Goal: Information Seeking & Learning: Check status

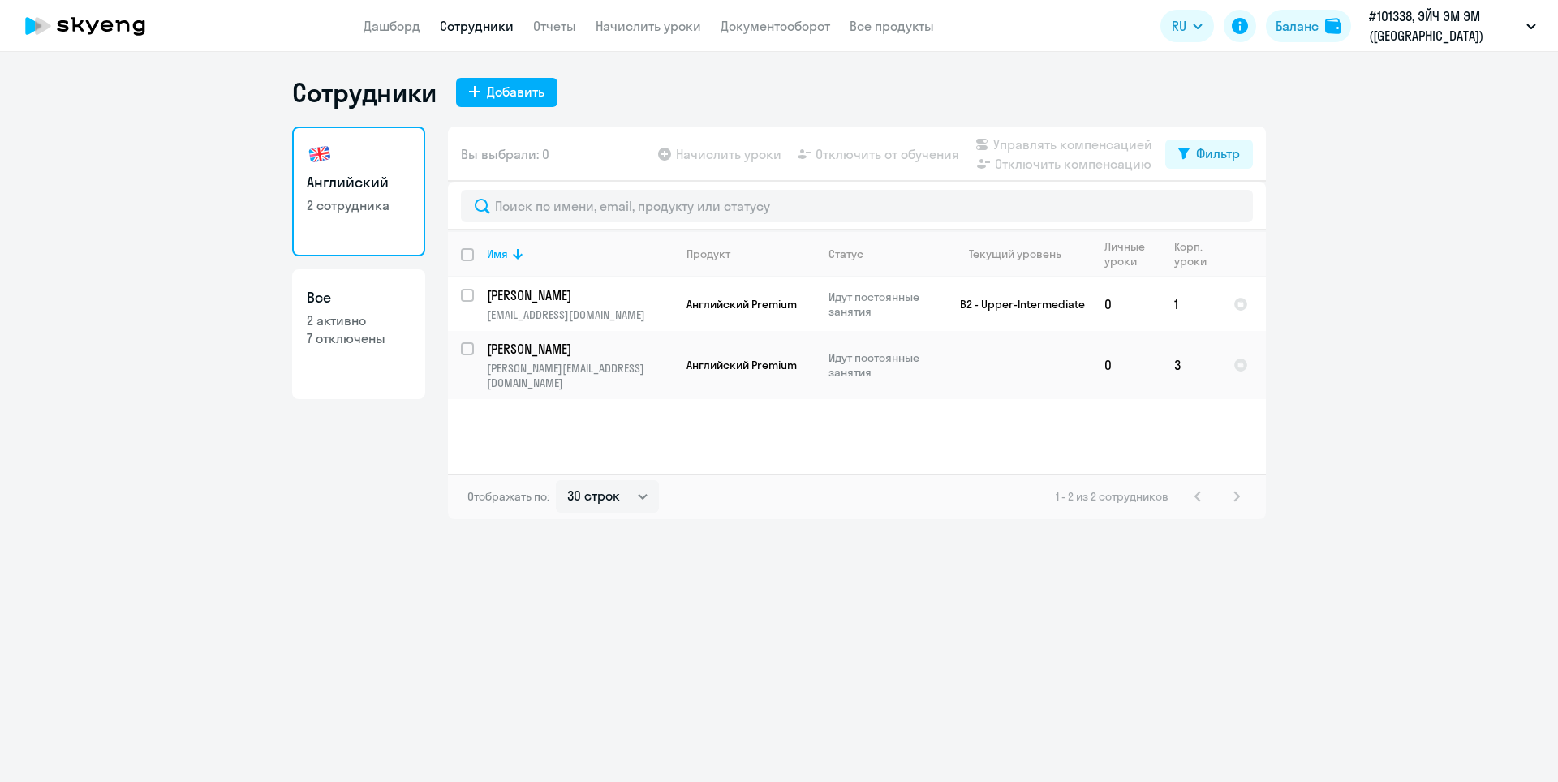
select select "30"
click at [1304, 28] on div "Баланс" at bounding box center [1296, 25] width 43 height 19
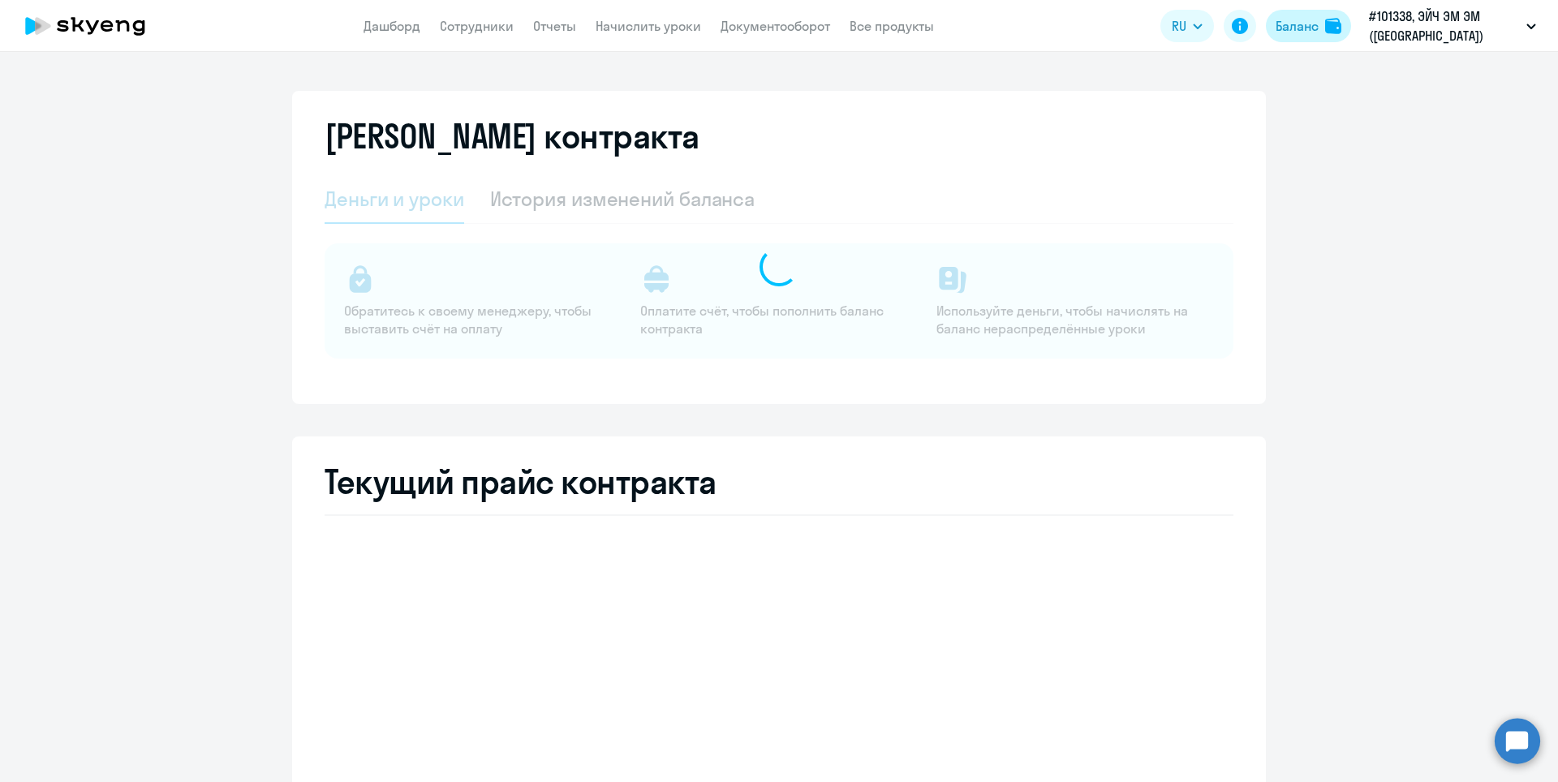
select select "english_adult_not_native_speaker"
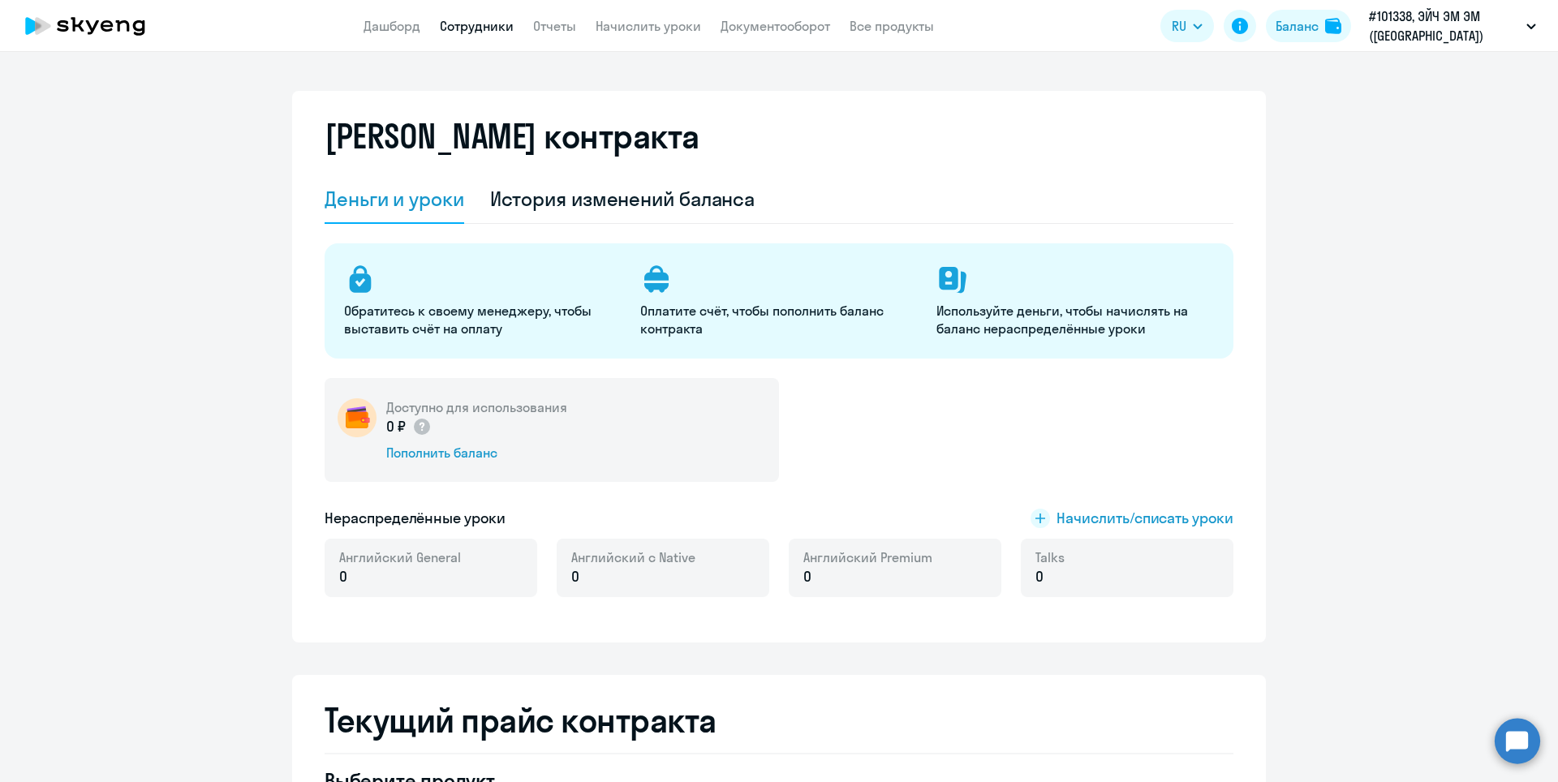
click at [488, 24] on link "Сотрудники" at bounding box center [477, 26] width 74 height 16
select select "30"
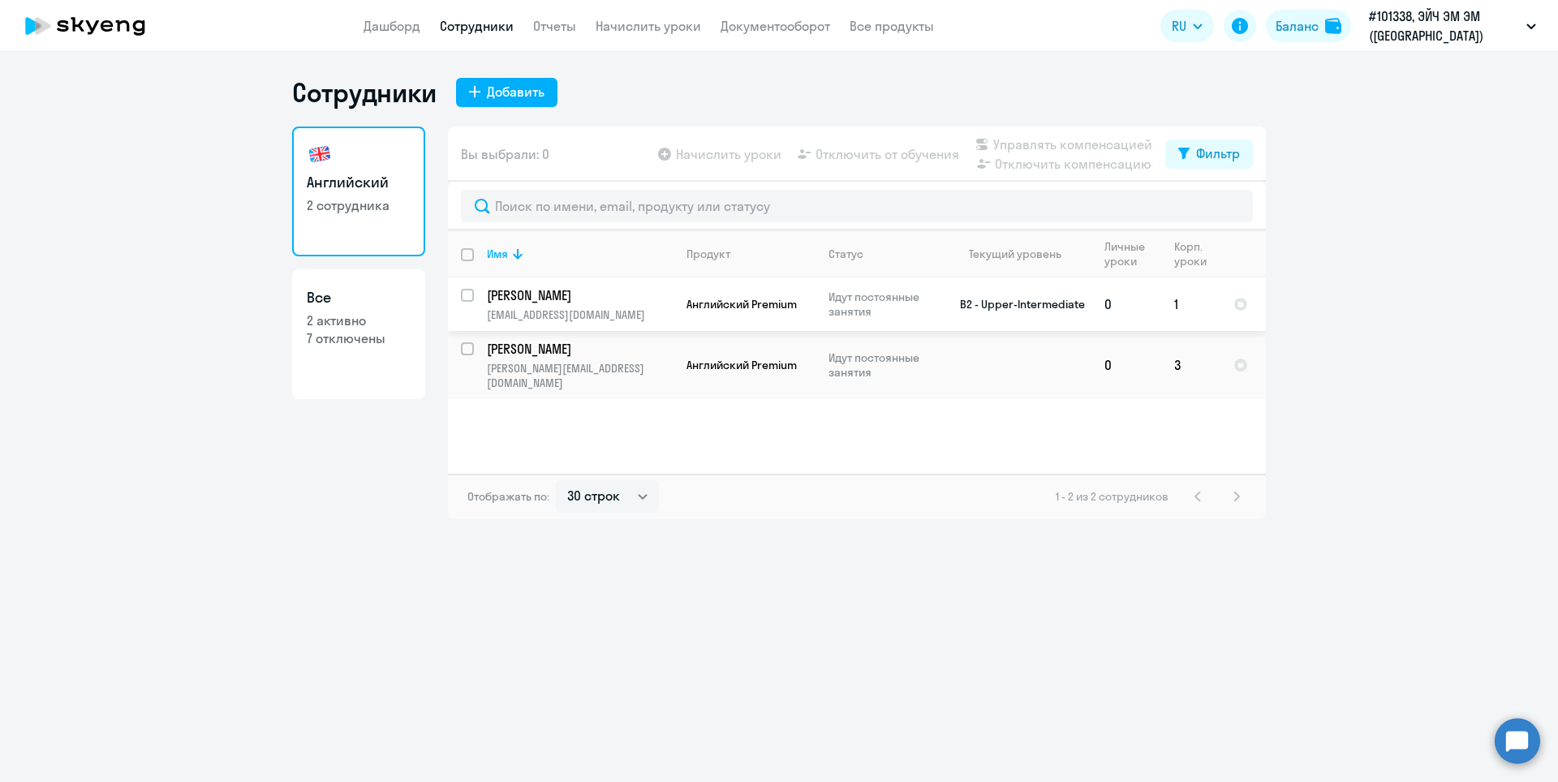
click at [574, 306] on td "[PERSON_NAME] Екатерина [EMAIL_ADDRESS][DOMAIN_NAME]" at bounding box center [574, 304] width 200 height 54
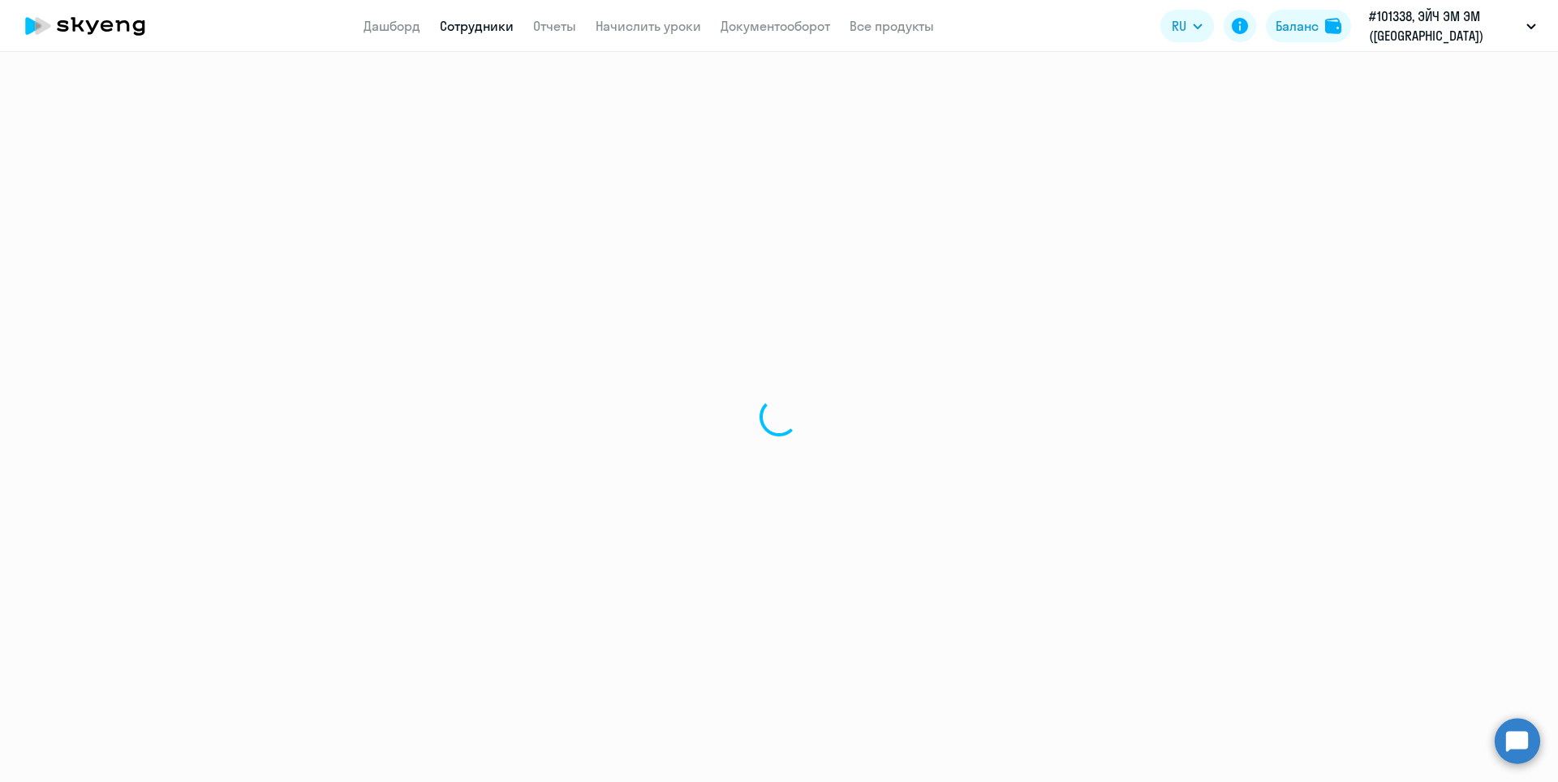
select select "english"
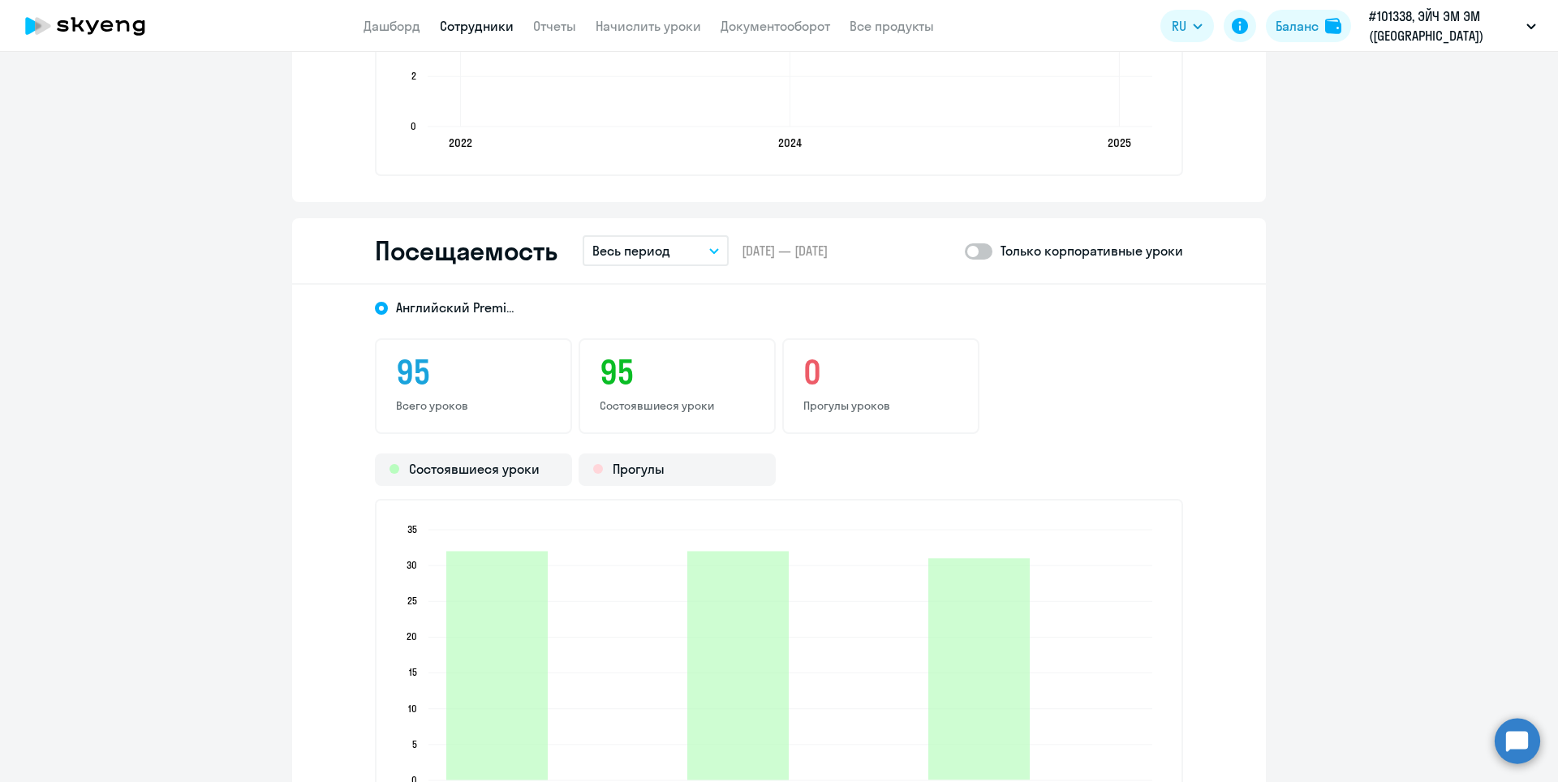
scroll to position [2028, 0]
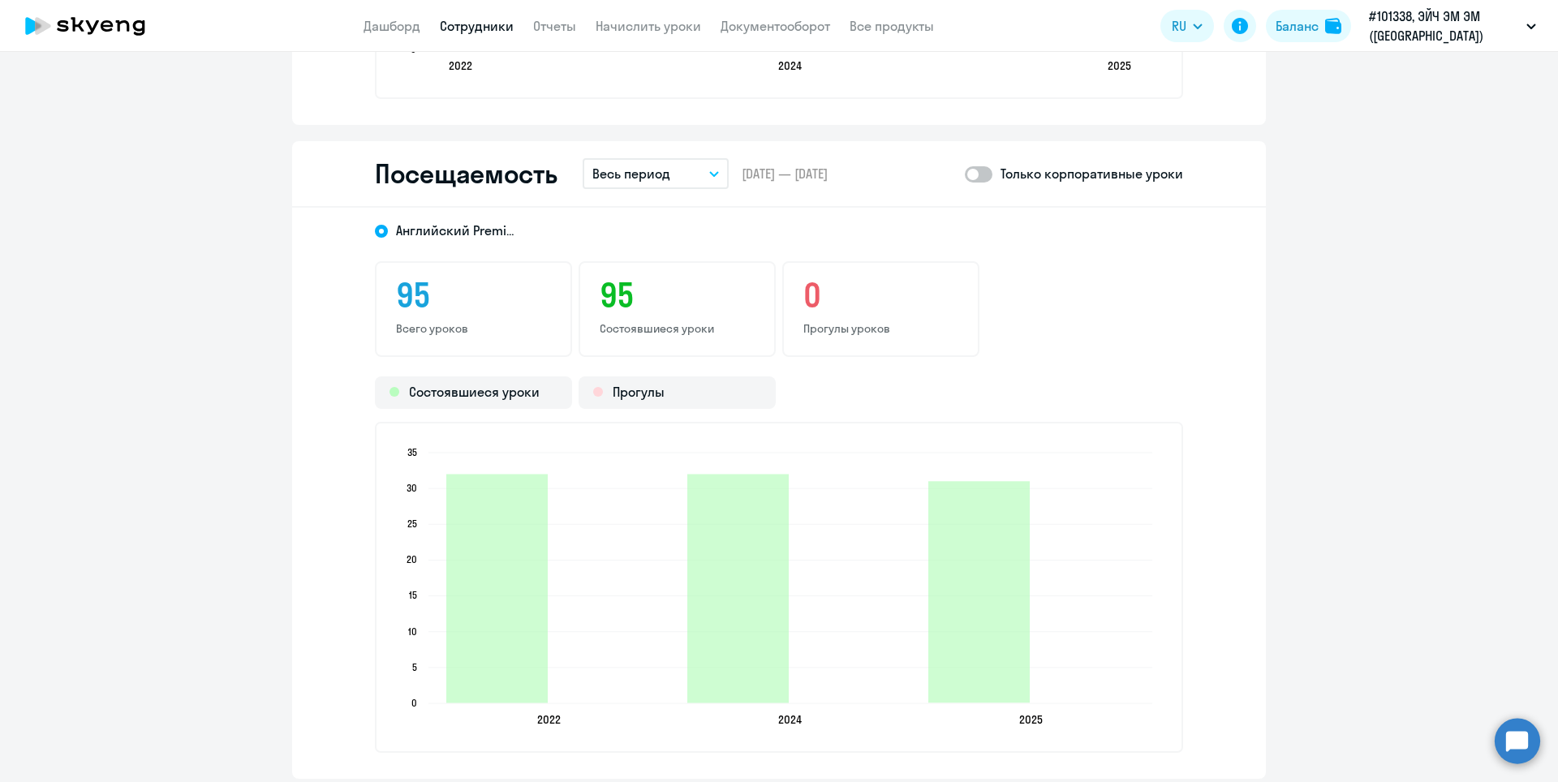
click at [709, 171] on icon "button" at bounding box center [714, 174] width 10 height 6
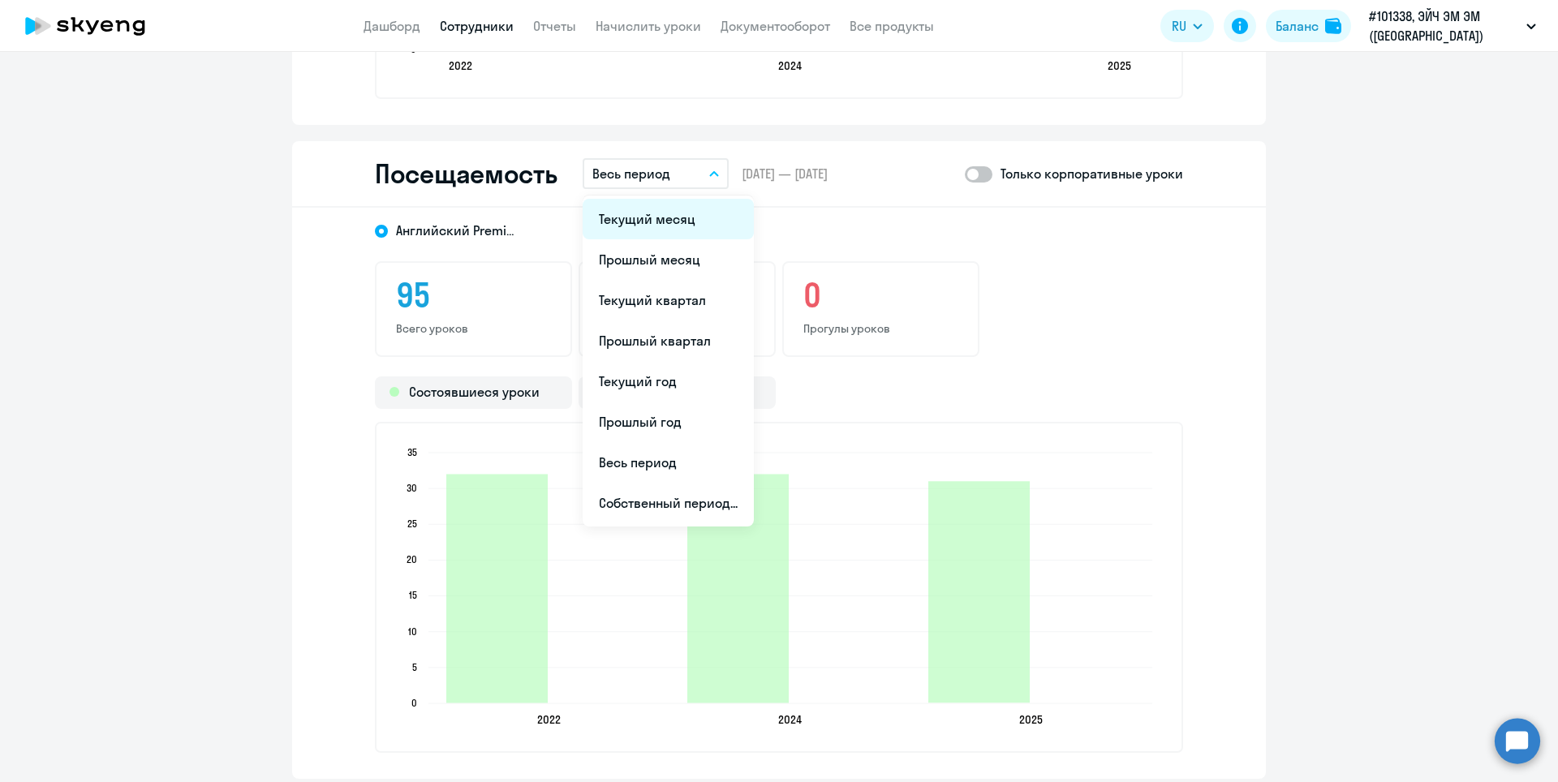
click at [679, 217] on li "Текущий месяц" at bounding box center [667, 219] width 171 height 41
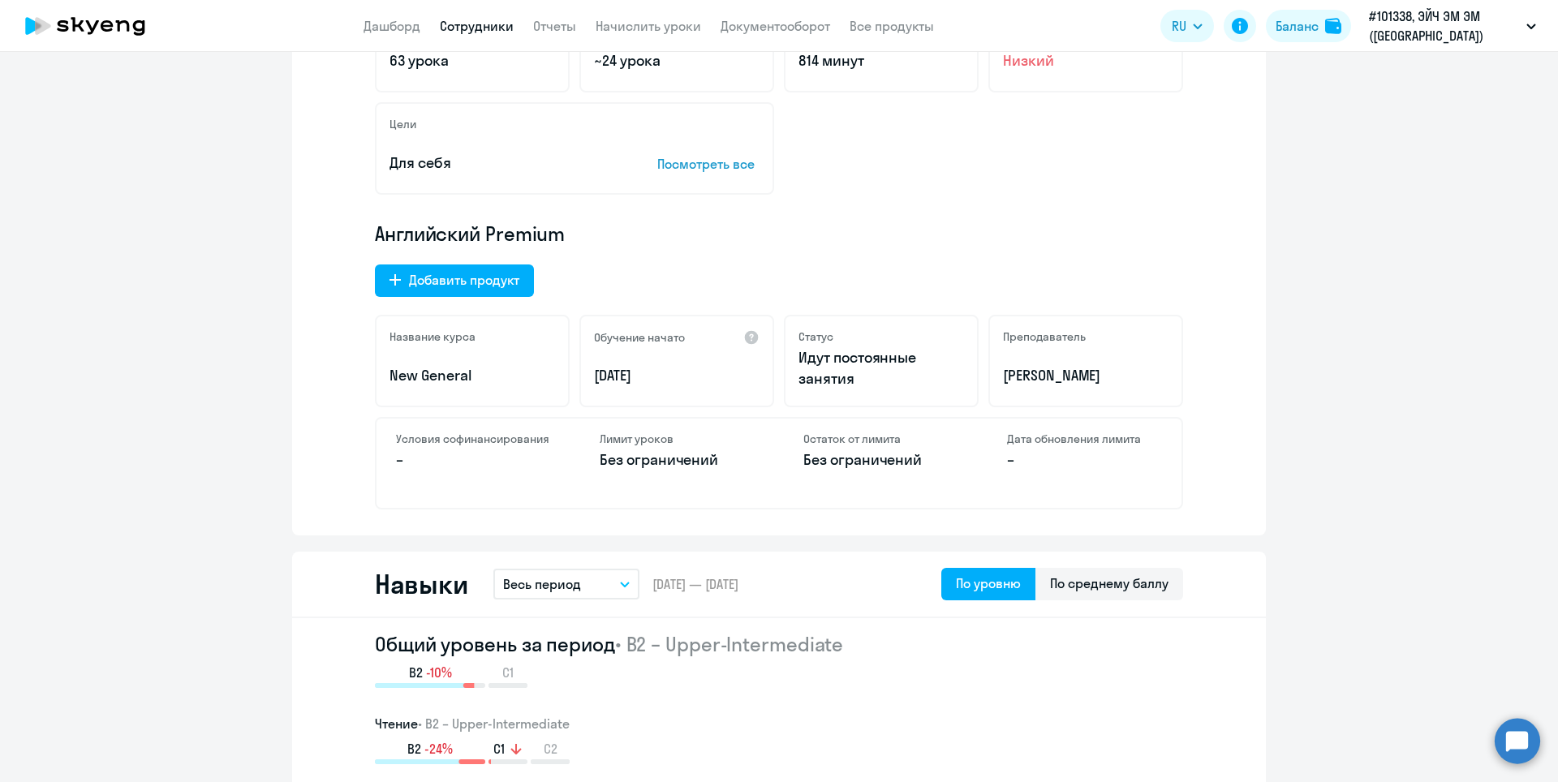
scroll to position [0, 0]
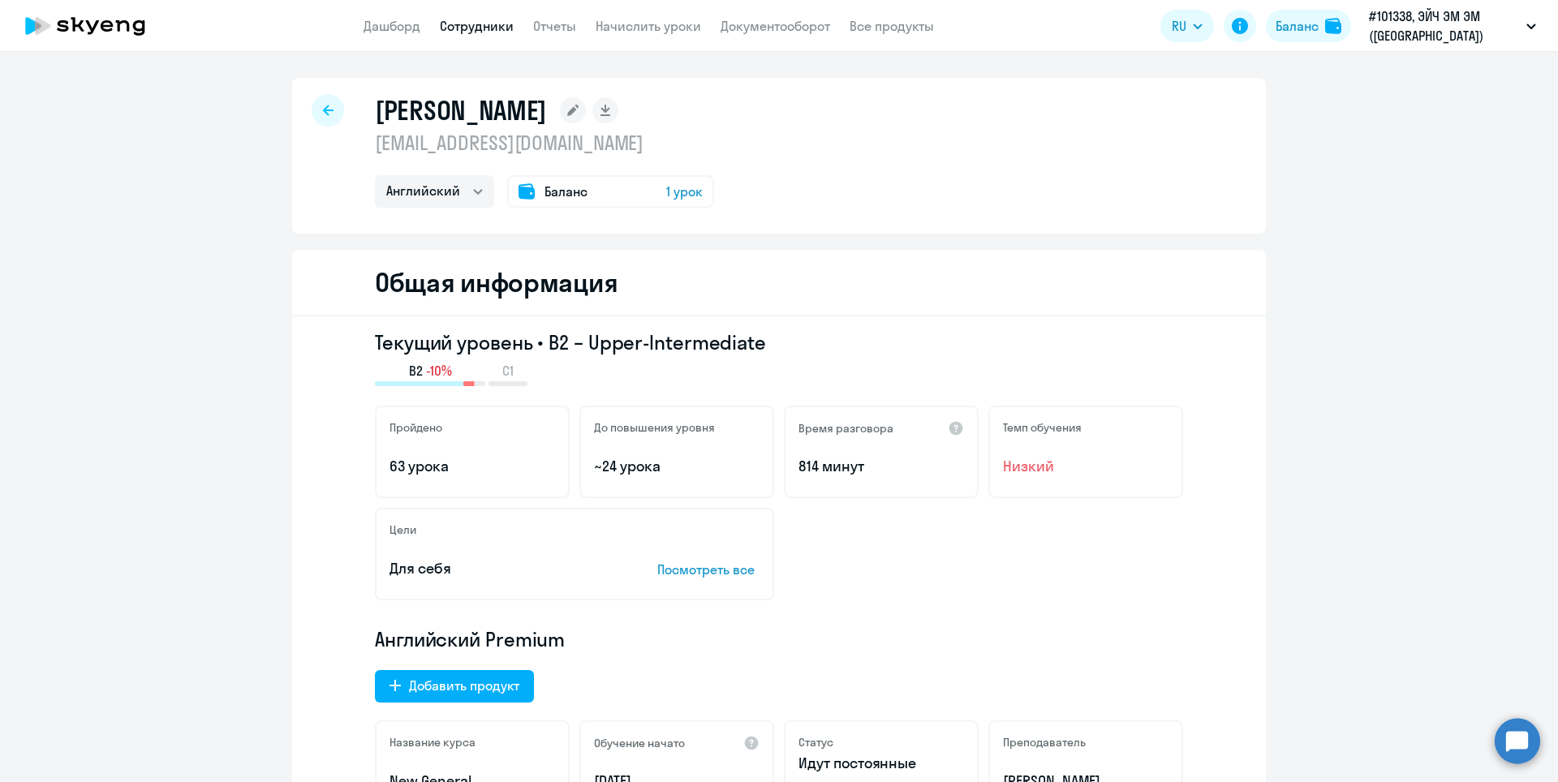
click at [323, 115] on icon at bounding box center [328, 110] width 11 height 11
select select "30"
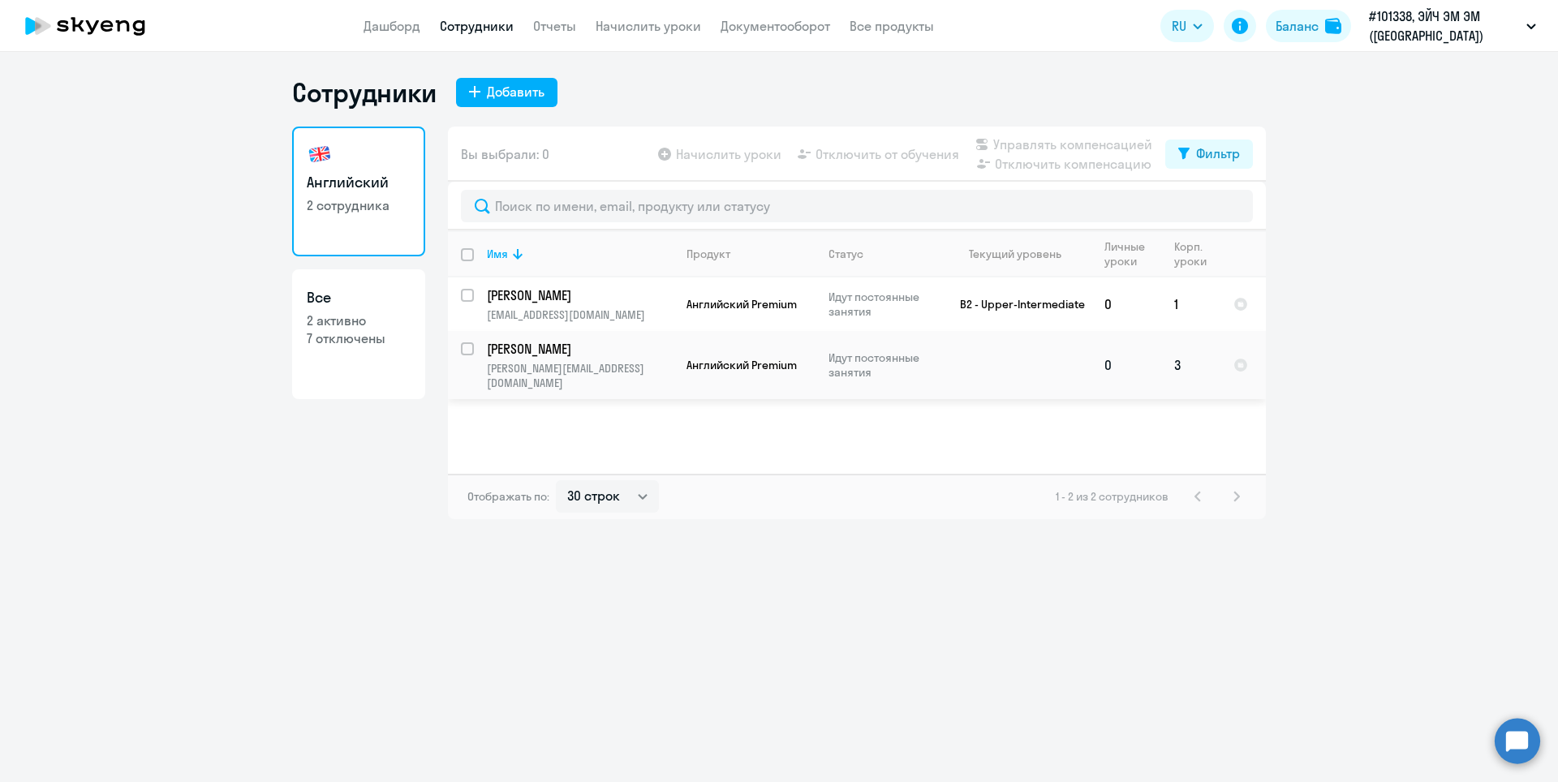
click at [590, 359] on td "[PERSON_NAME] [PERSON_NAME][EMAIL_ADDRESS][DOMAIN_NAME]" at bounding box center [574, 365] width 200 height 68
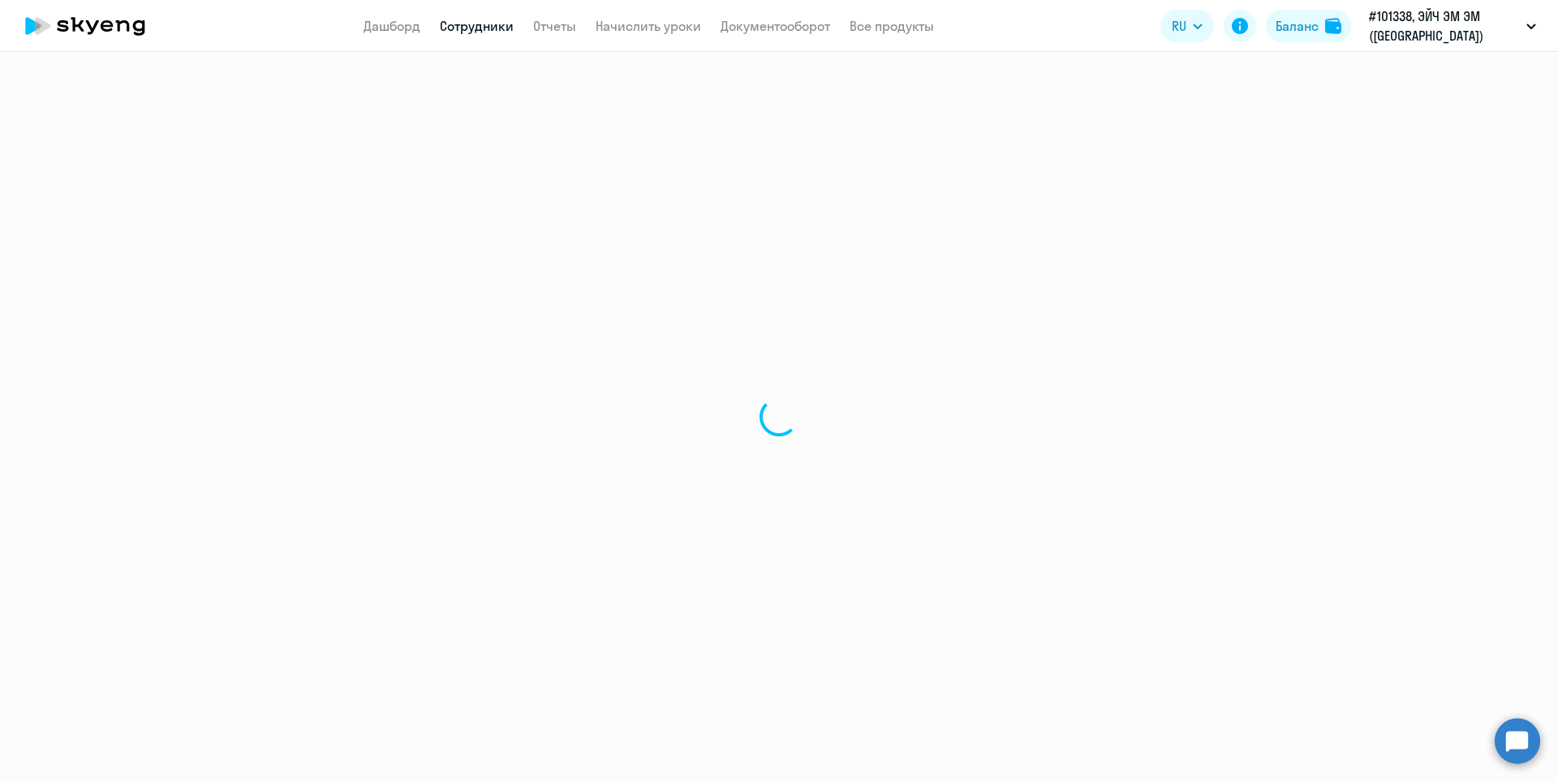
select select "english"
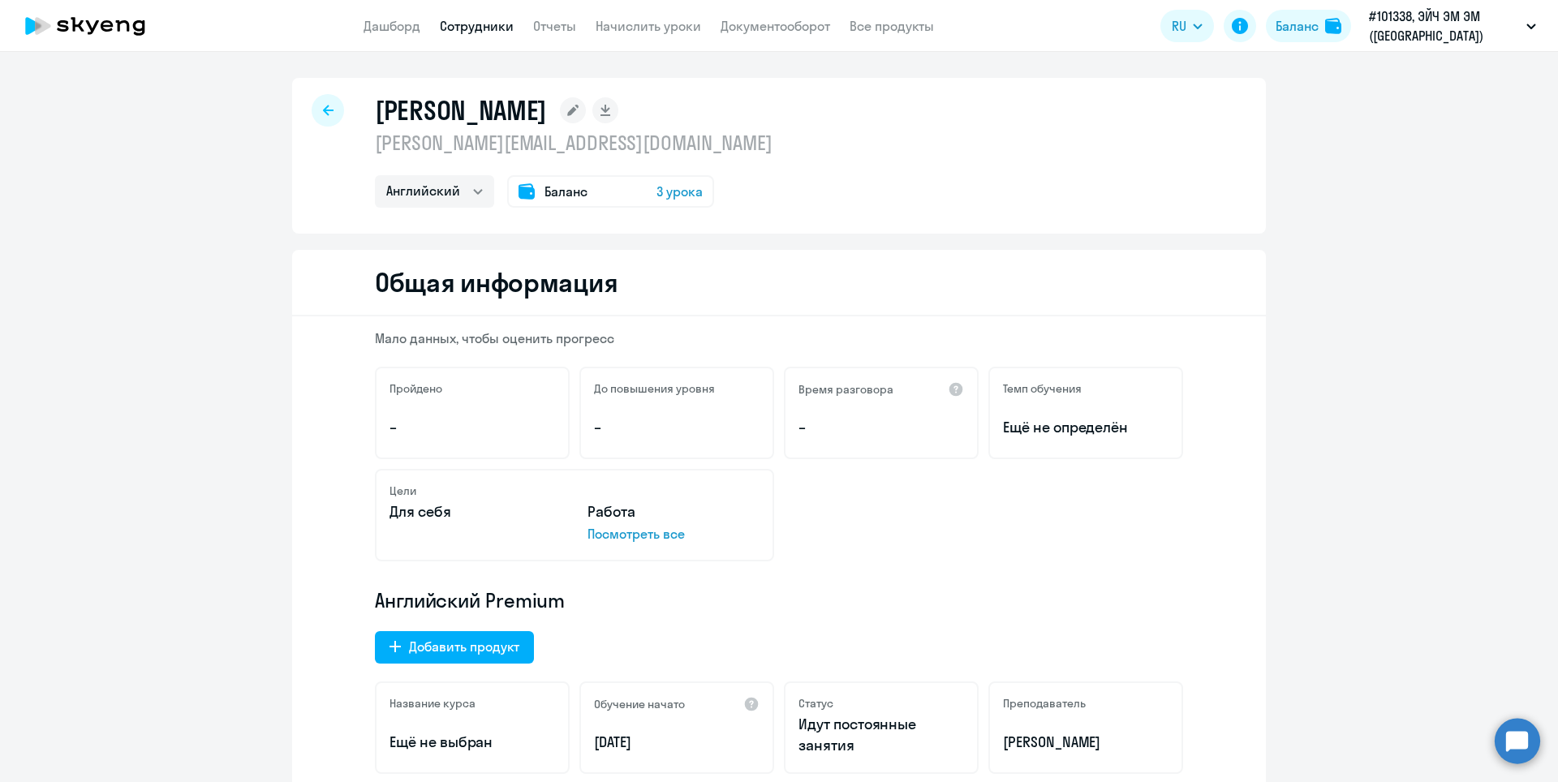
click at [672, 190] on span "3 урока" at bounding box center [679, 191] width 46 height 19
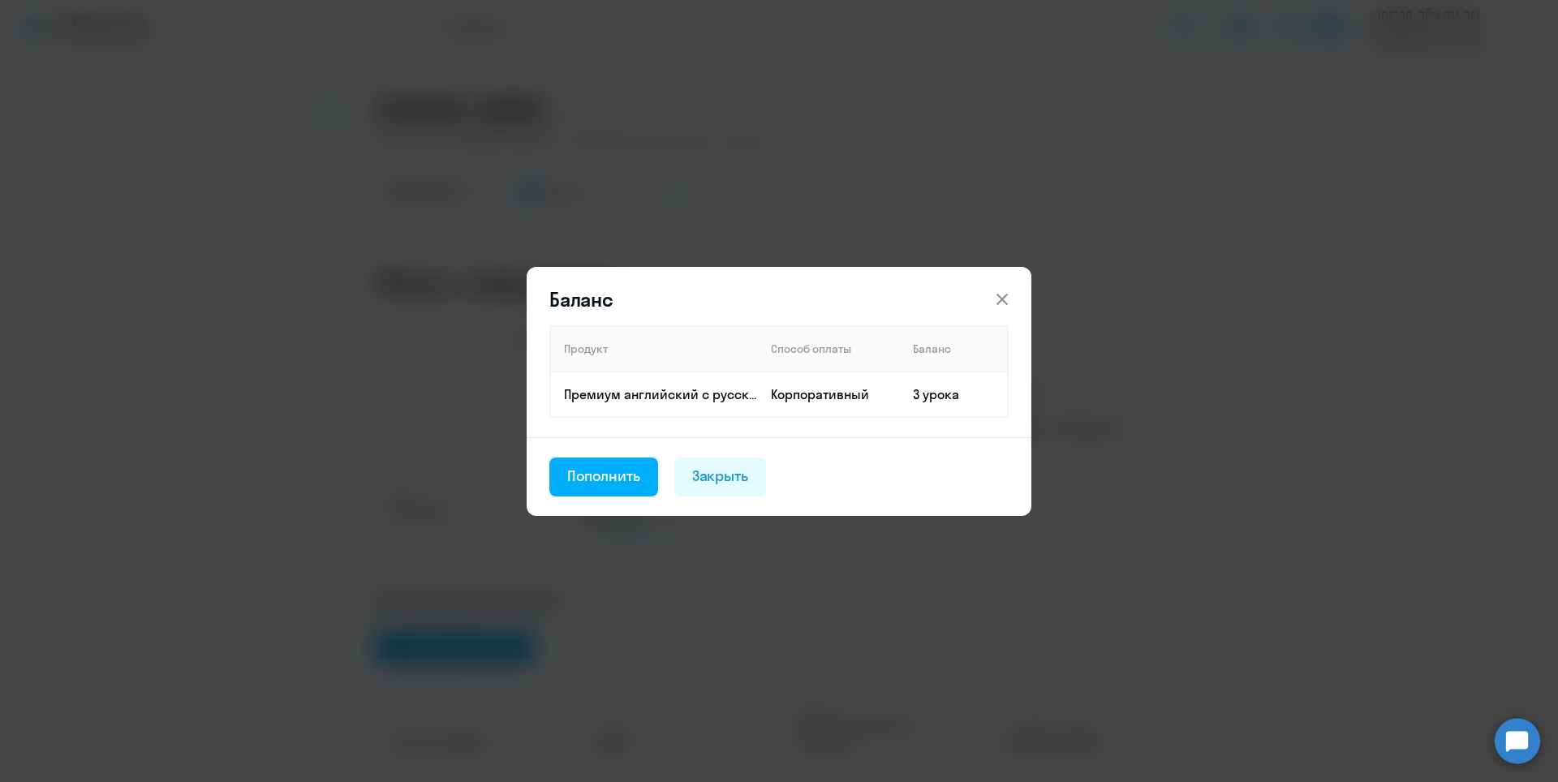
click at [1003, 300] on icon at bounding box center [1001, 298] width 11 height 11
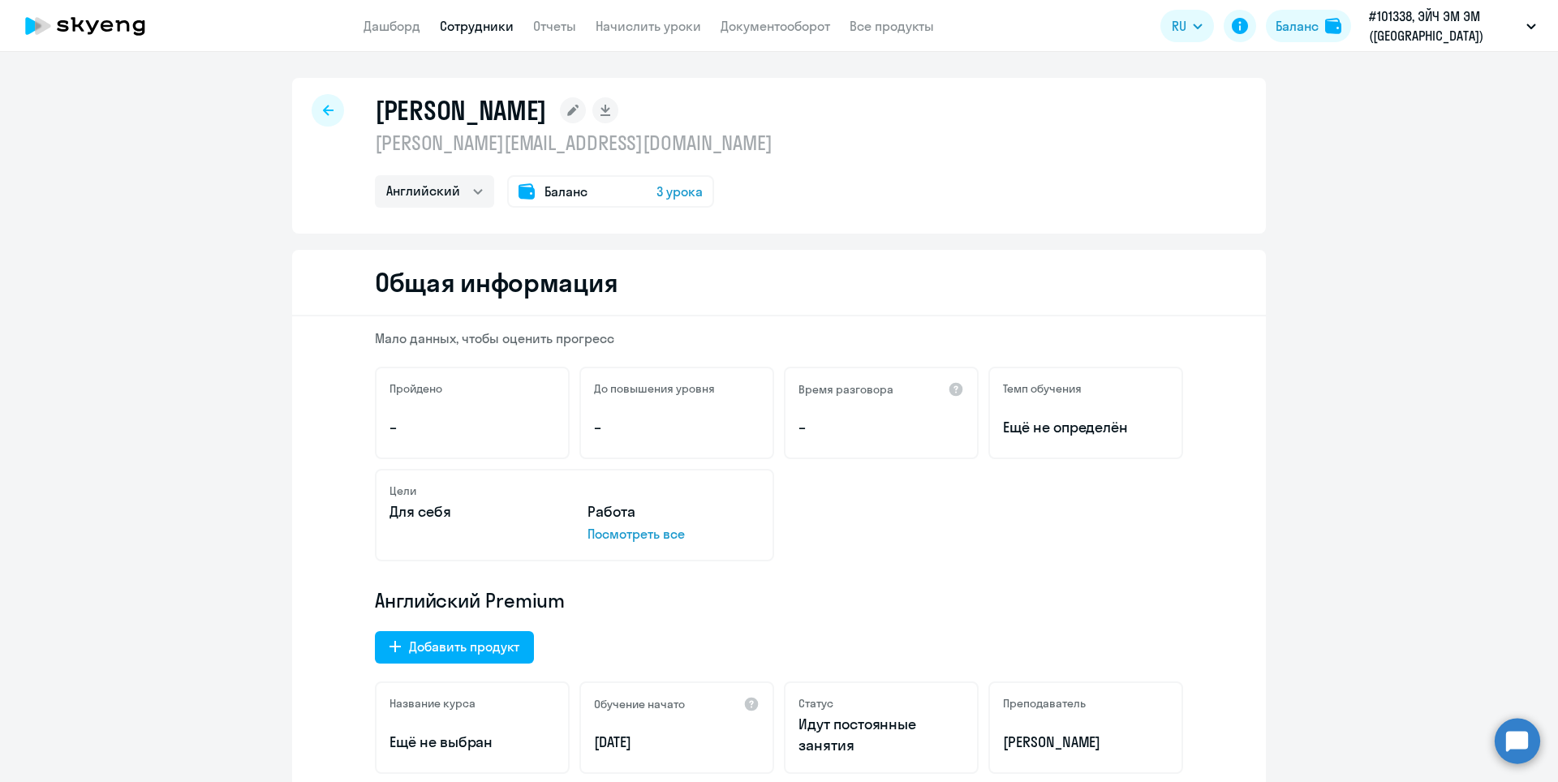
click at [323, 108] on icon at bounding box center [328, 110] width 11 height 11
select select "30"
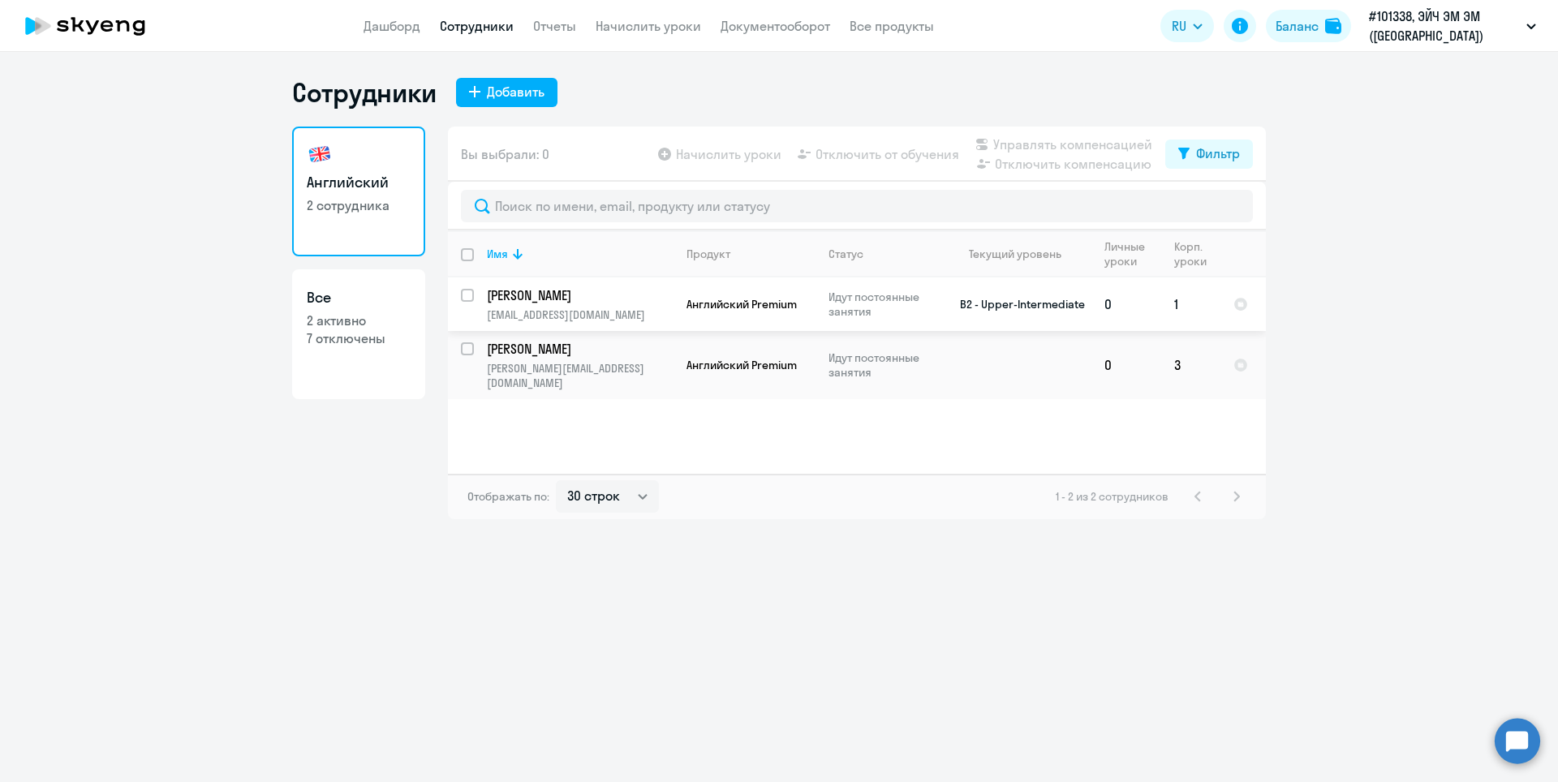
click at [570, 307] on td "[PERSON_NAME] Екатерина [EMAIL_ADDRESS][DOMAIN_NAME]" at bounding box center [574, 304] width 200 height 54
select select "english"
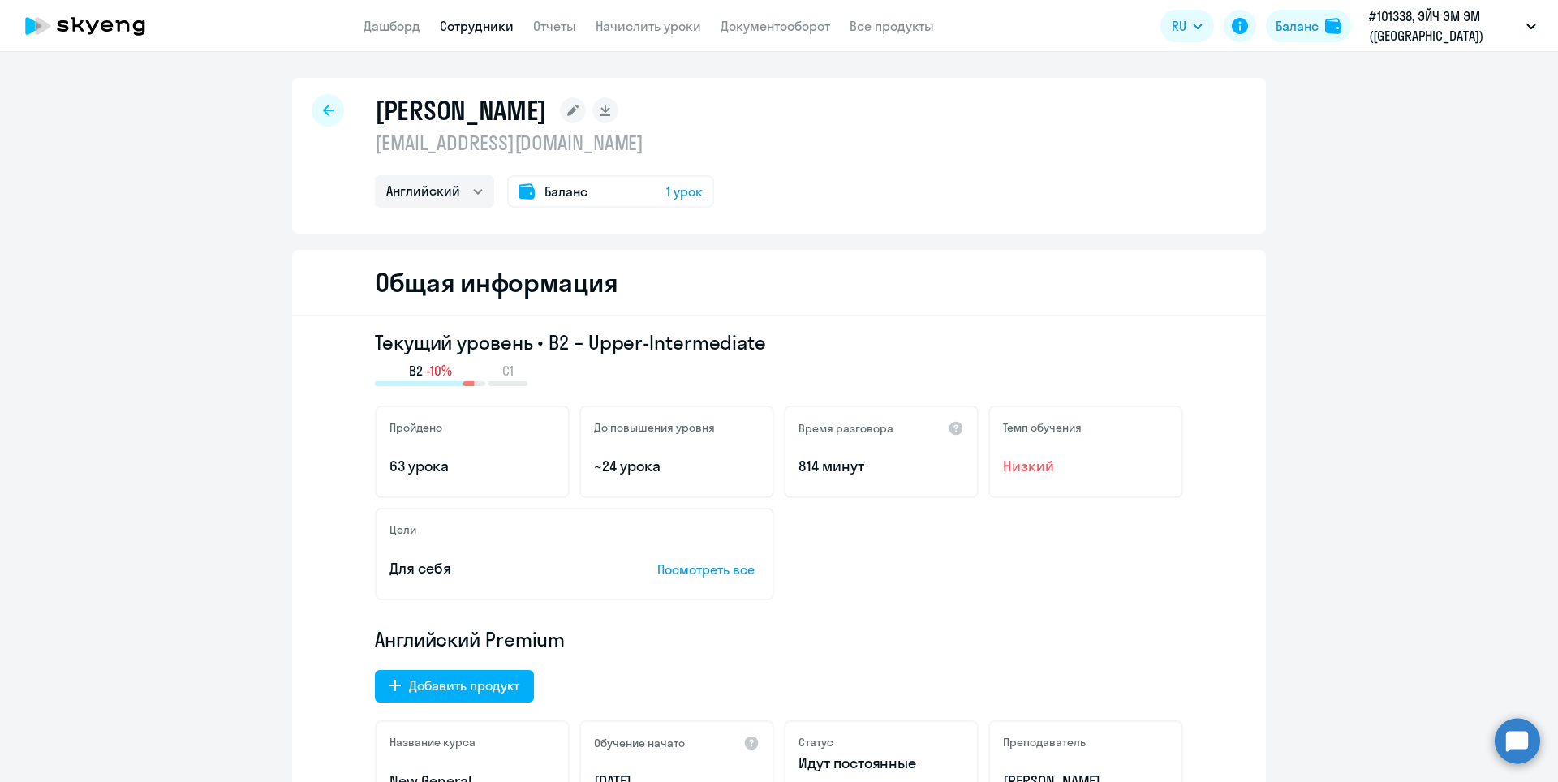
click at [673, 189] on span "1 урок" at bounding box center [684, 191] width 37 height 19
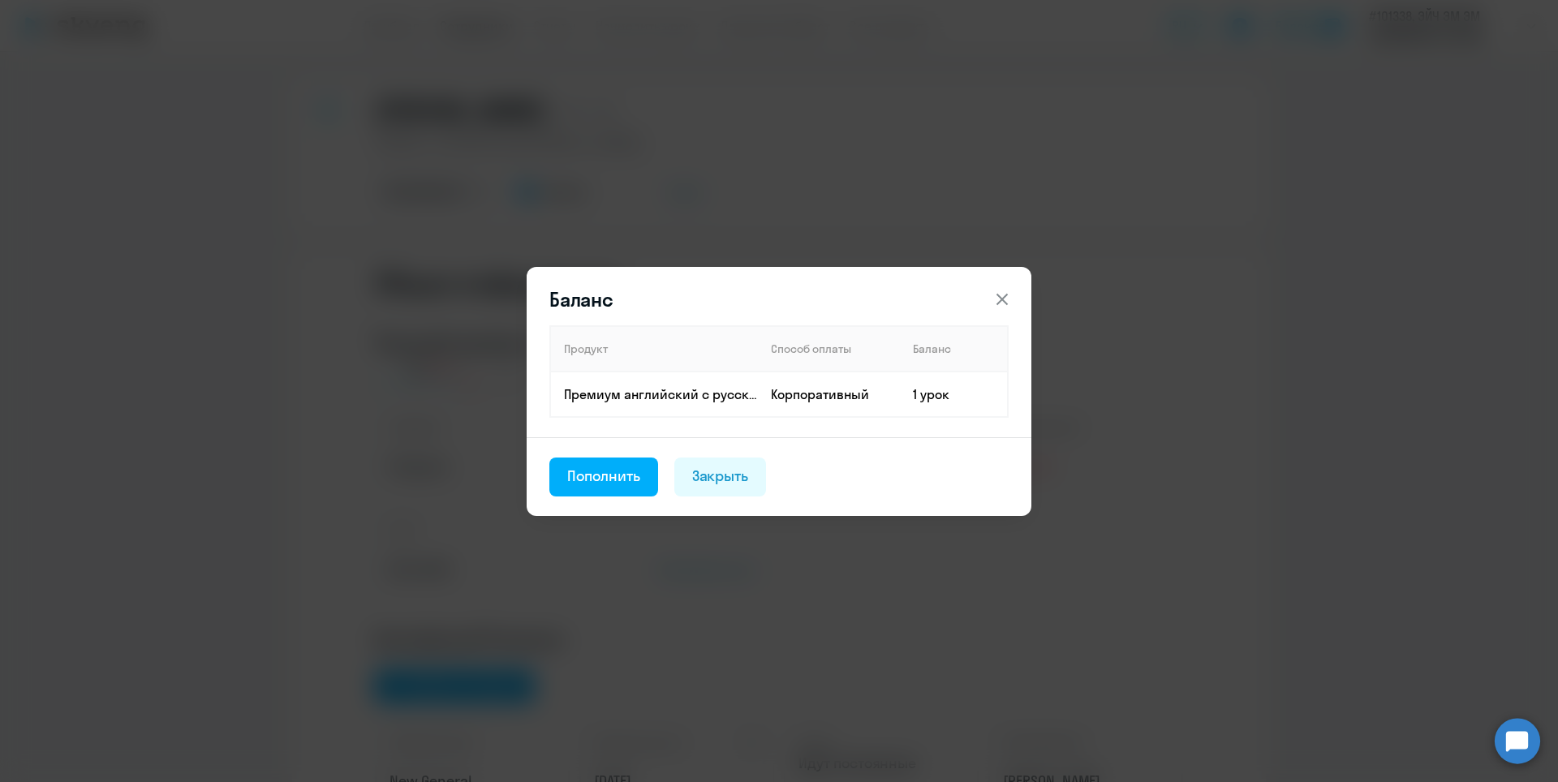
click at [1007, 295] on icon at bounding box center [1001, 299] width 19 height 19
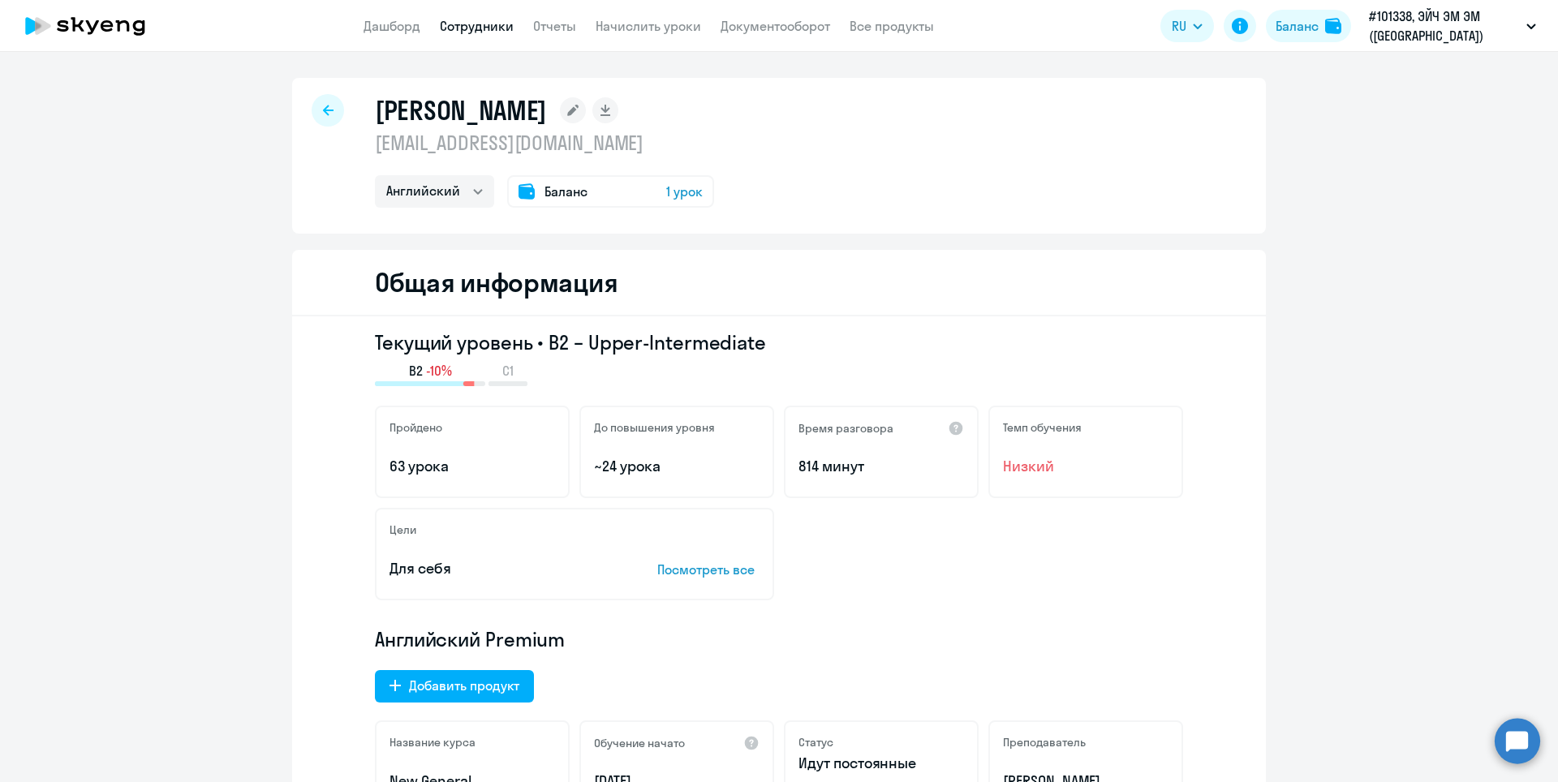
click at [323, 107] on icon at bounding box center [328, 110] width 11 height 11
select select "30"
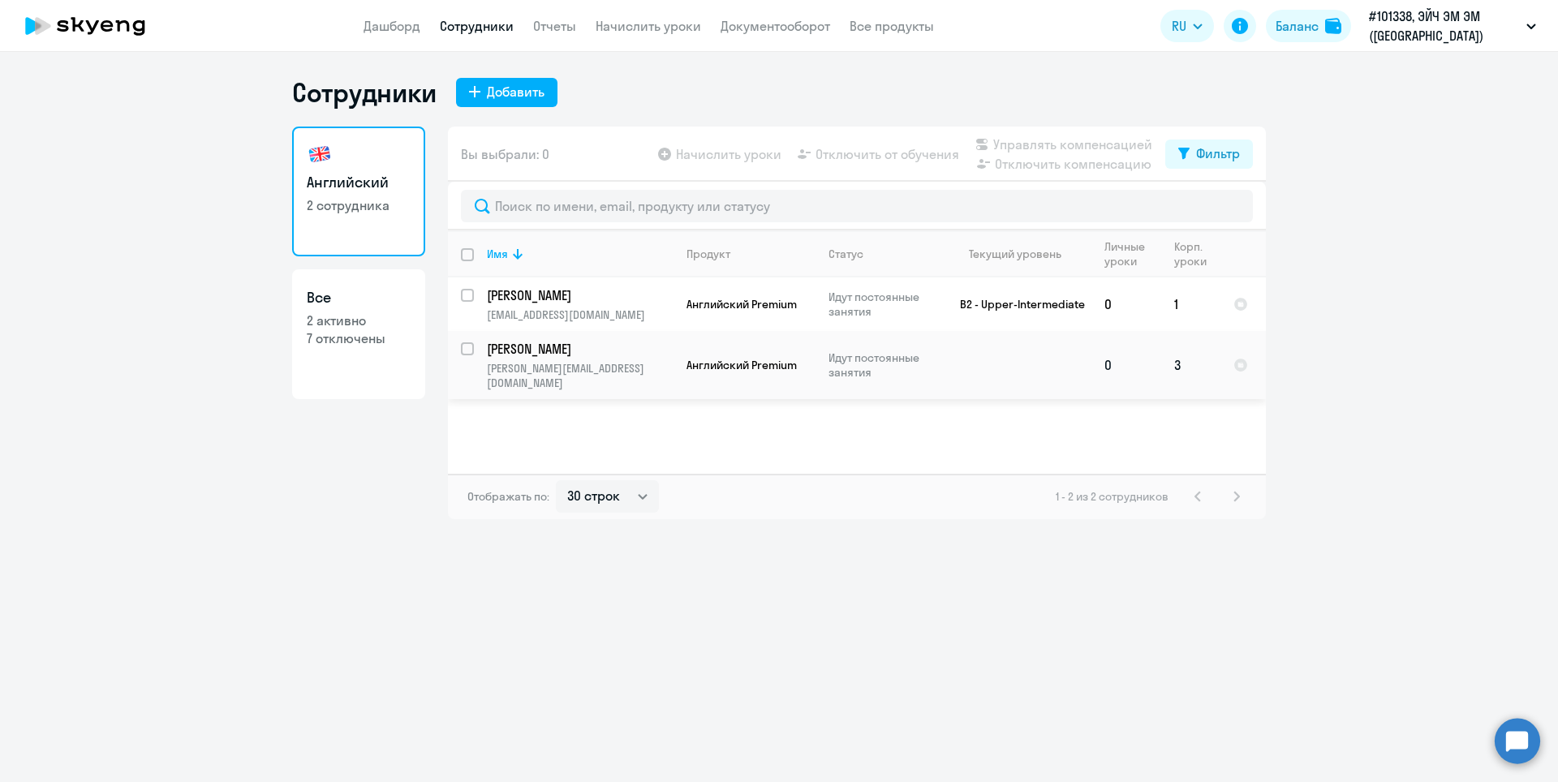
click at [603, 368] on p "[PERSON_NAME][EMAIL_ADDRESS][DOMAIN_NAME]" at bounding box center [580, 375] width 186 height 29
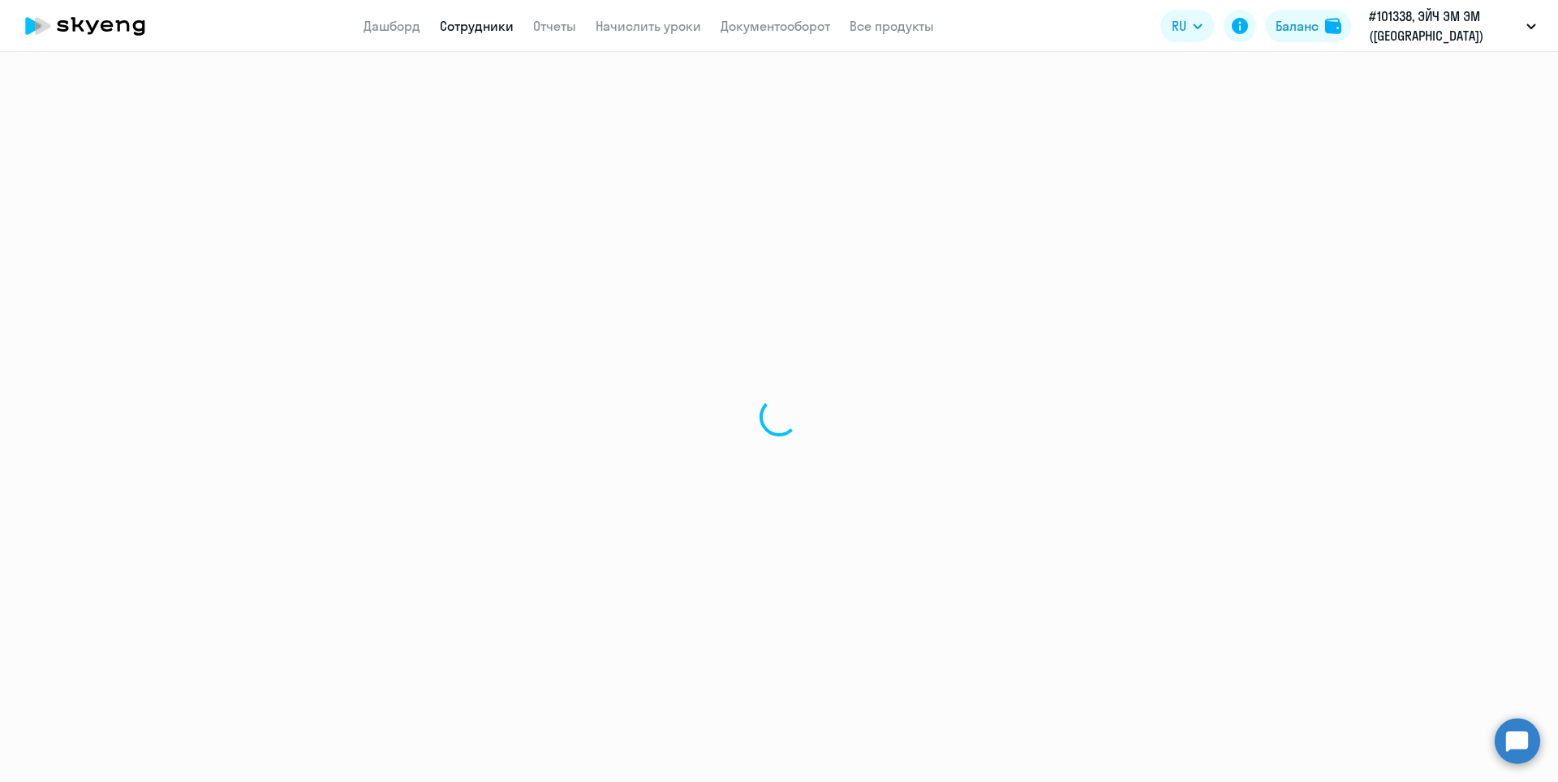
select select "english"
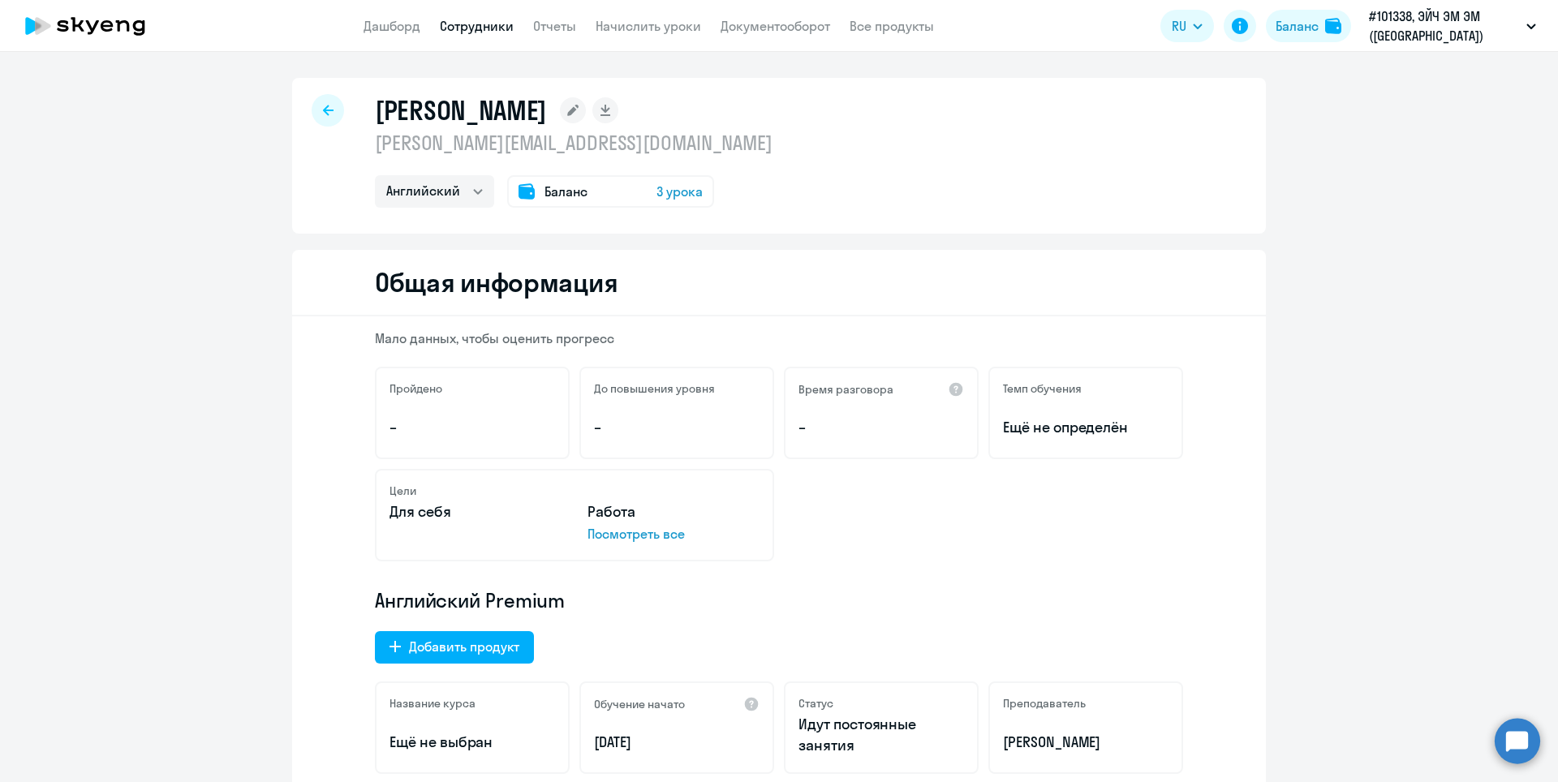
click at [668, 192] on span "3 урока" at bounding box center [679, 191] width 46 height 19
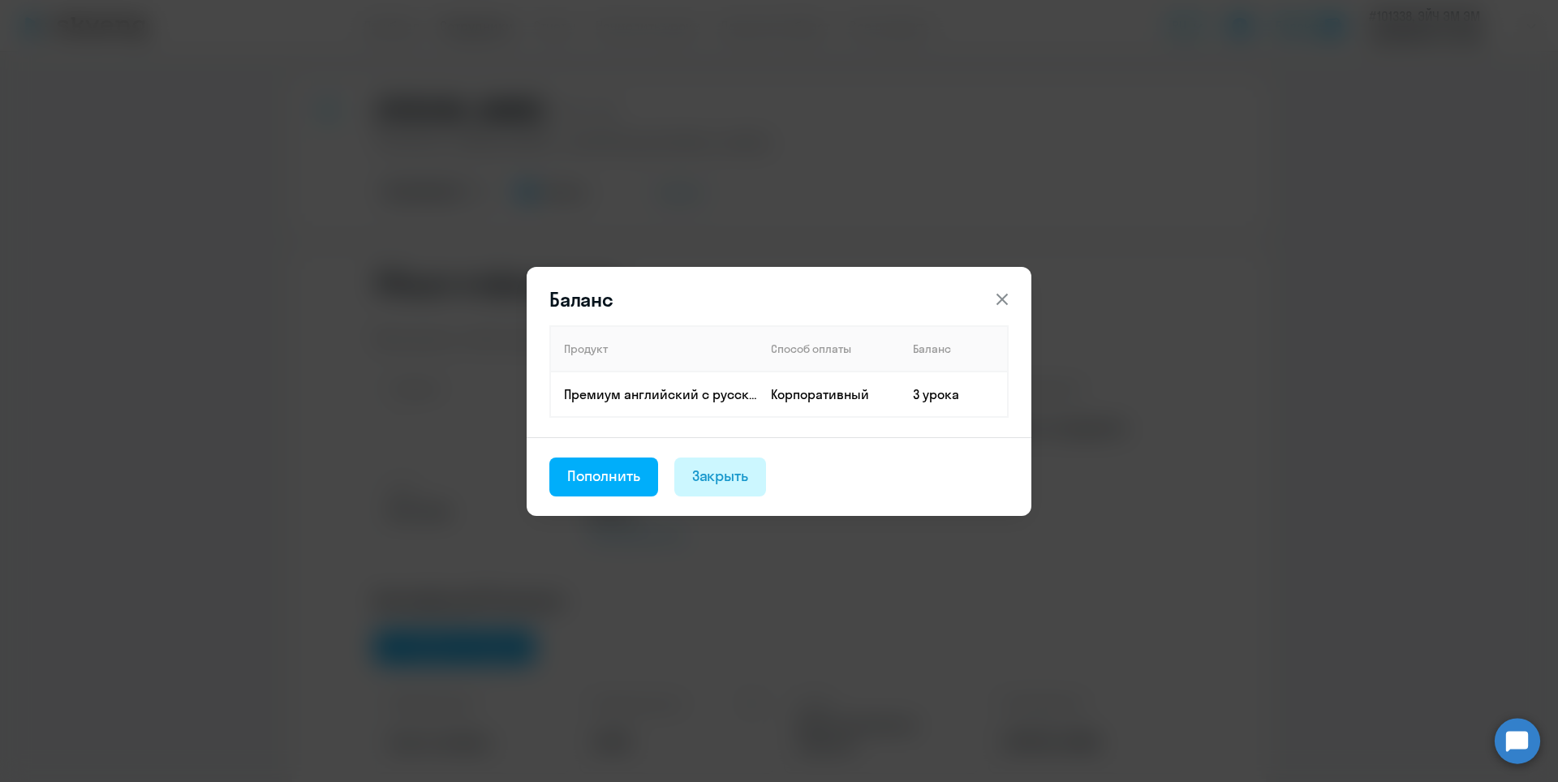
click at [733, 477] on div "Закрыть" at bounding box center [720, 476] width 57 height 21
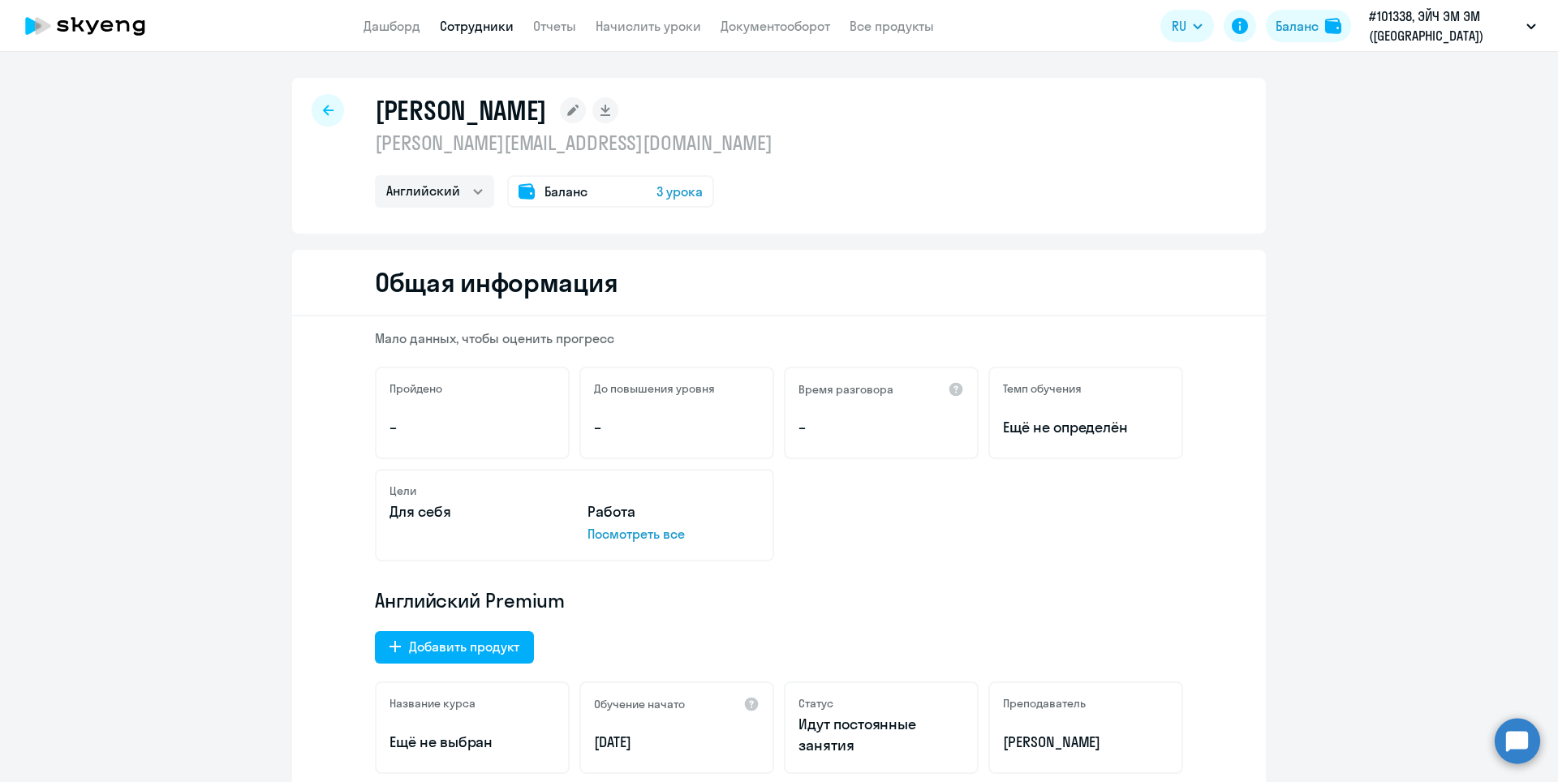
click at [323, 107] on icon at bounding box center [328, 110] width 11 height 11
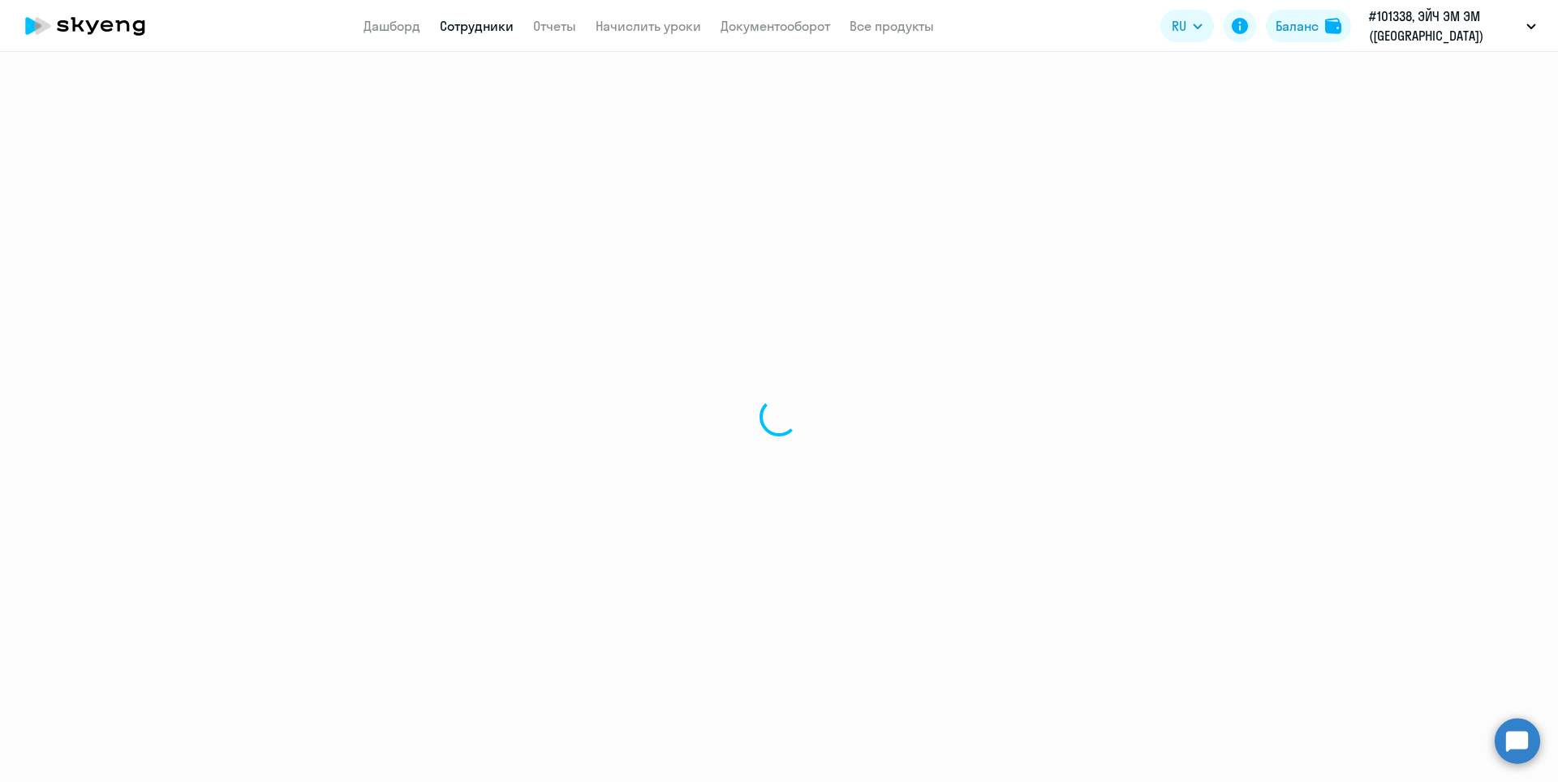
select select "30"
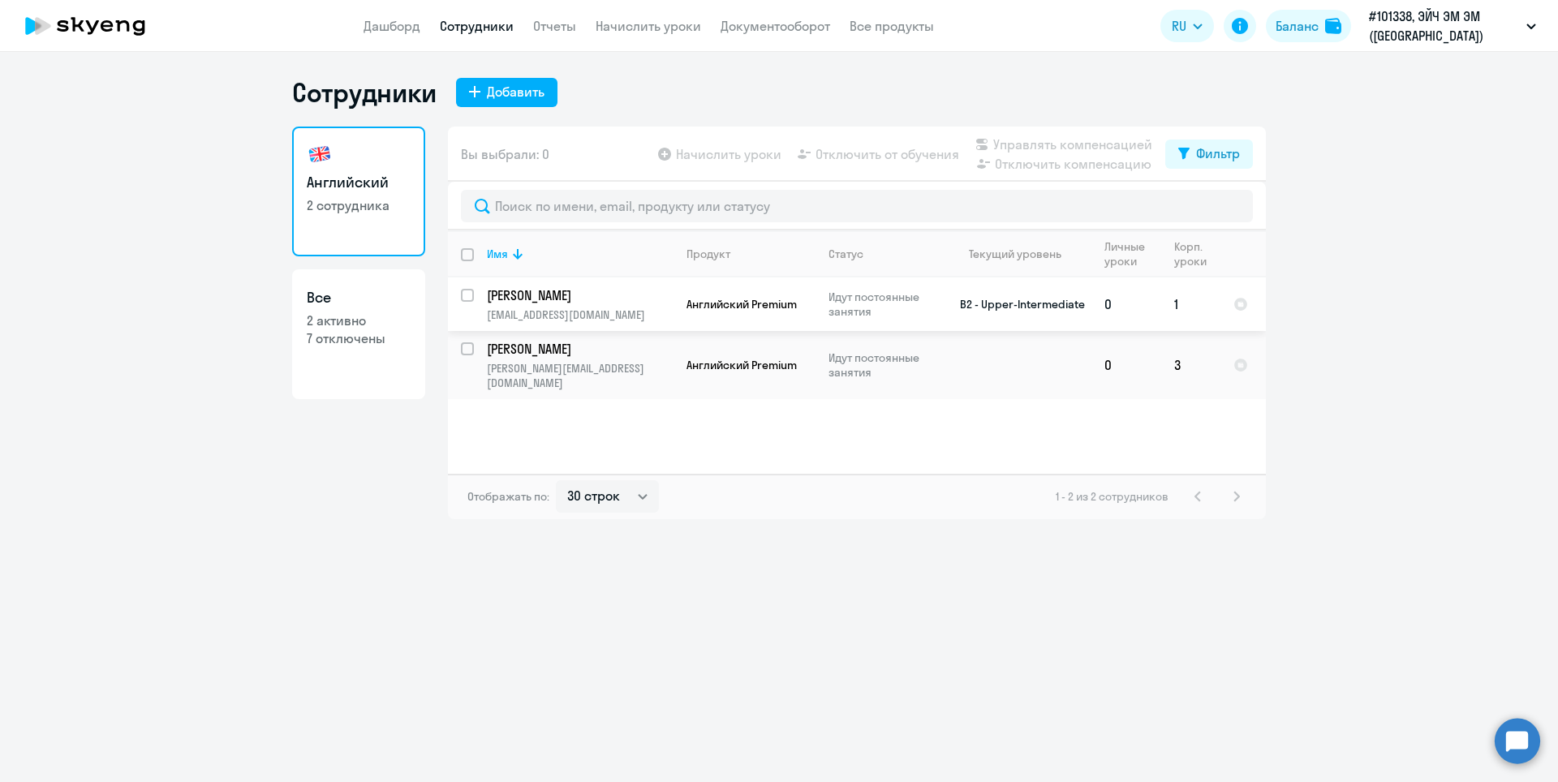
click at [1013, 300] on td "B2 - Upper-Intermediate" at bounding box center [1015, 304] width 151 height 54
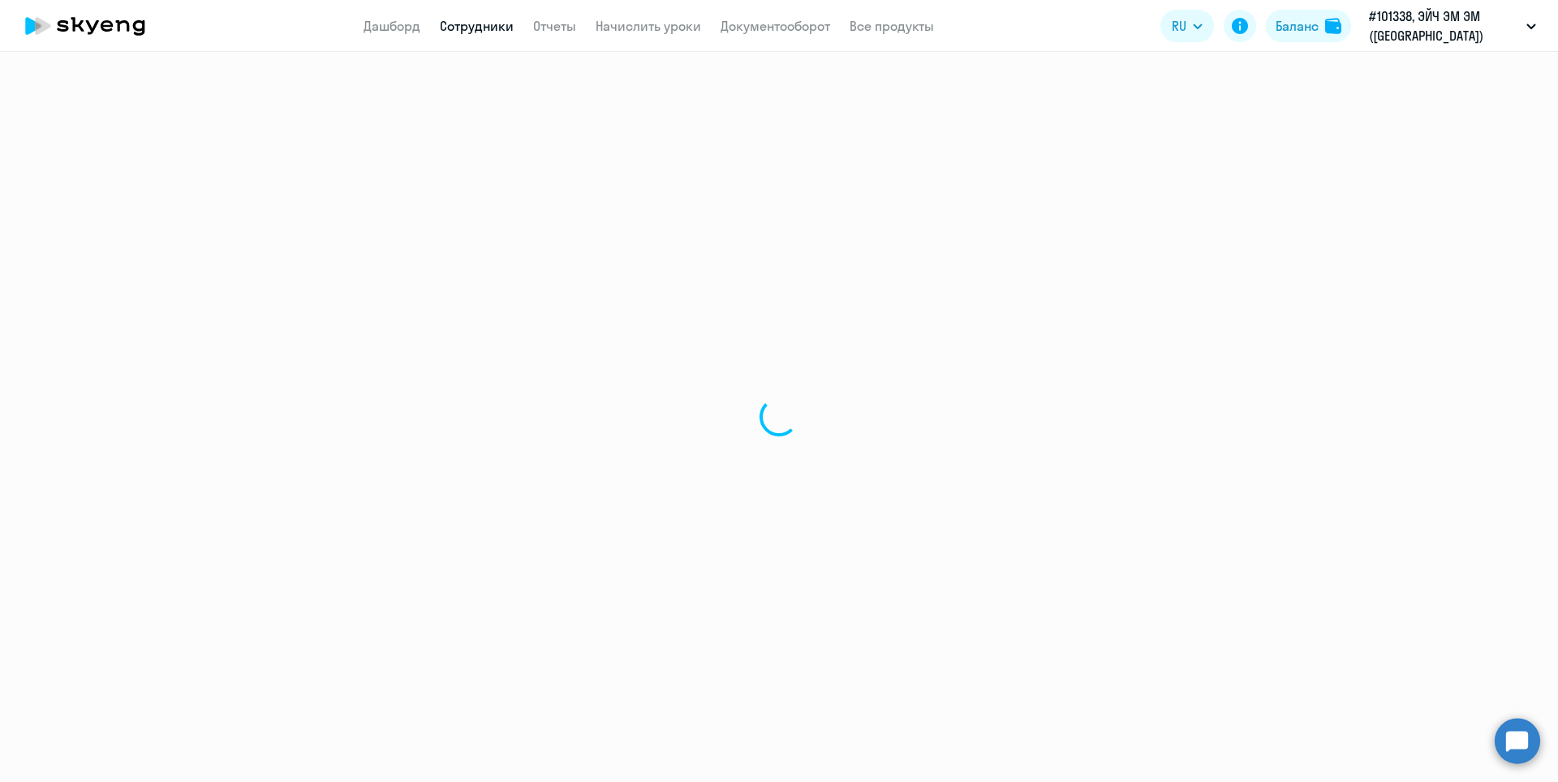
select select "english"
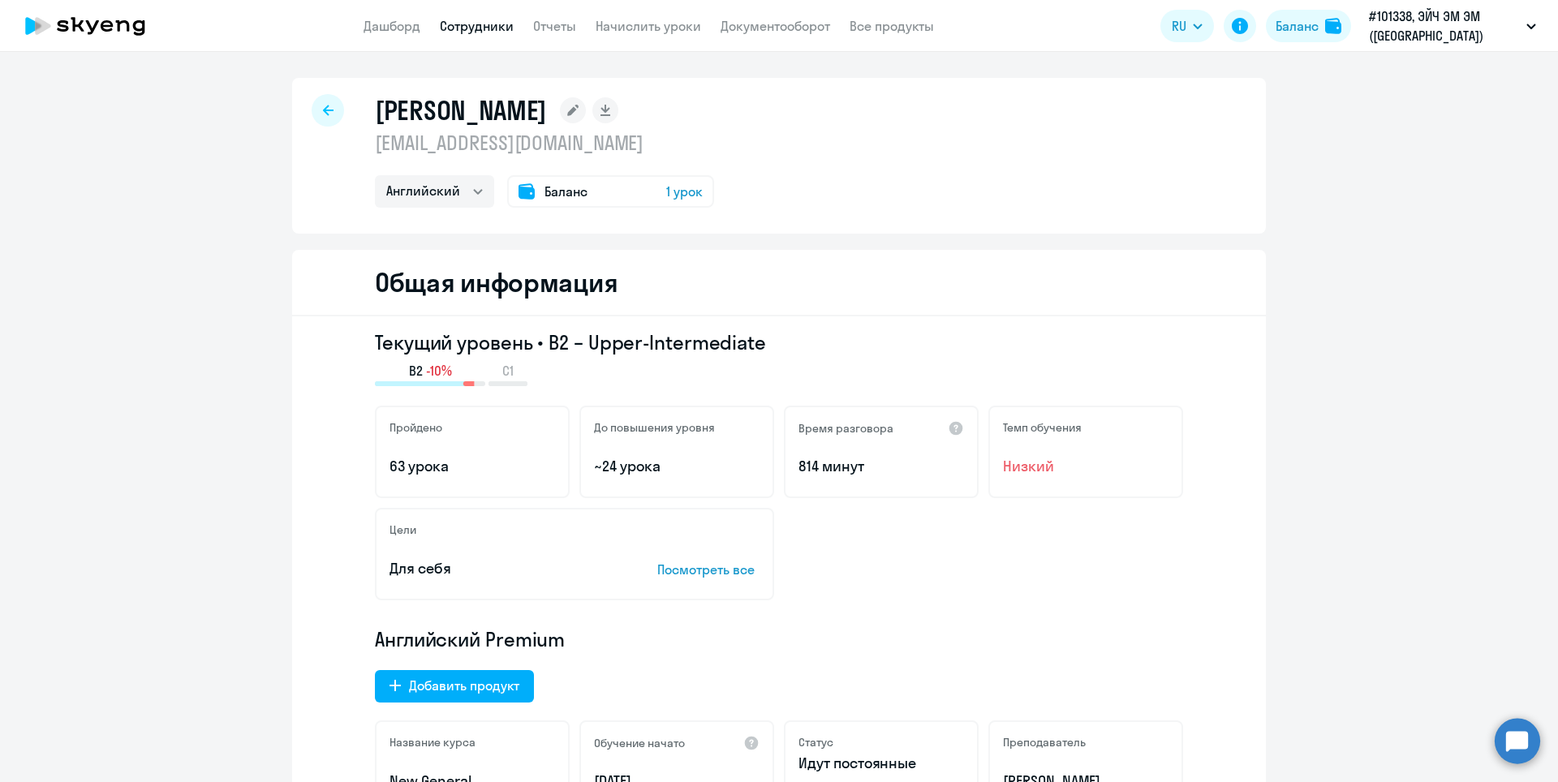
click at [327, 111] on div at bounding box center [328, 110] width 32 height 32
select select "30"
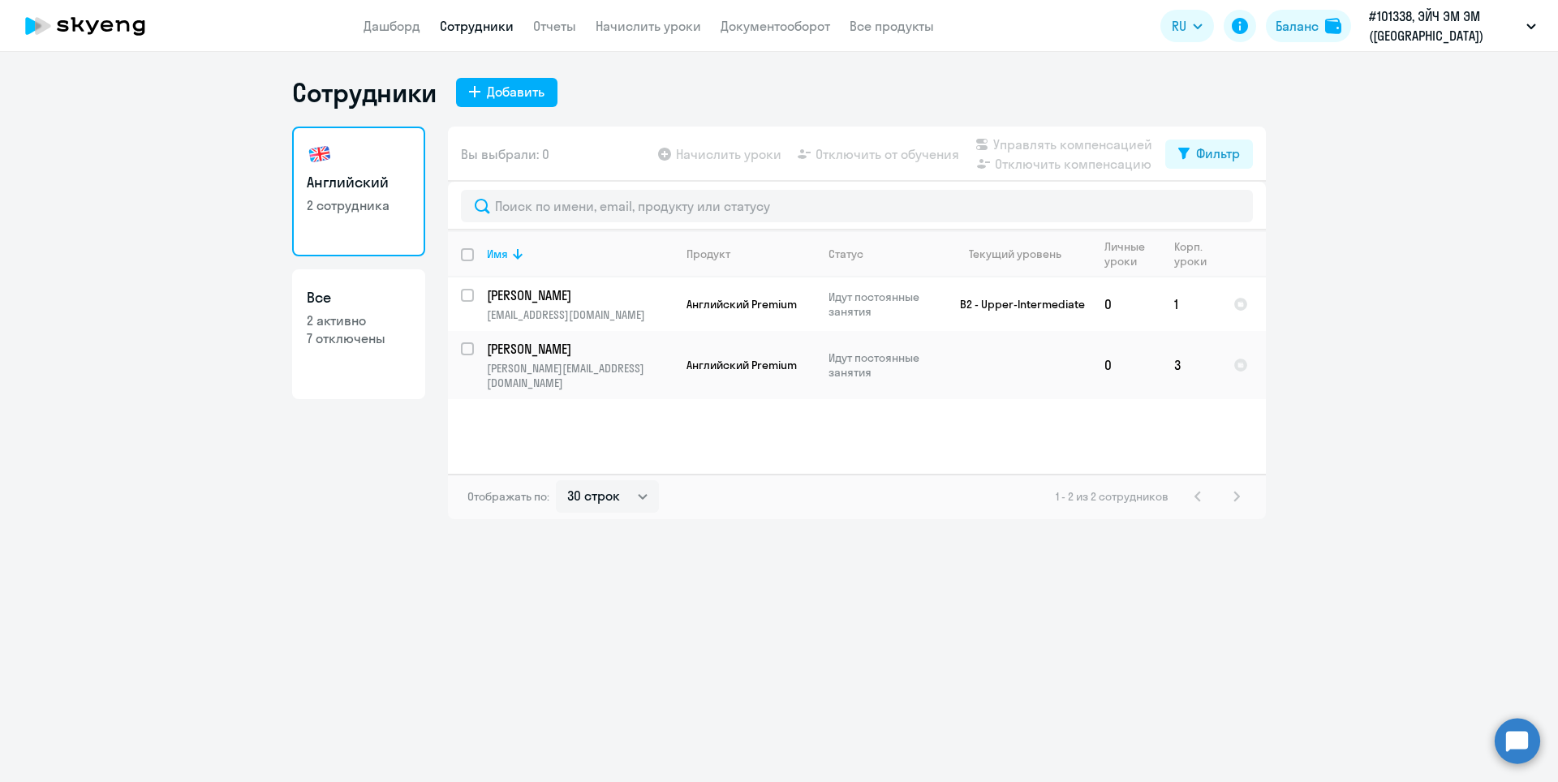
click at [345, 318] on p "2 активно" at bounding box center [359, 321] width 104 height 18
select select "30"
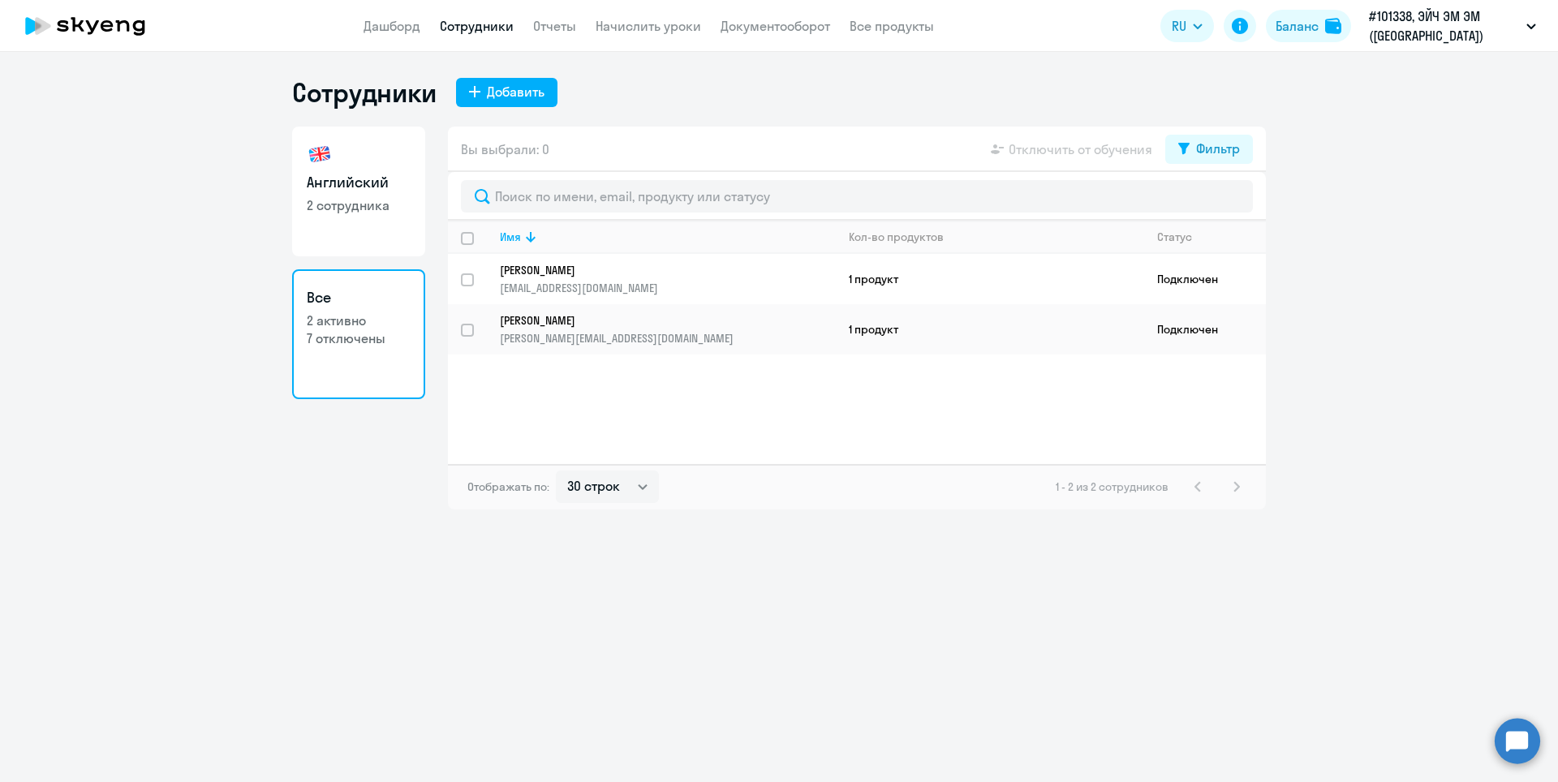
click at [340, 204] on p "2 сотрудника" at bounding box center [359, 205] width 104 height 18
select select "30"
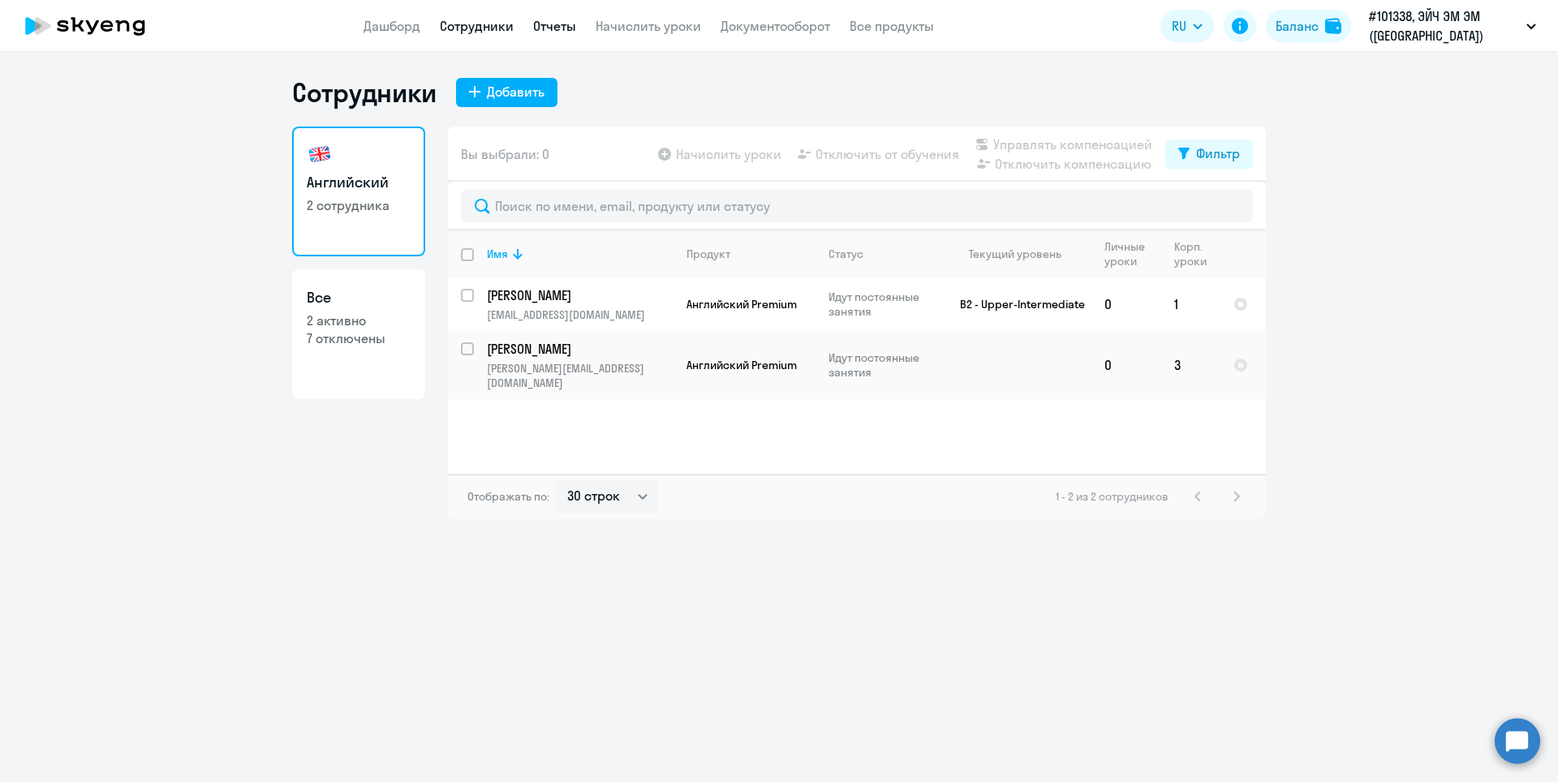
click at [557, 28] on link "Отчеты" at bounding box center [554, 26] width 43 height 16
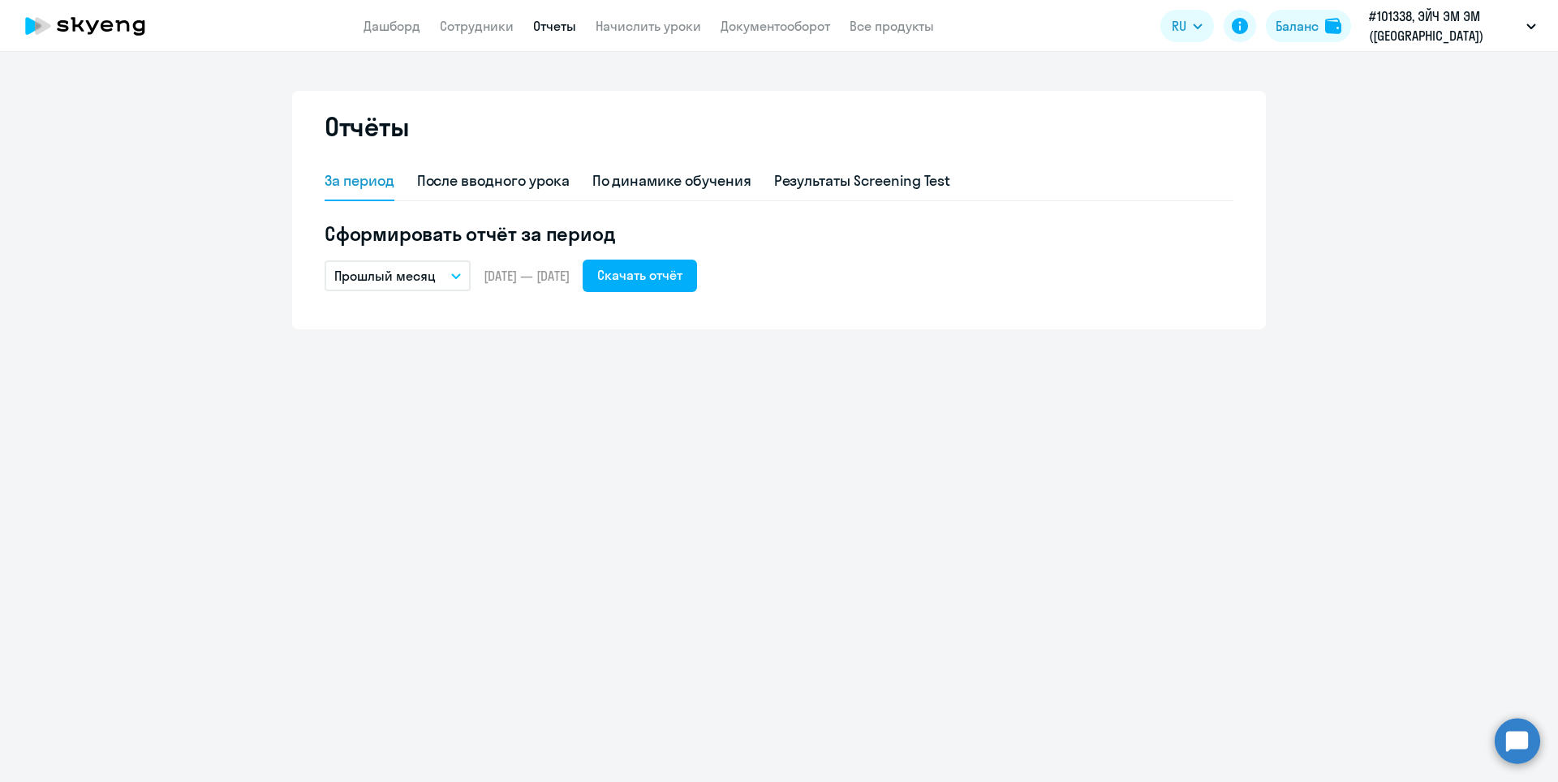
click at [452, 275] on icon "button" at bounding box center [456, 276] width 10 height 6
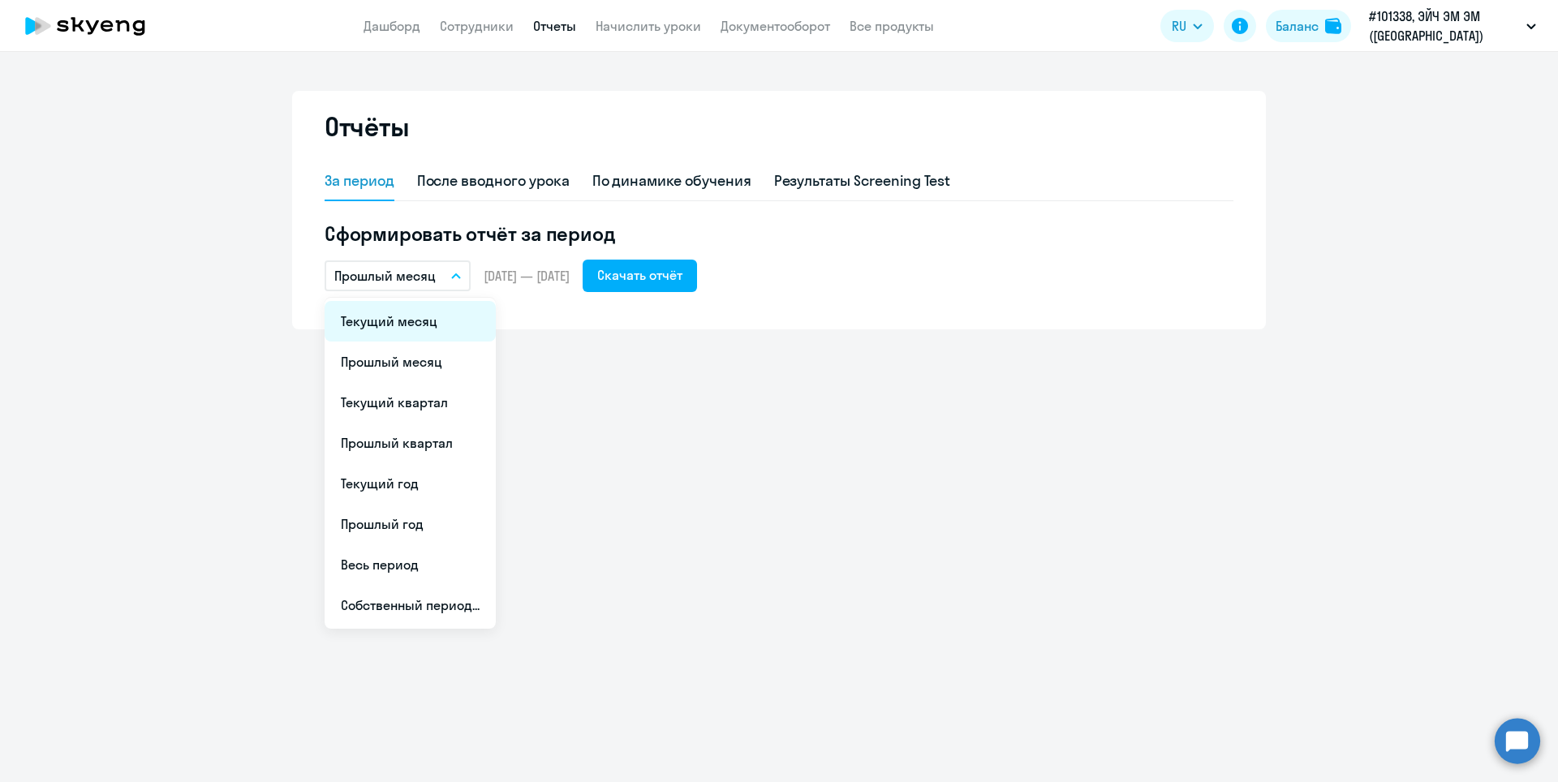
click at [432, 317] on li "Текущий месяц" at bounding box center [409, 321] width 171 height 41
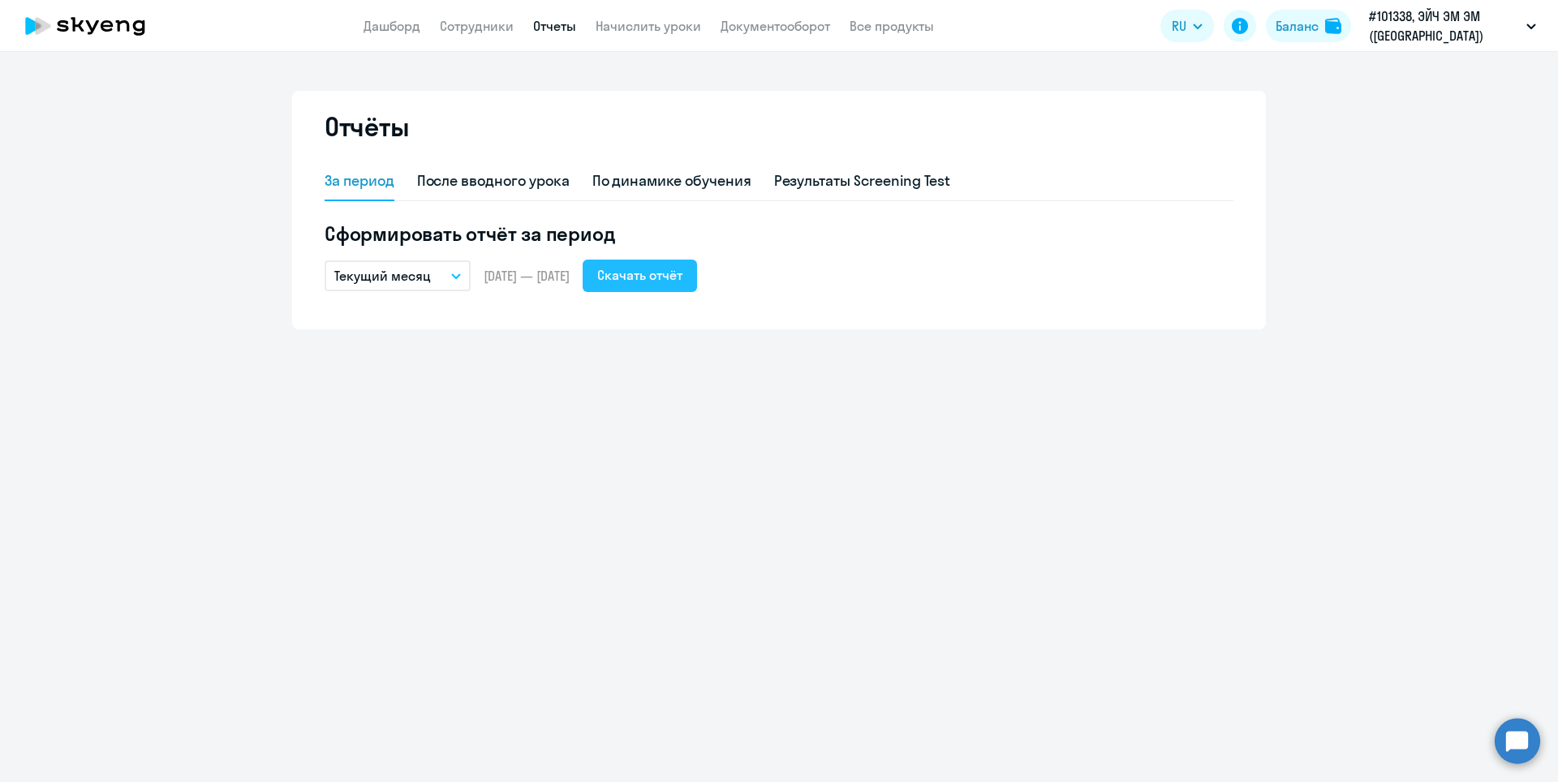
click at [697, 285] on button "Скачать отчёт" at bounding box center [639, 276] width 114 height 32
click at [707, 177] on div "По динамике обучения" at bounding box center [671, 180] width 159 height 21
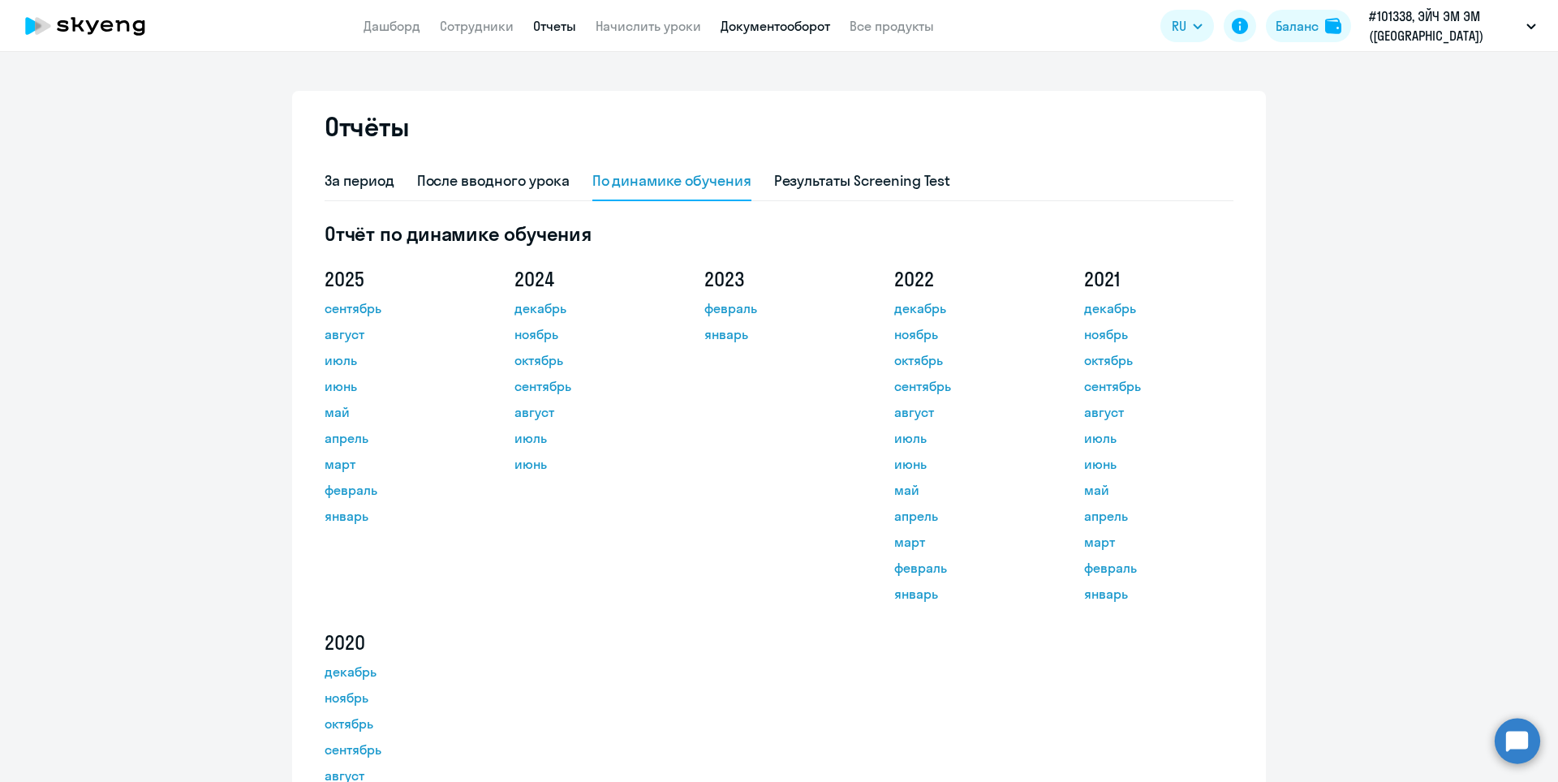
click at [784, 30] on link "Документооборот" at bounding box center [775, 26] width 110 height 16
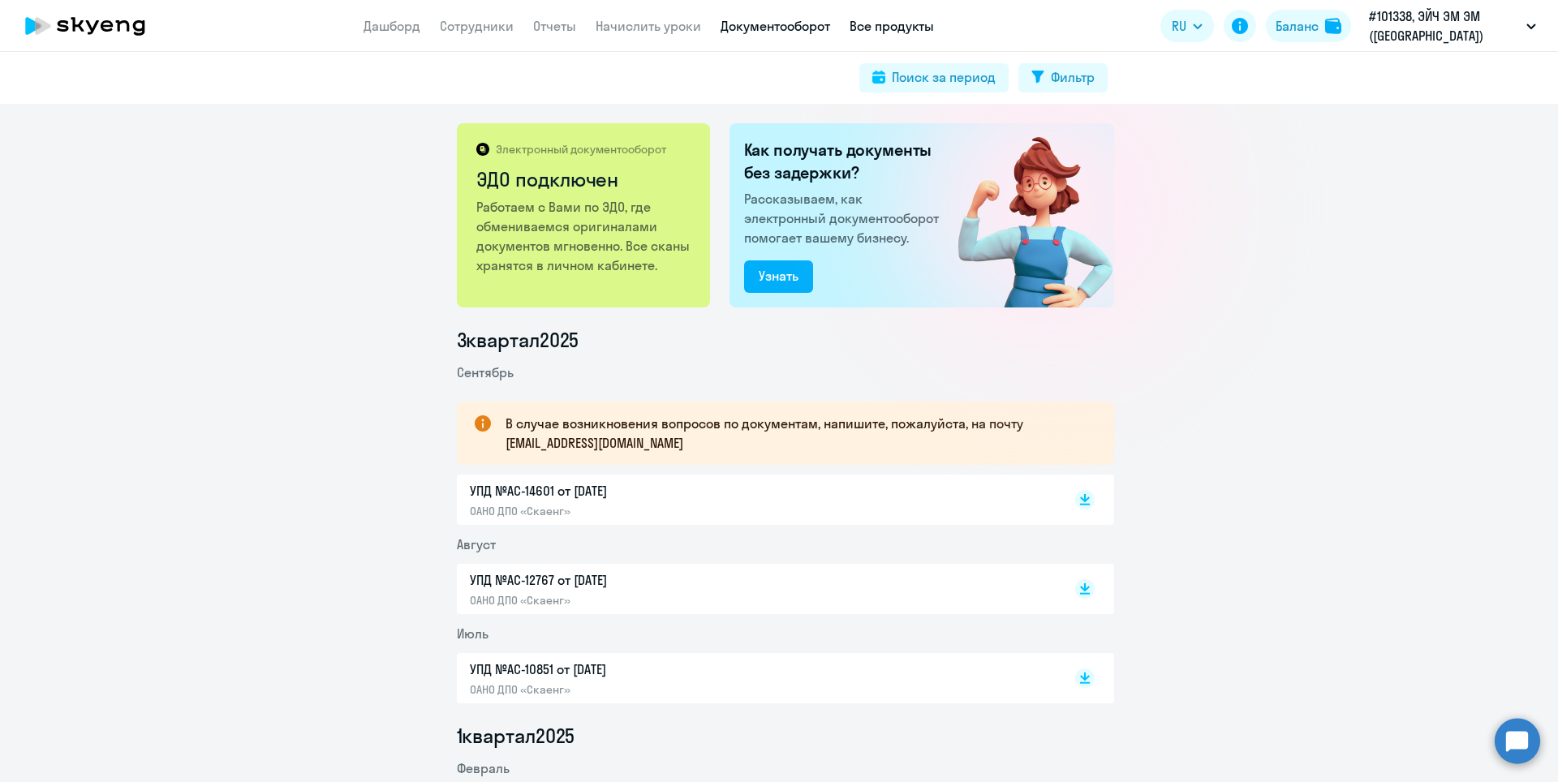
click at [916, 24] on link "Все продукты" at bounding box center [891, 26] width 84 height 16
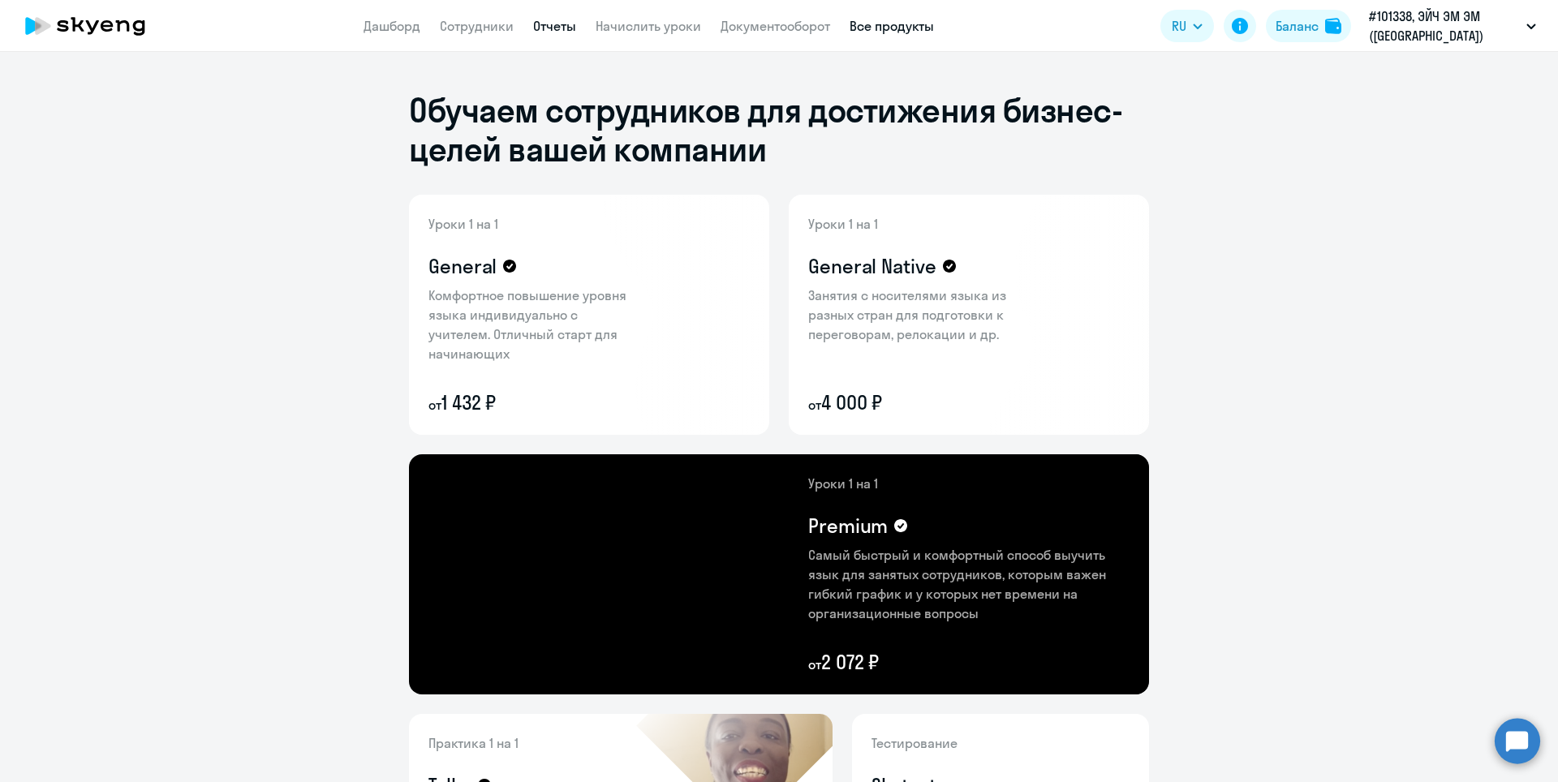
click at [547, 26] on link "Отчеты" at bounding box center [554, 26] width 43 height 16
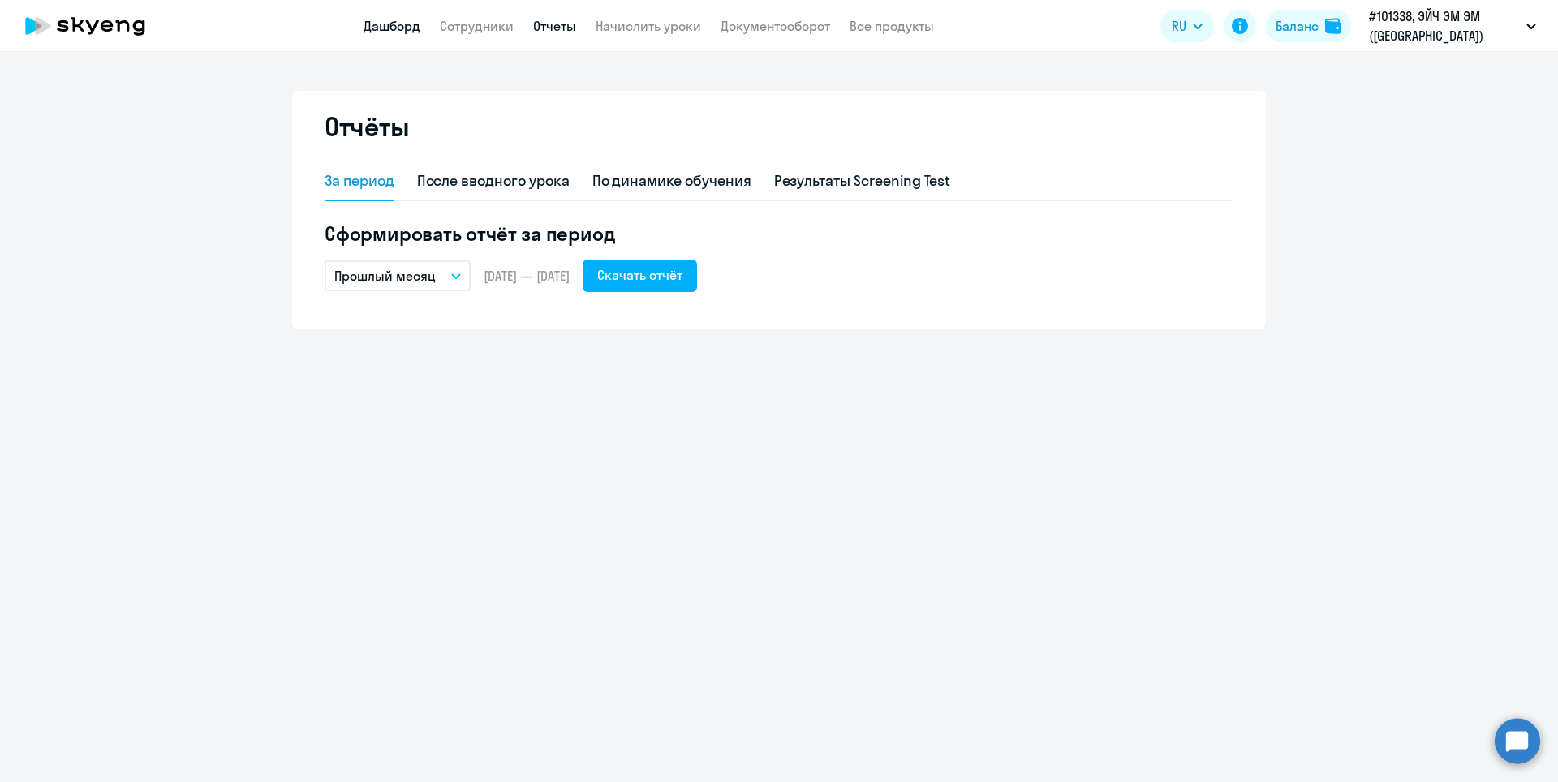
click at [399, 25] on link "Дашборд" at bounding box center [391, 26] width 57 height 16
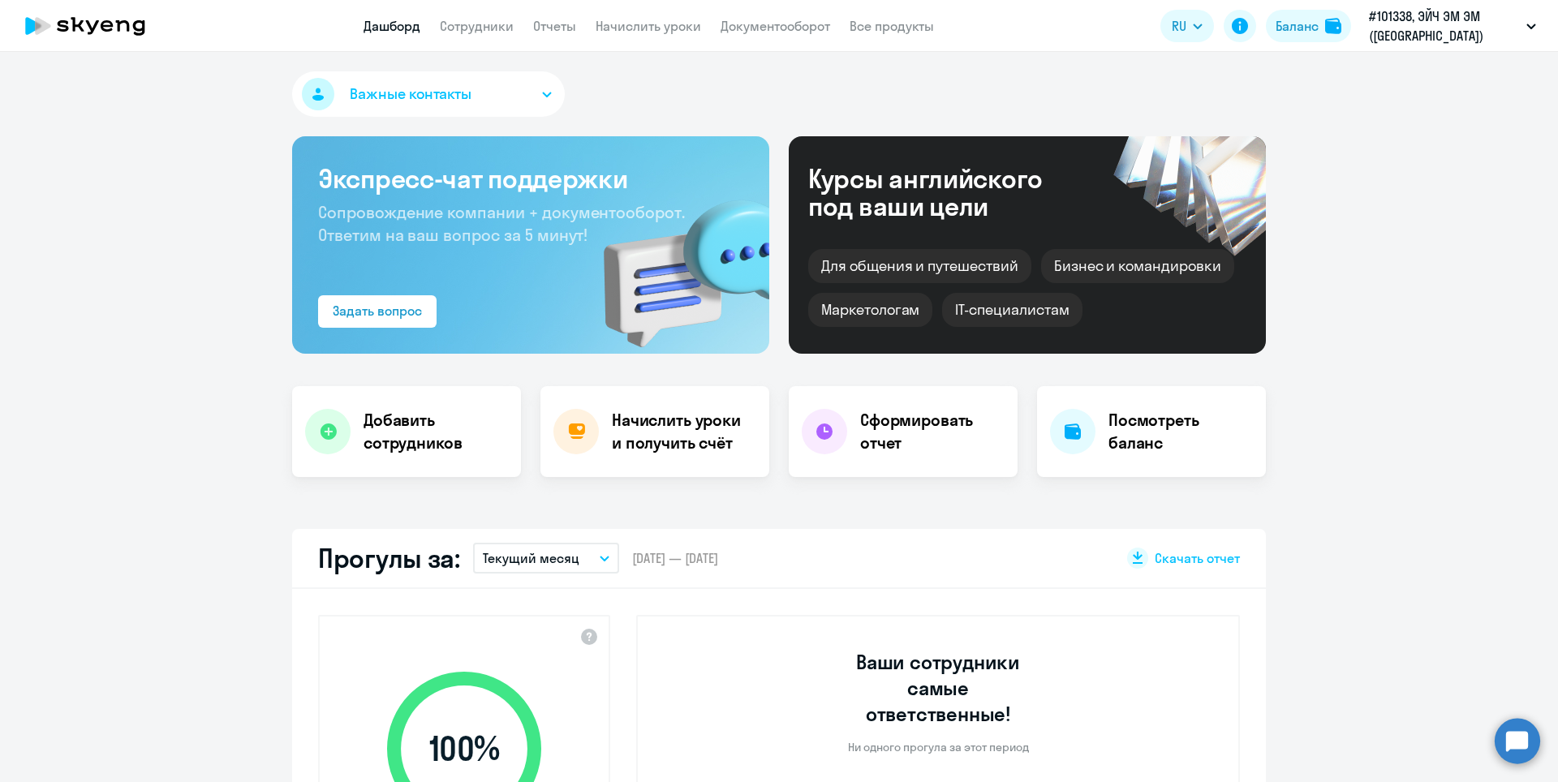
select select "30"
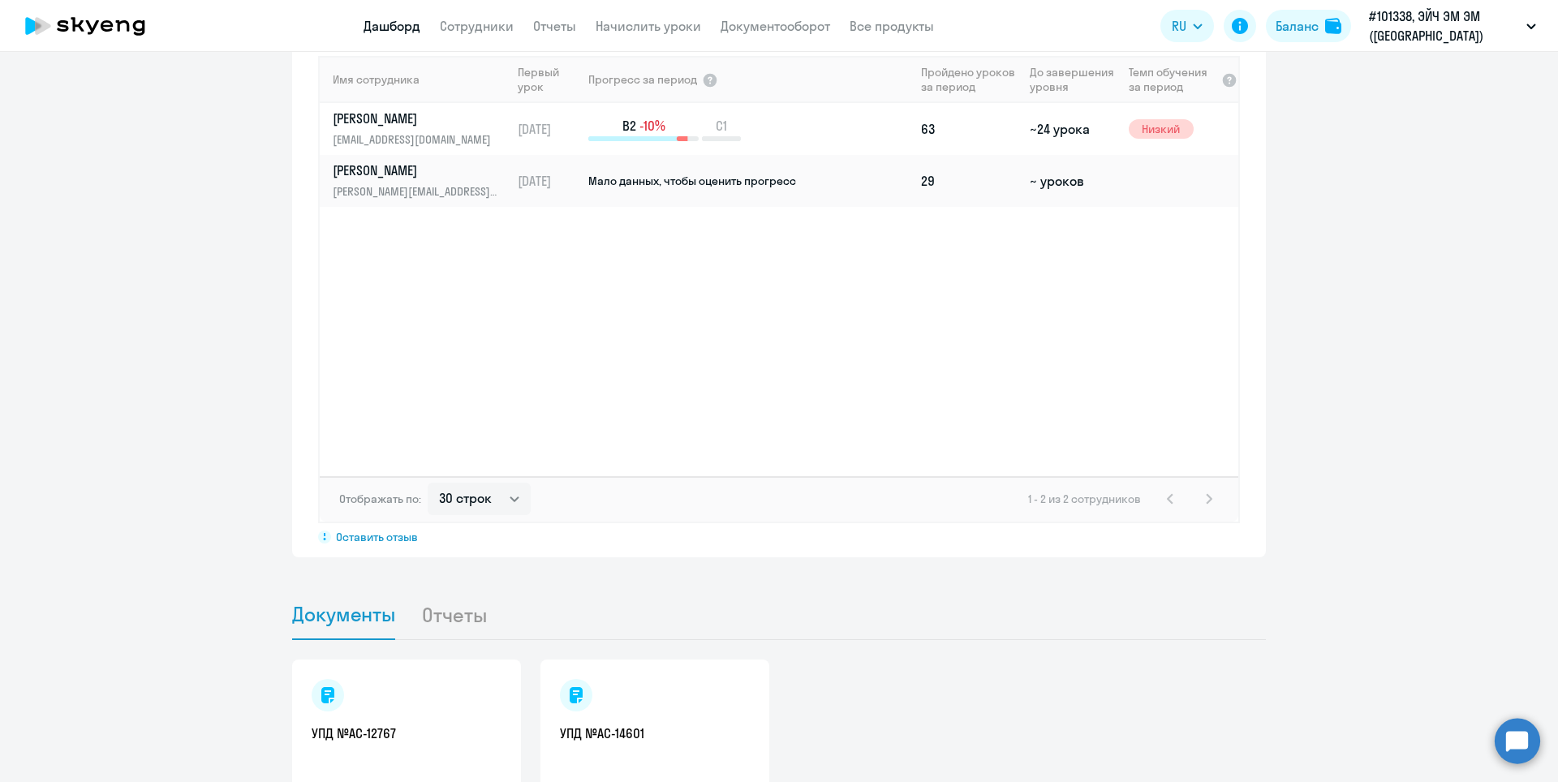
scroll to position [1314, 0]
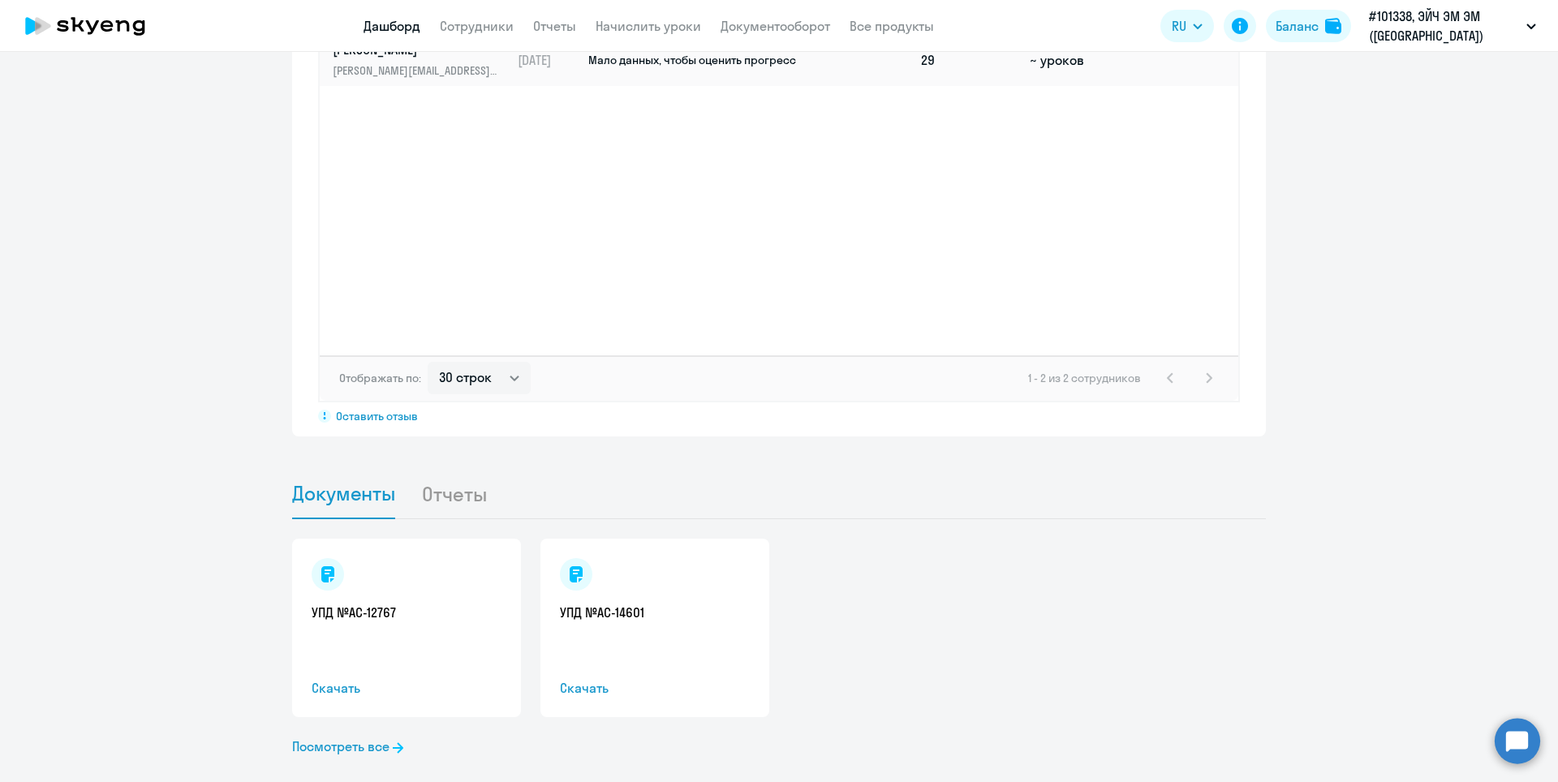
click at [466, 473] on li "Отчеты" at bounding box center [467, 493] width 92 height 49
click at [313, 481] on span "Документы" at bounding box center [343, 493] width 103 height 24
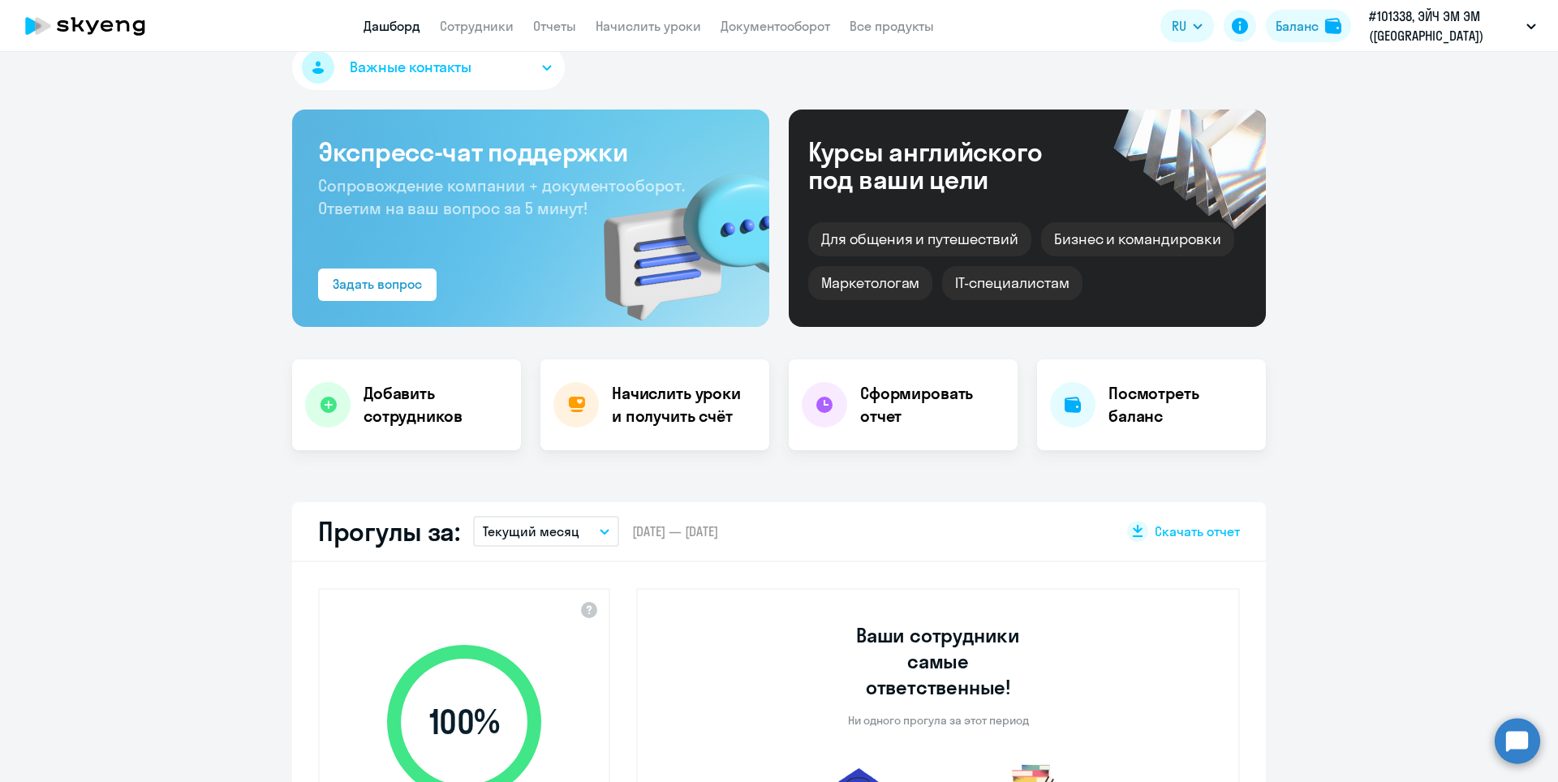
scroll to position [0, 0]
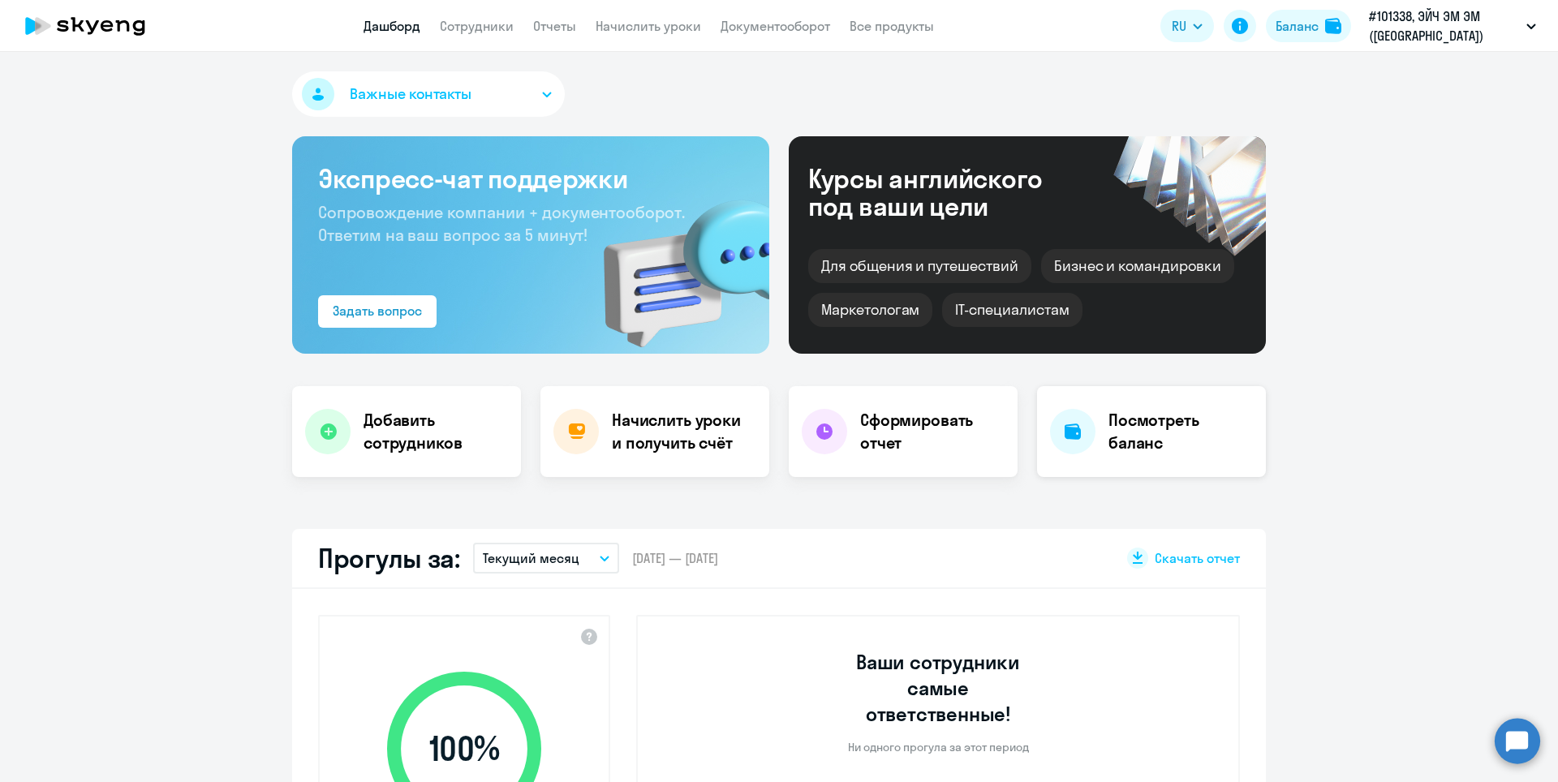
click at [1143, 425] on h4 "Посмотреть баланс" at bounding box center [1180, 431] width 144 height 45
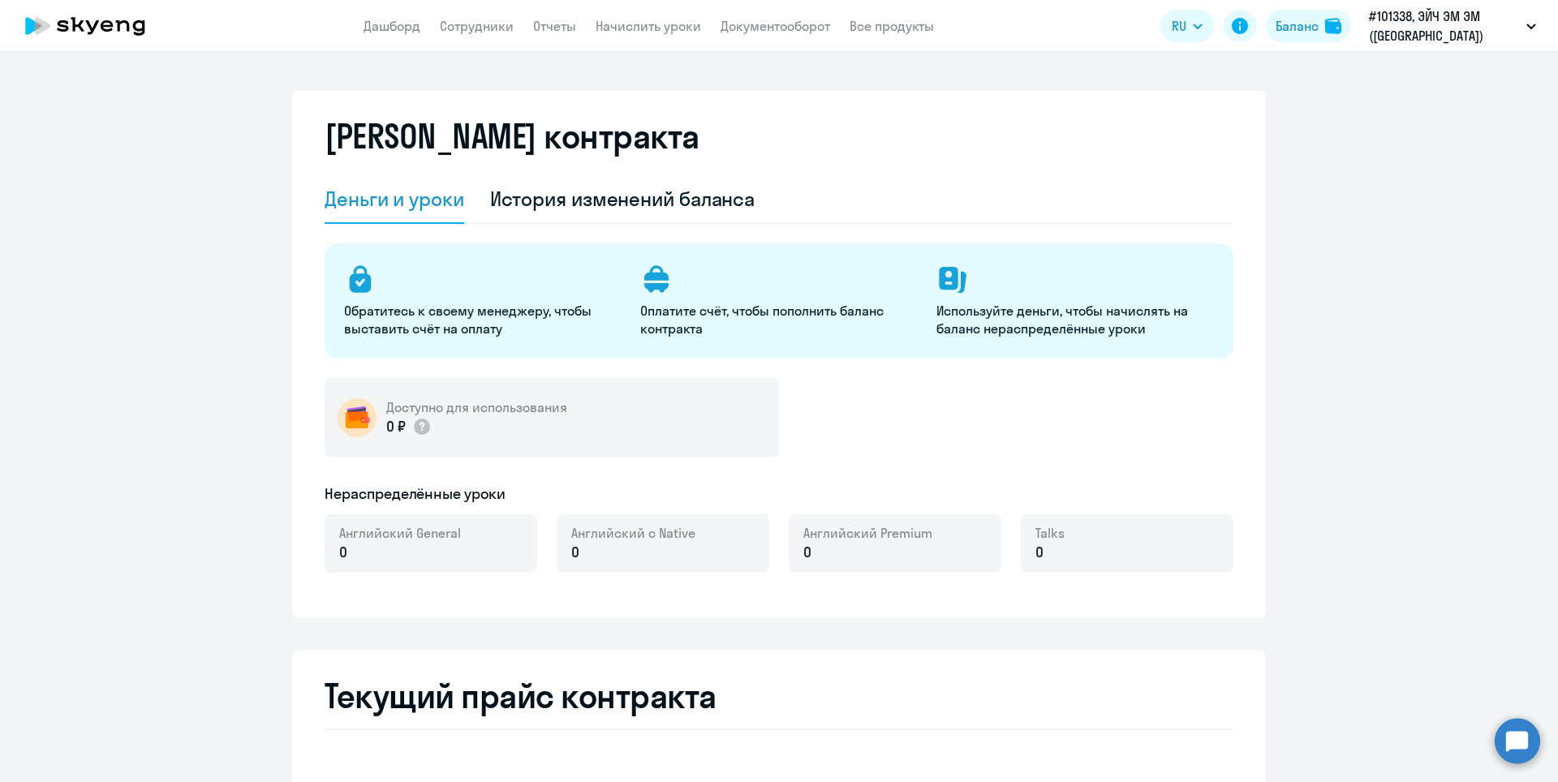
select select "english_adult_not_native_speaker"
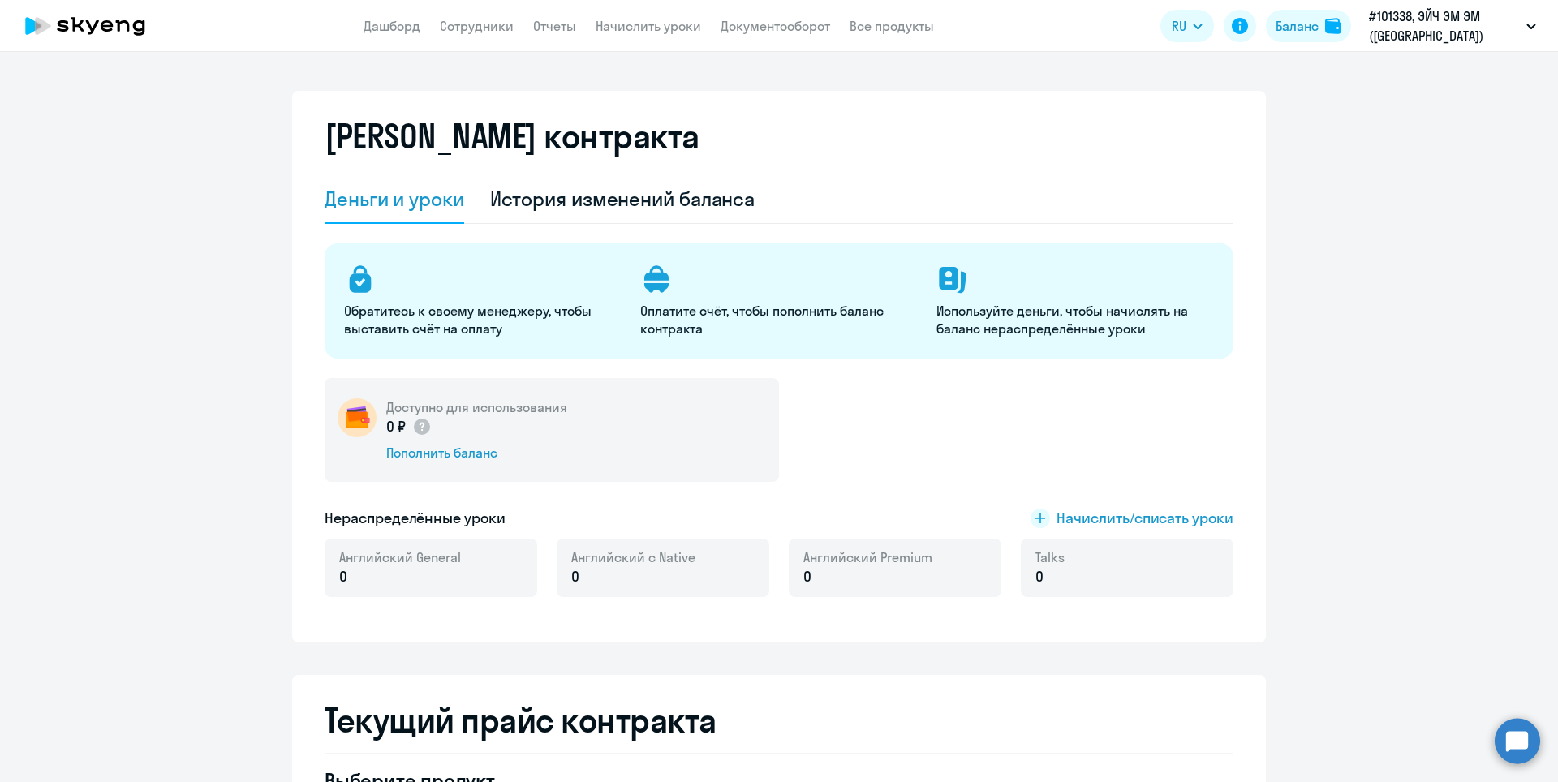
click at [491, 34] on app-menu-item-link "Сотрудники" at bounding box center [477, 26] width 74 height 20
click at [488, 29] on link "Сотрудники" at bounding box center [477, 26] width 74 height 16
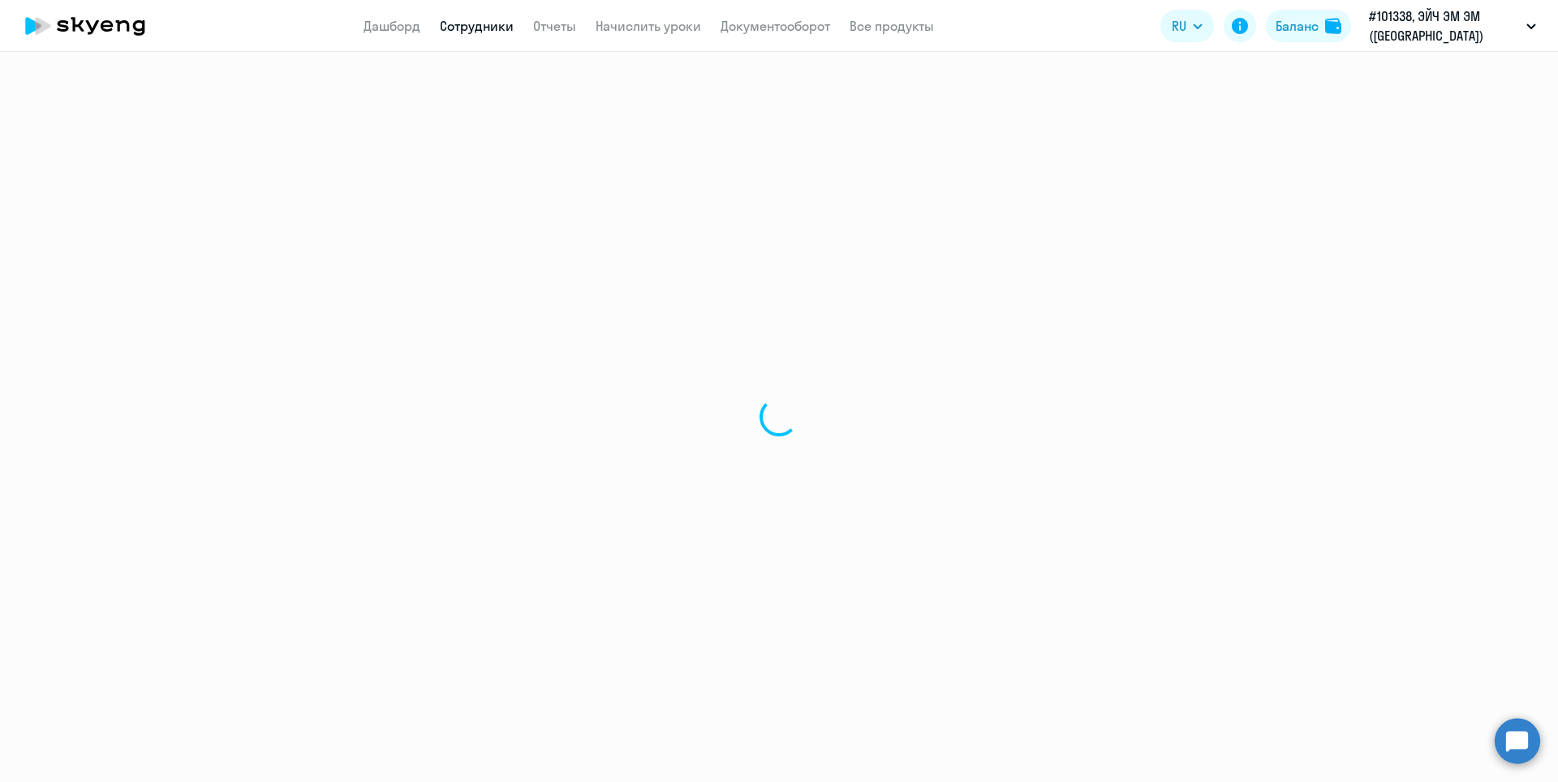
select select "30"
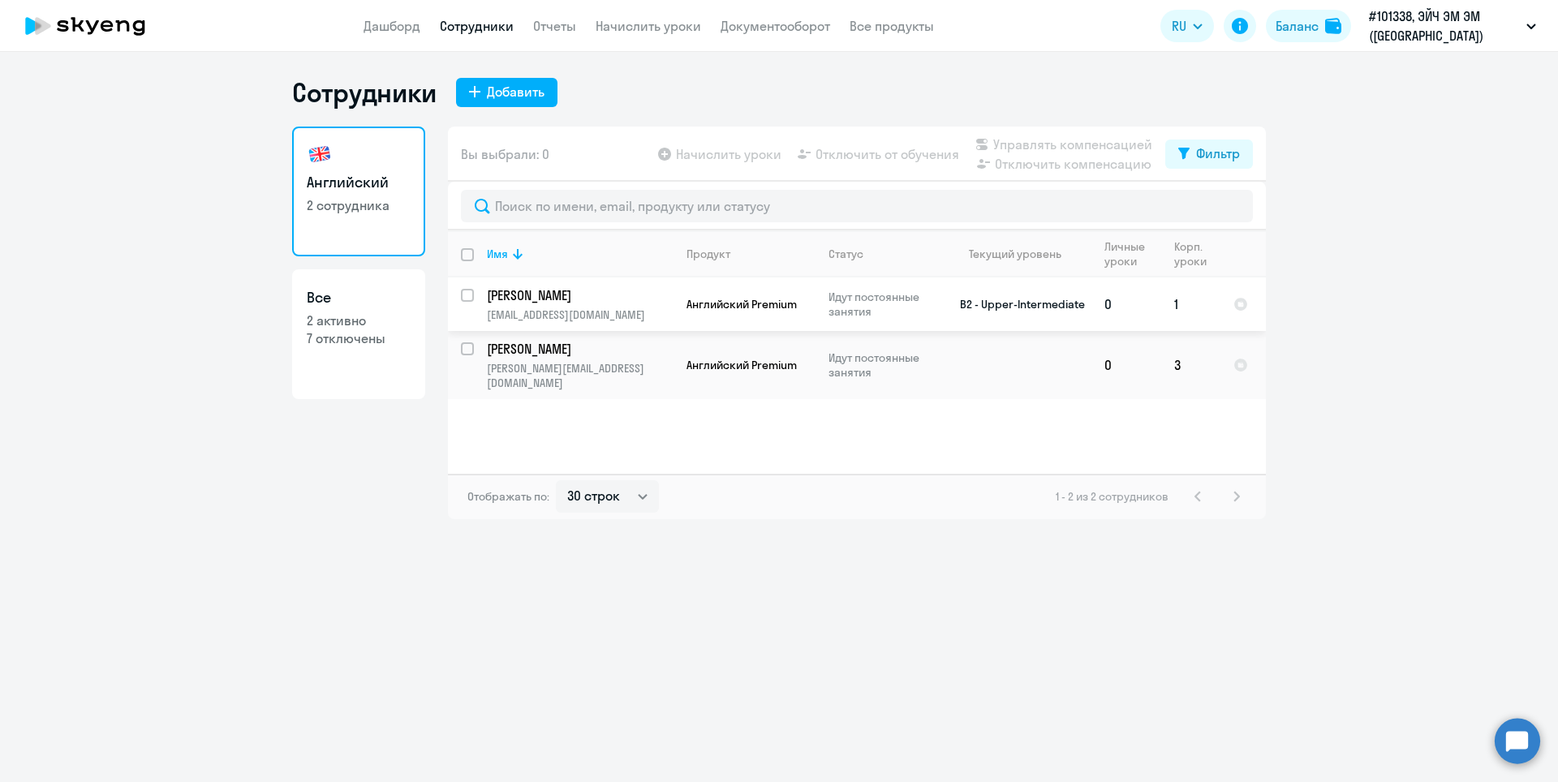
click at [636, 312] on p "[EMAIL_ADDRESS][DOMAIN_NAME]" at bounding box center [580, 314] width 186 height 15
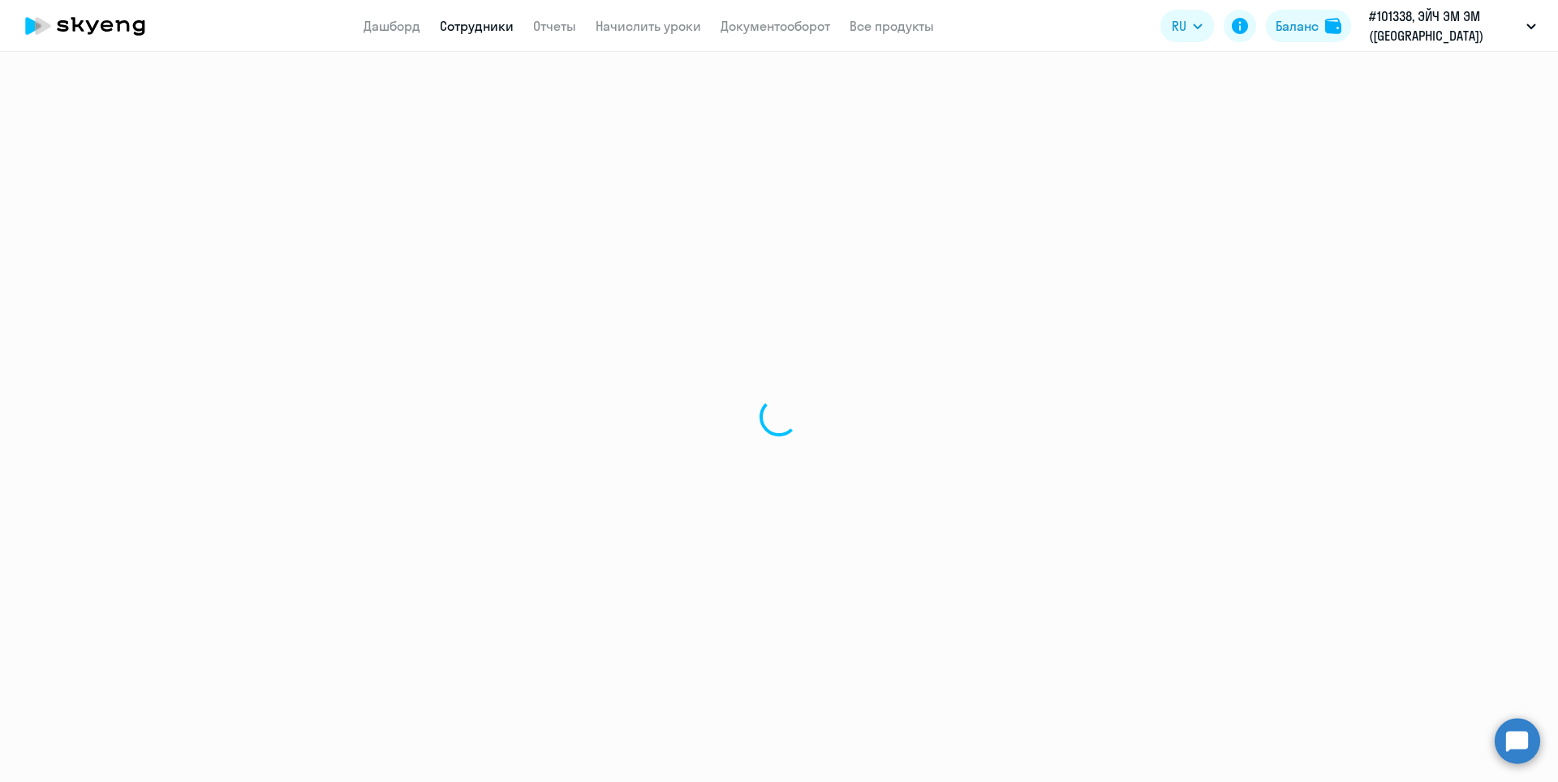
select select "english"
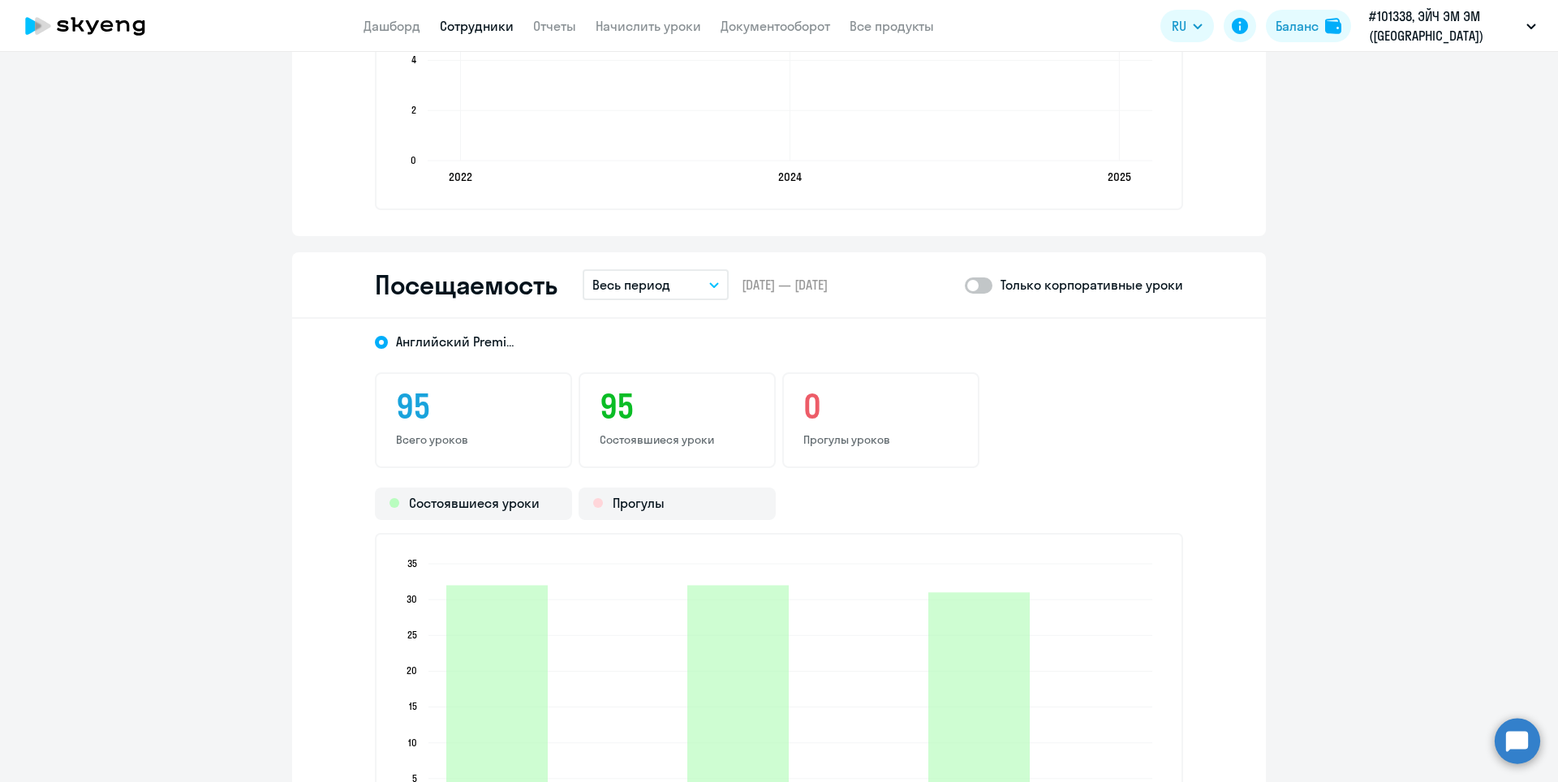
scroll to position [1918, 0]
click at [690, 289] on button "Весь период" at bounding box center [655, 284] width 146 height 31
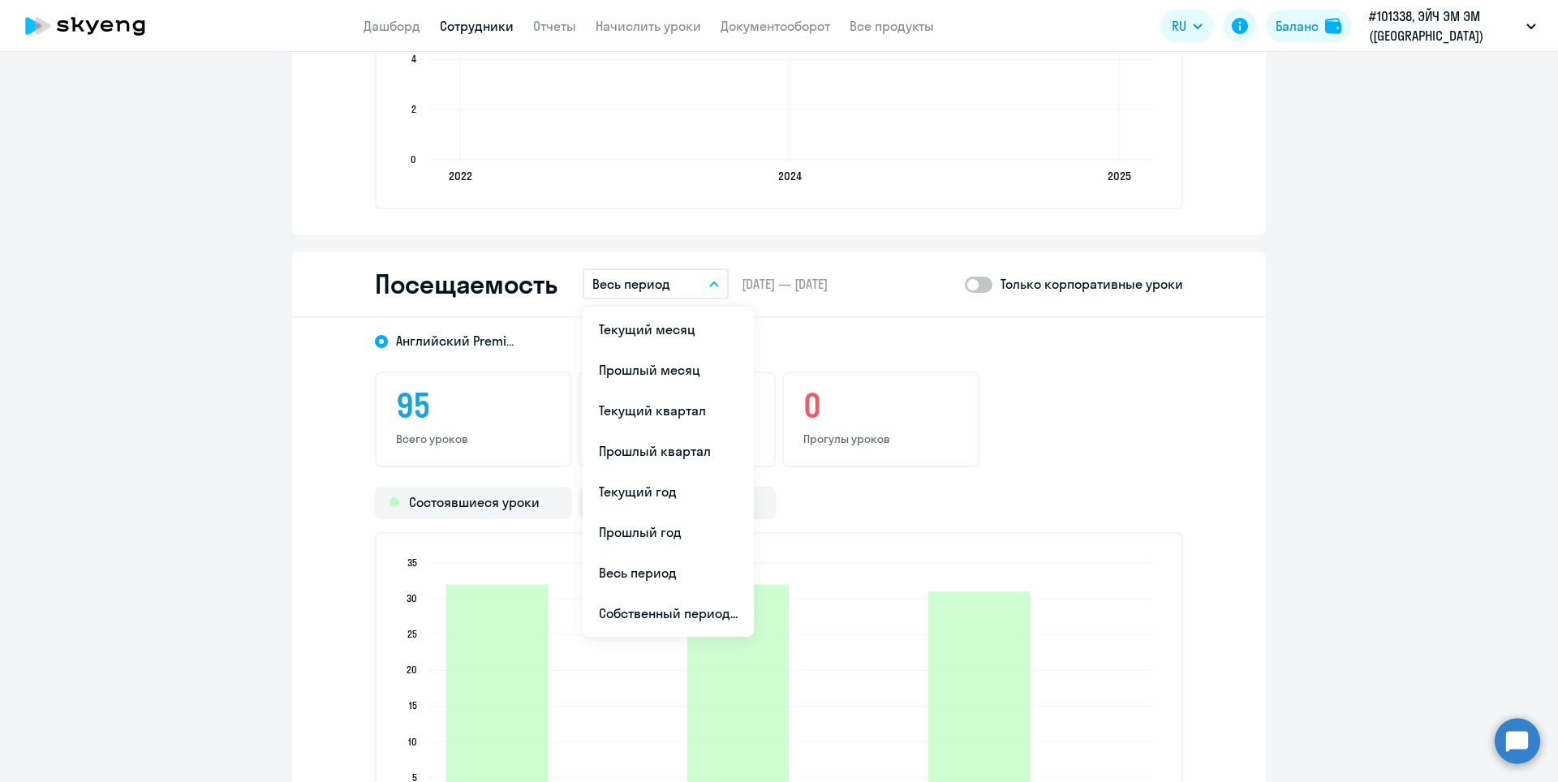
click at [649, 324] on li "Текущий месяц" at bounding box center [667, 329] width 171 height 41
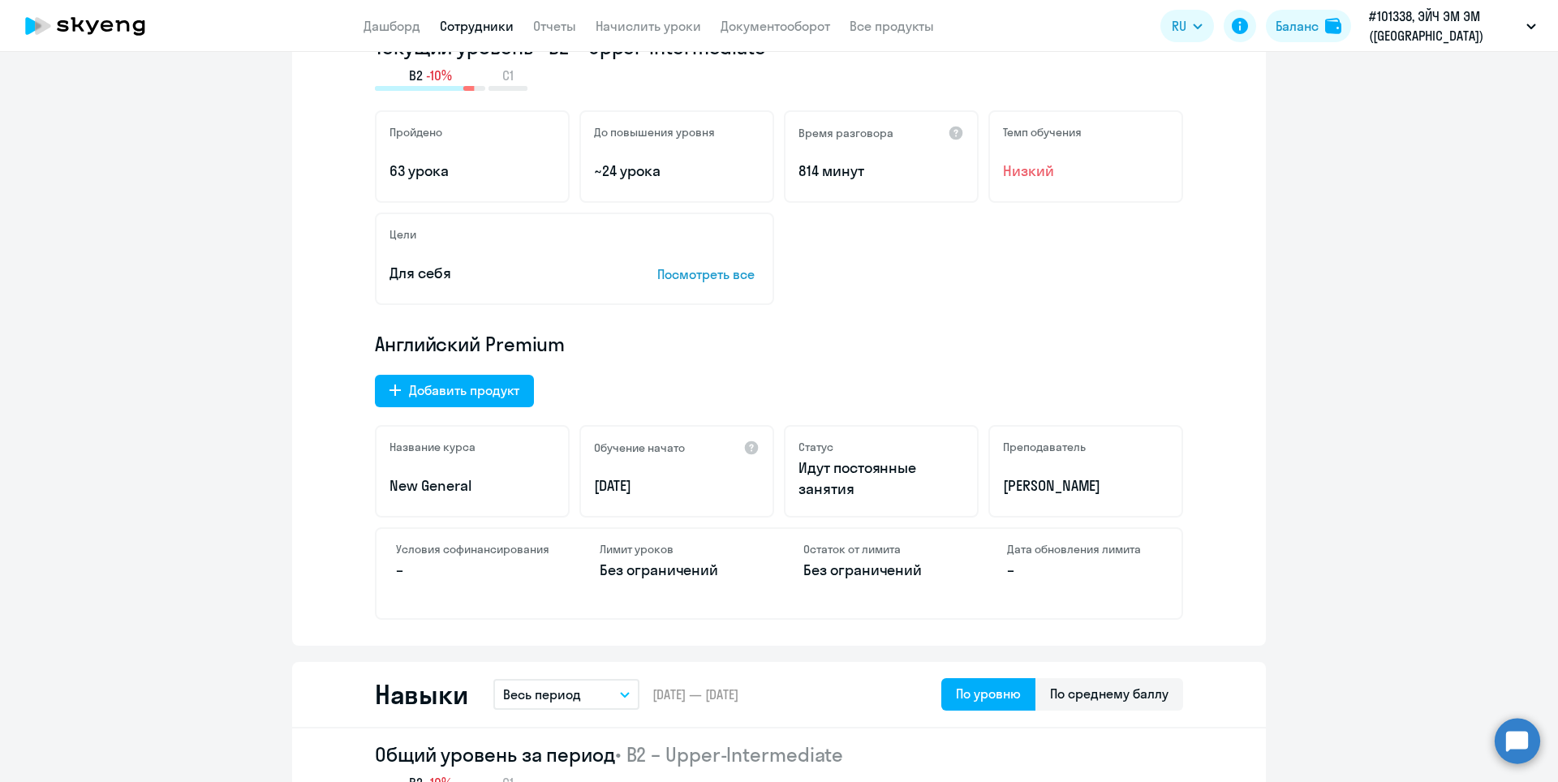
scroll to position [0, 0]
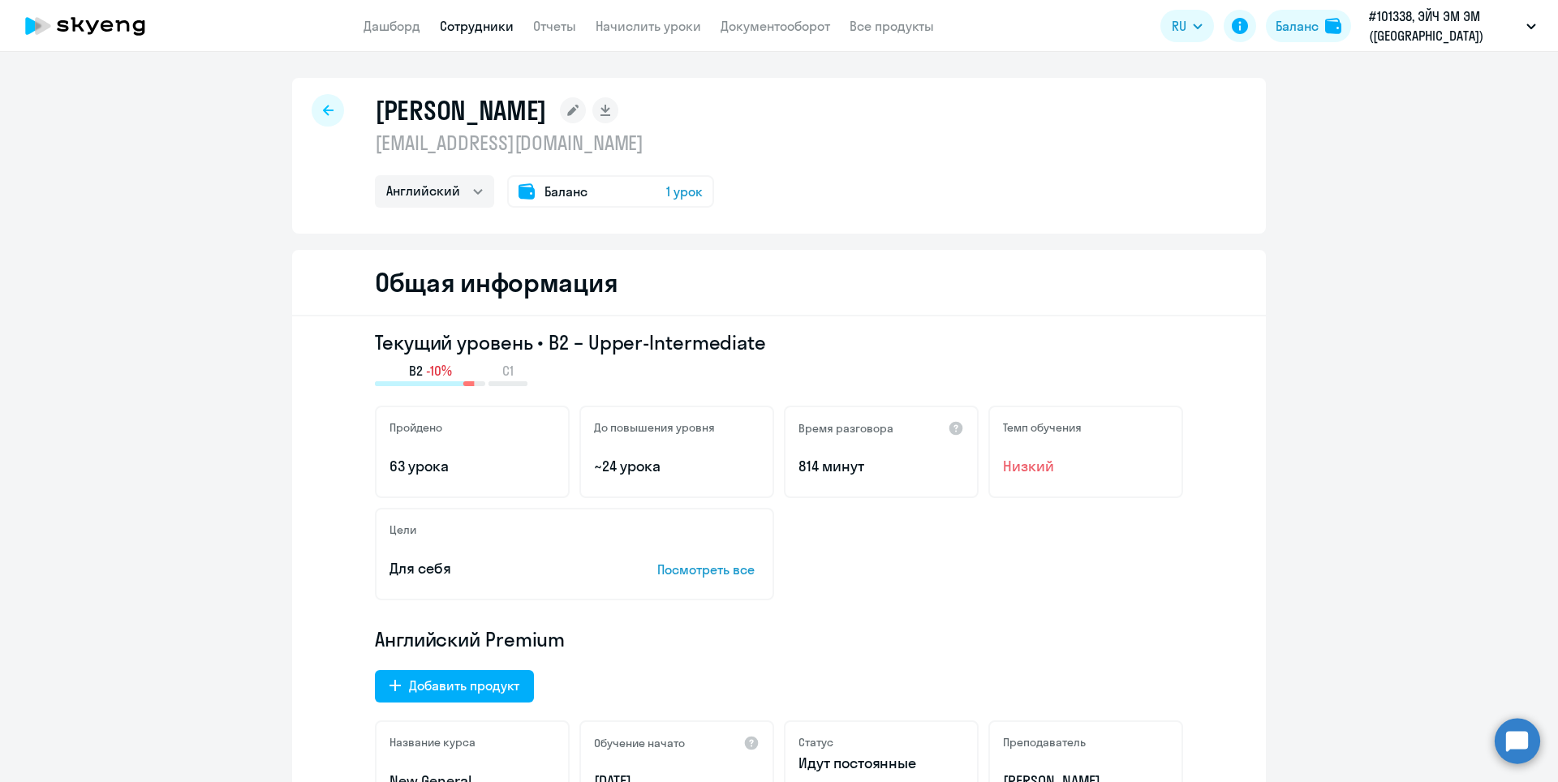
click at [323, 110] on icon at bounding box center [328, 110] width 11 height 11
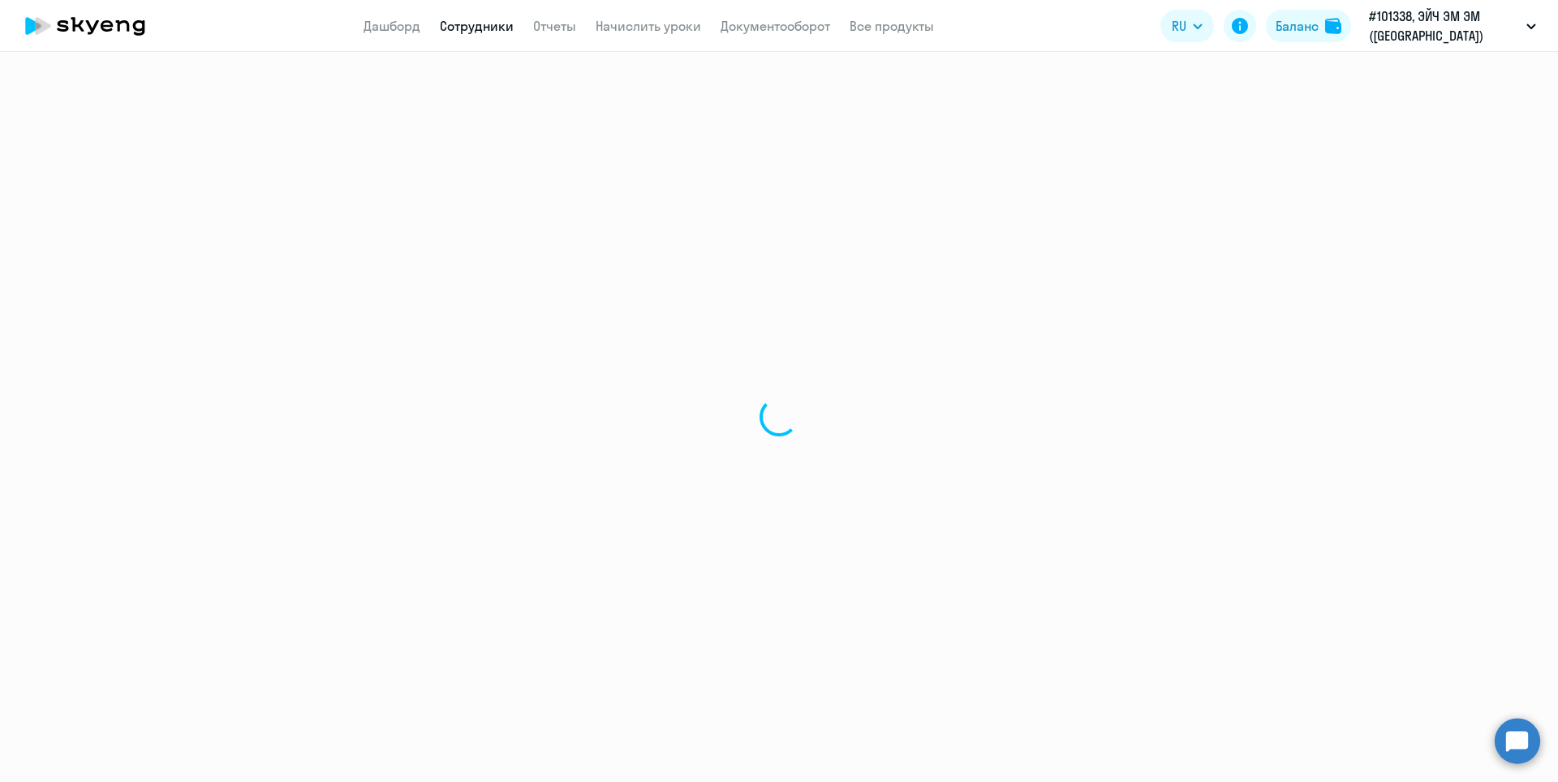
select select "30"
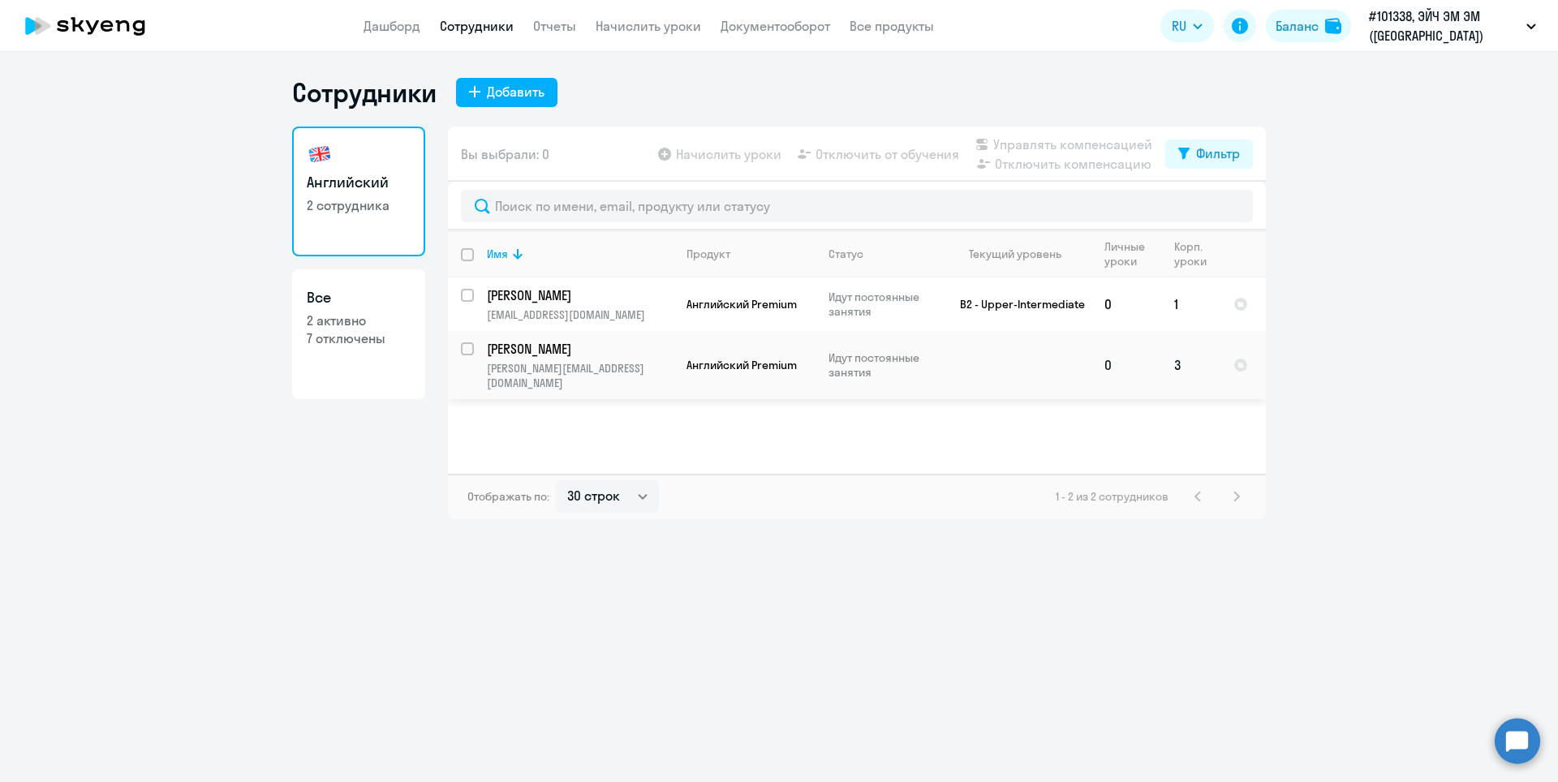
click at [600, 354] on p "[PERSON_NAME]" at bounding box center [578, 349] width 183 height 18
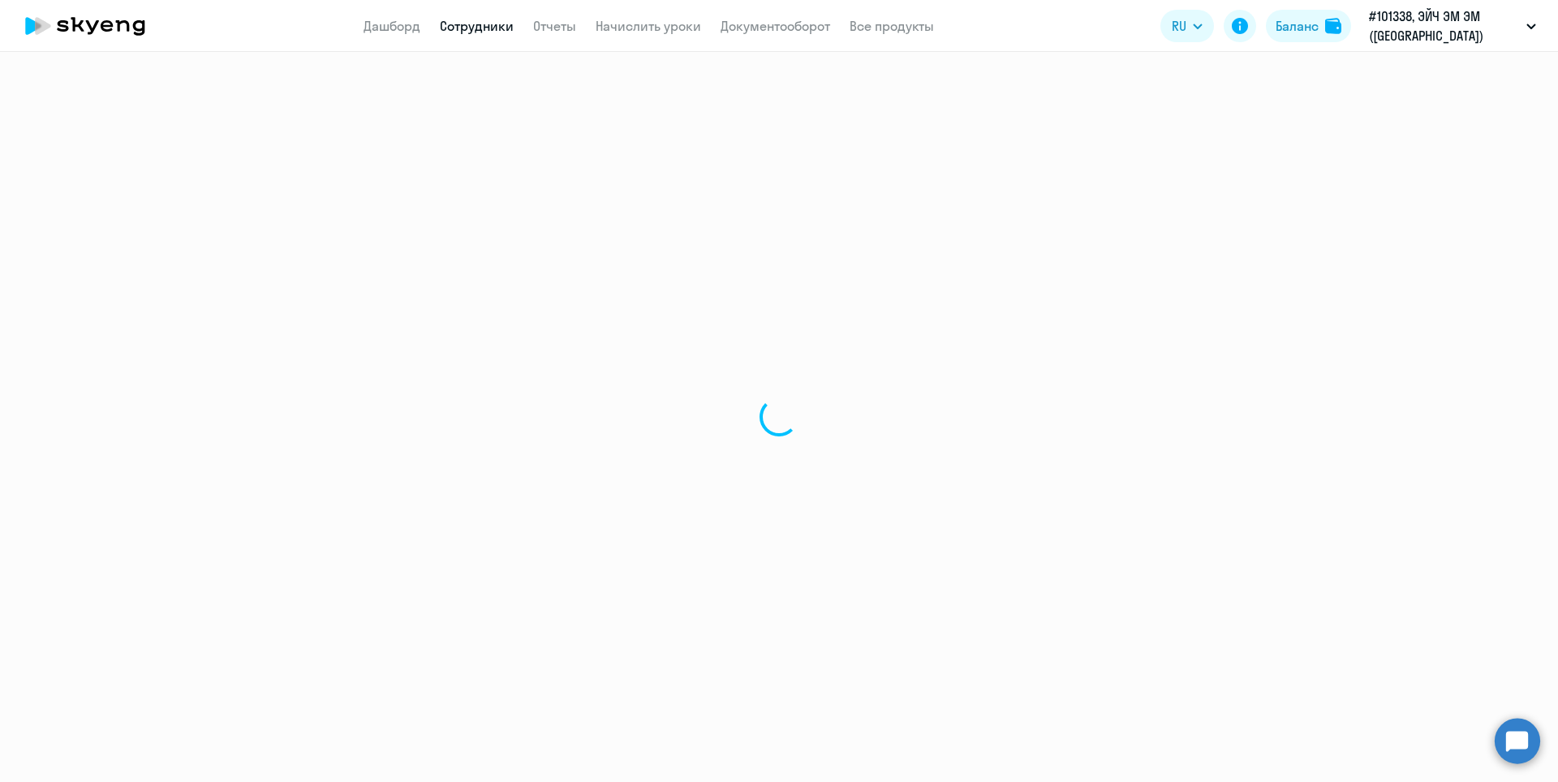
select select "english"
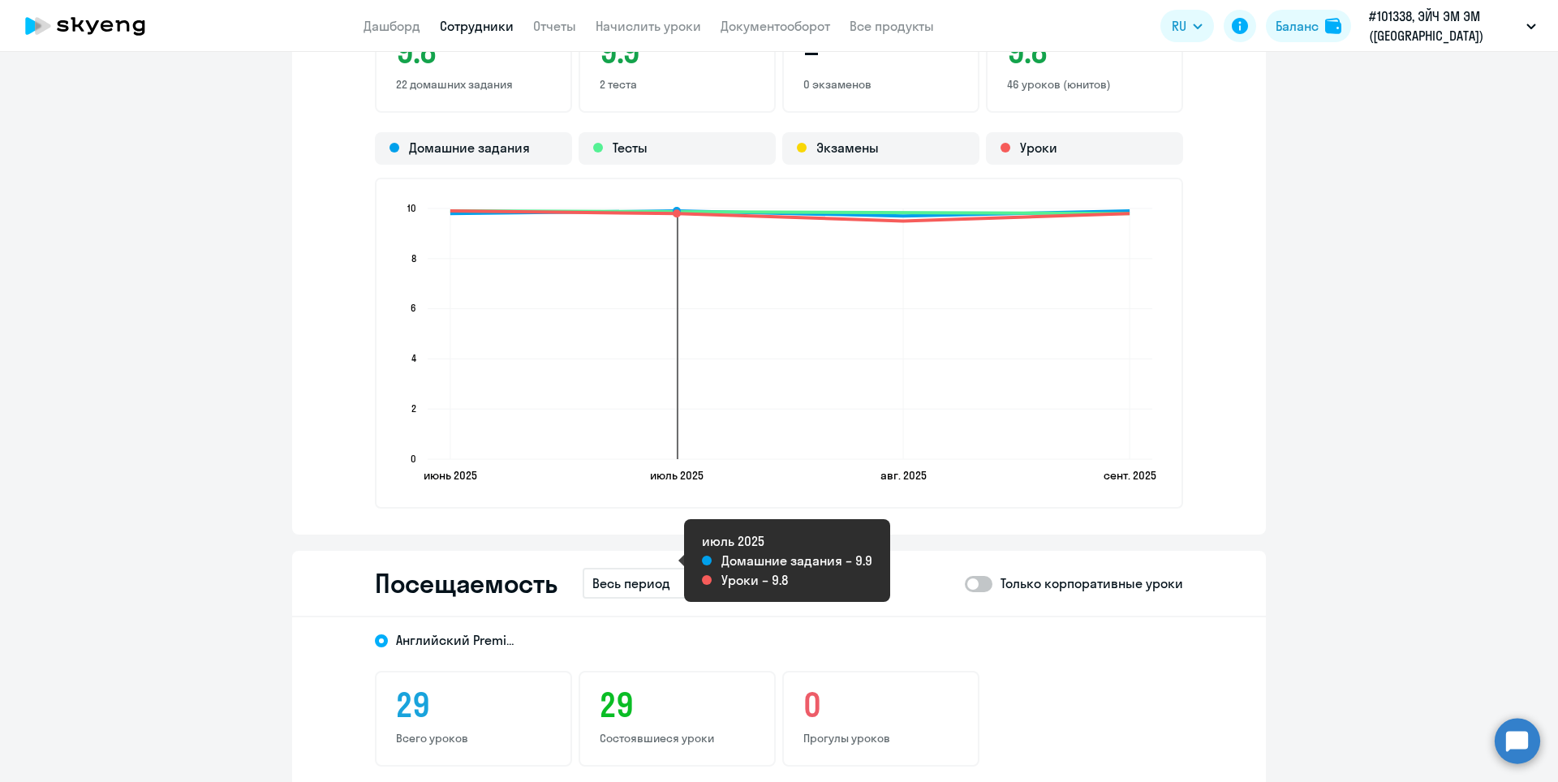
scroll to position [1704, 0]
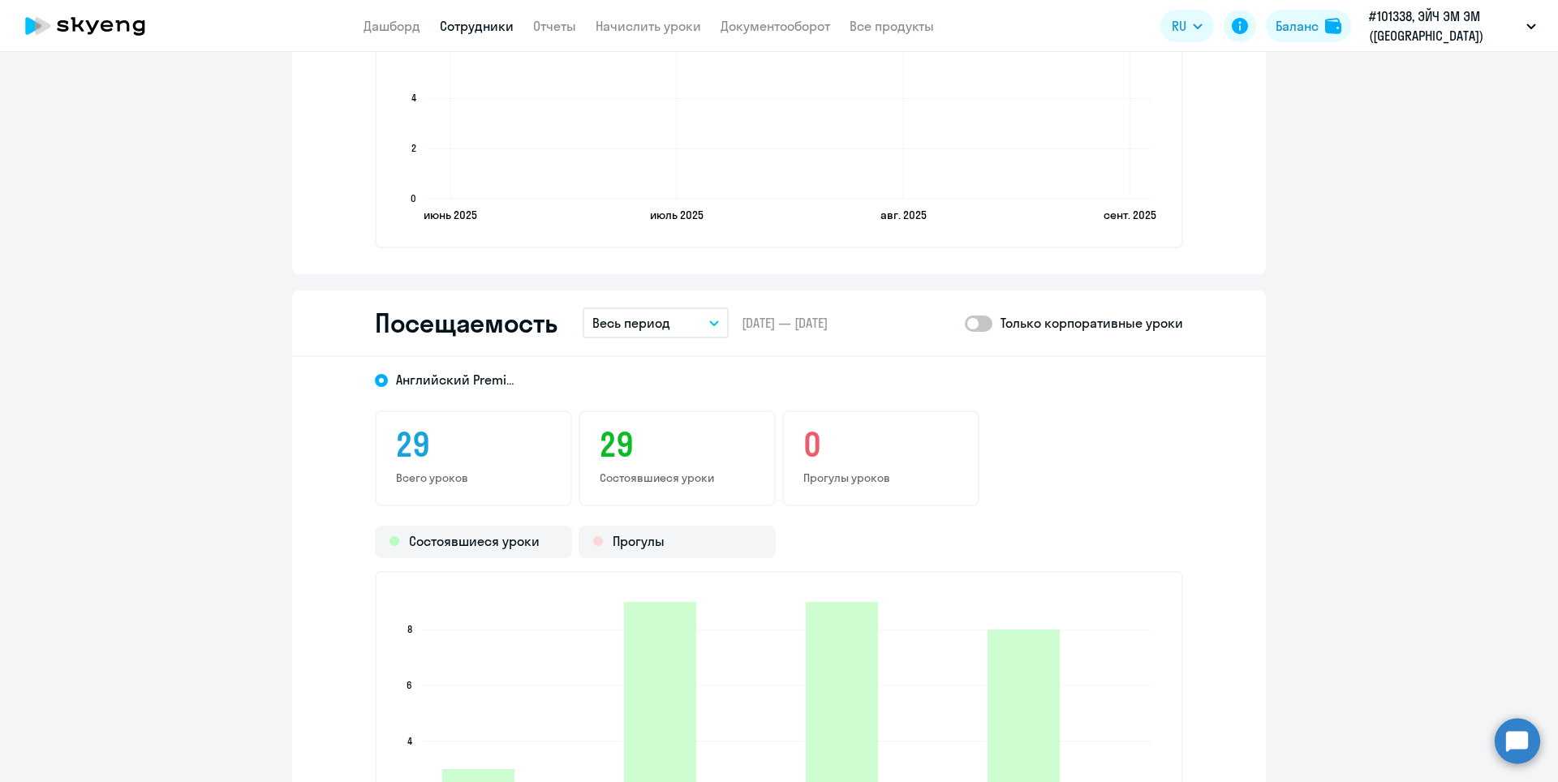
click at [653, 322] on p "Весь период" at bounding box center [631, 322] width 78 height 19
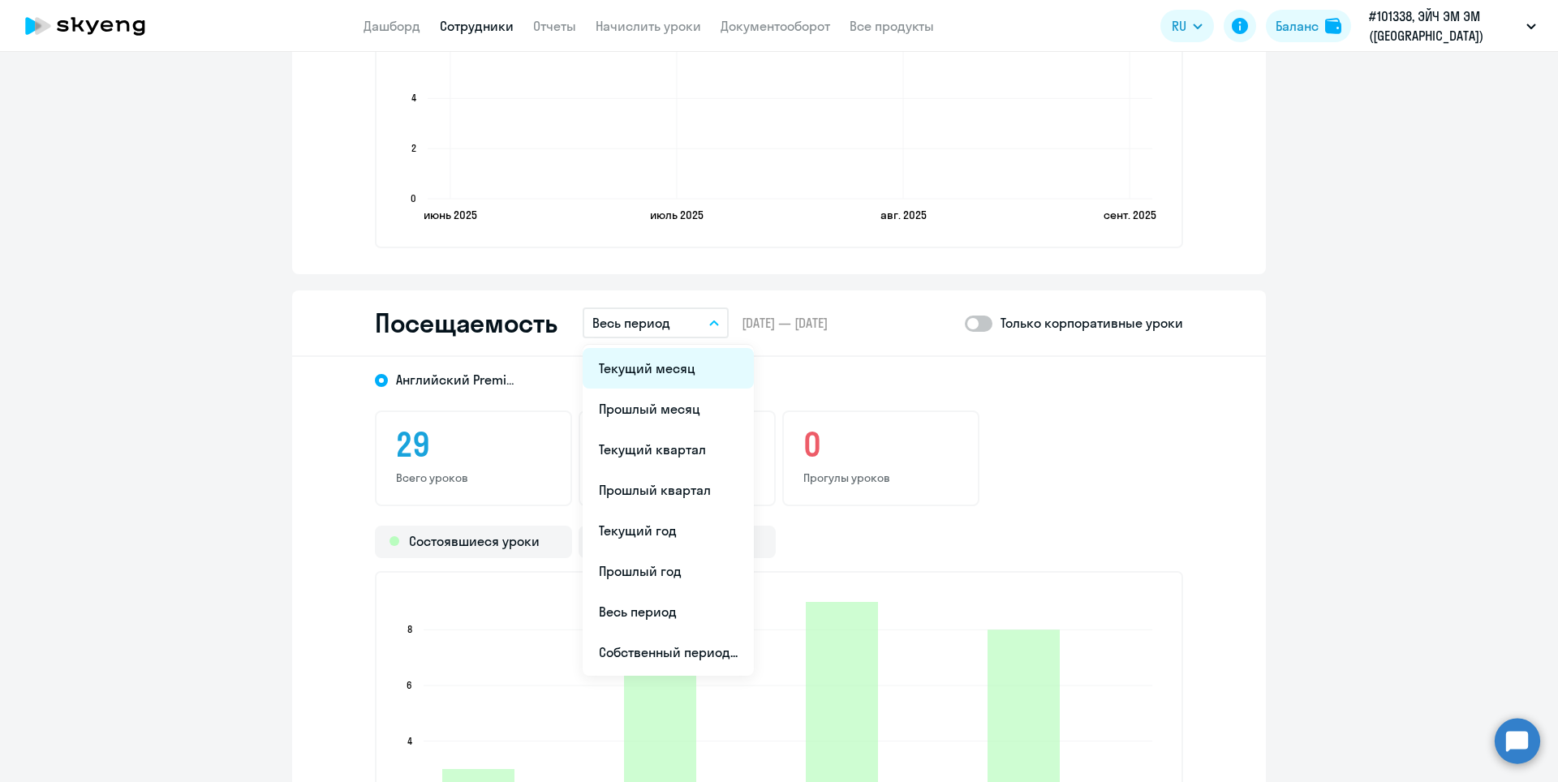
click at [637, 365] on li "Текущий месяц" at bounding box center [667, 368] width 171 height 41
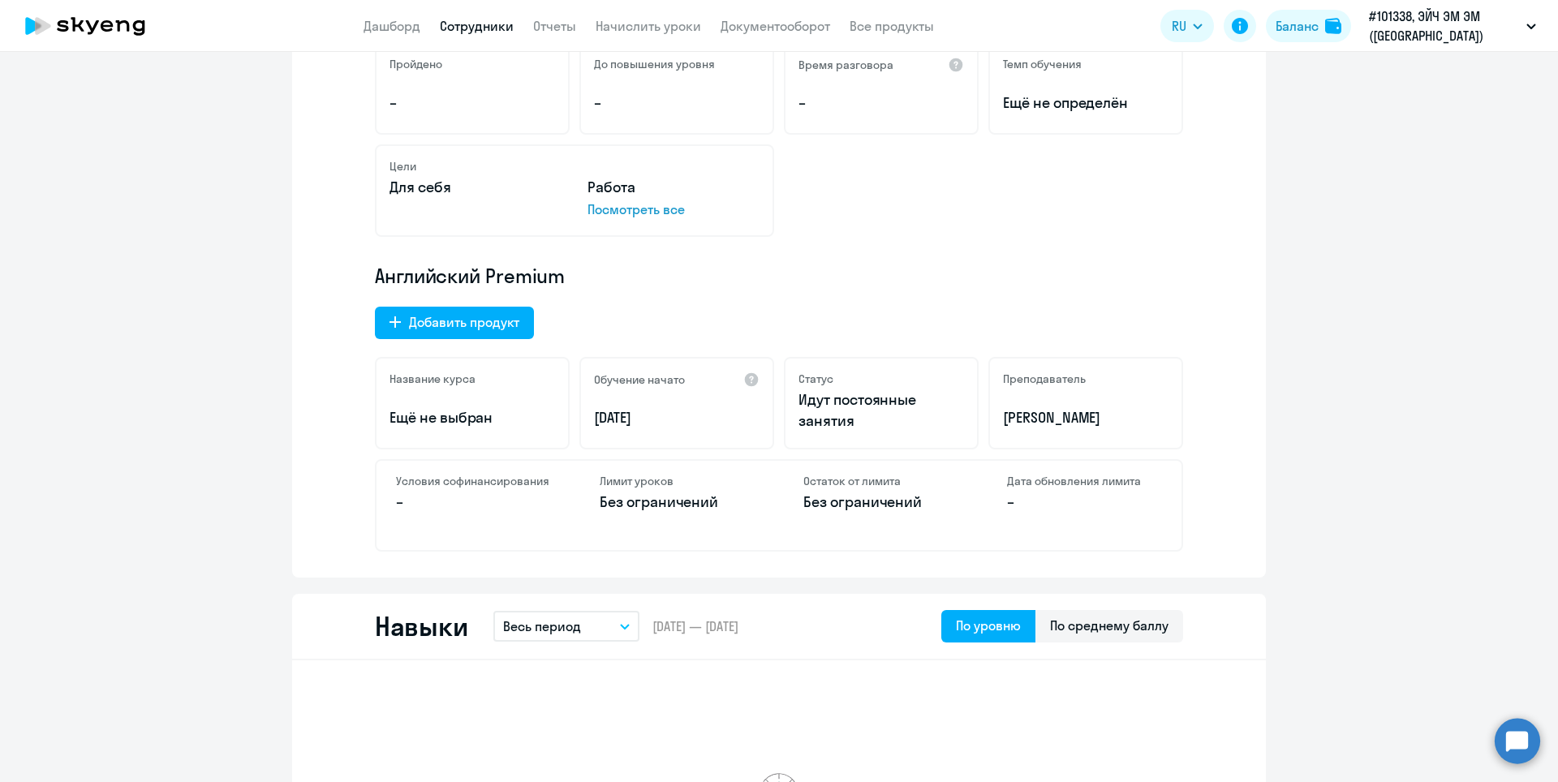
scroll to position [0, 0]
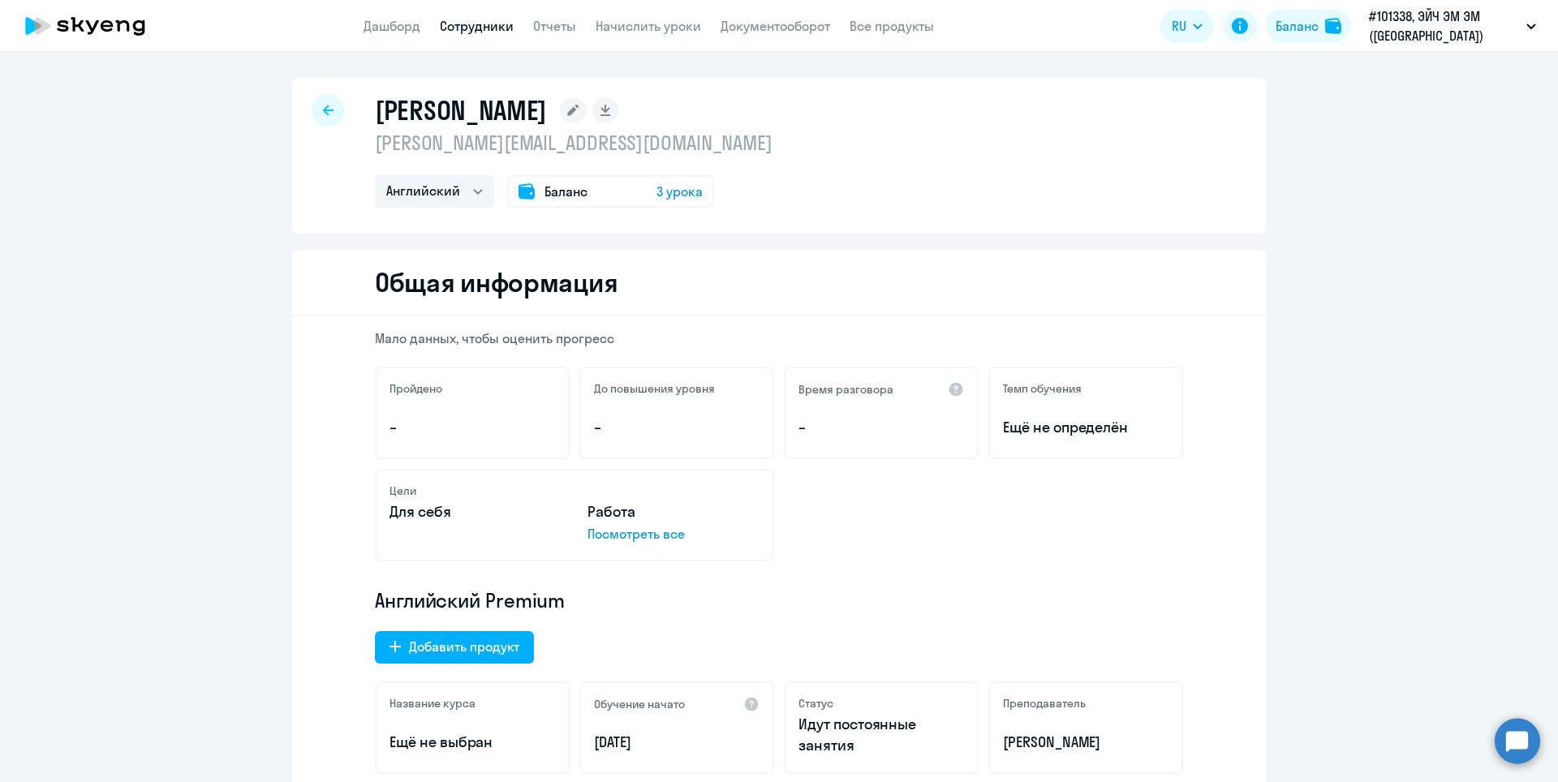
click at [326, 113] on icon at bounding box center [328, 110] width 11 height 11
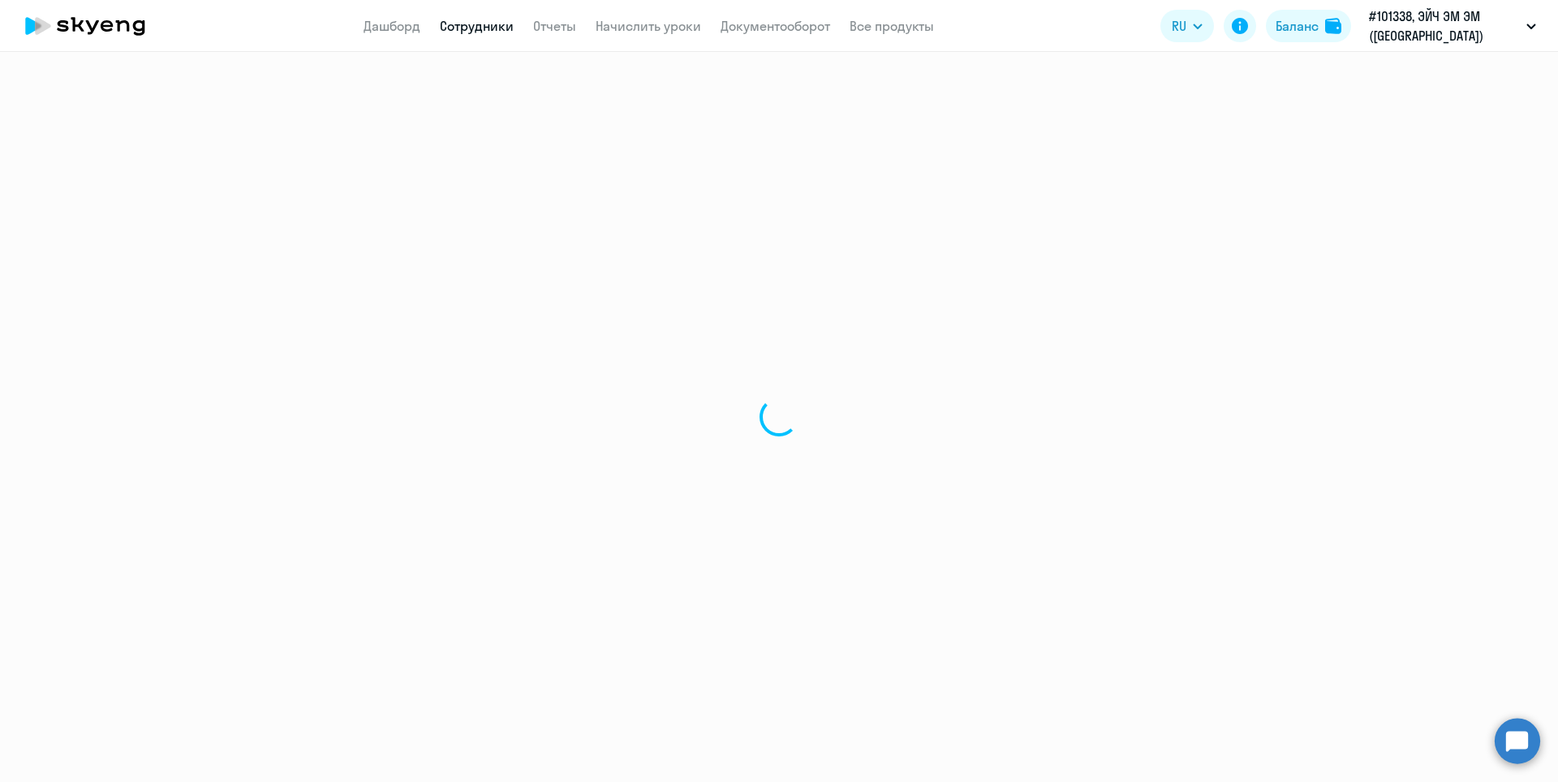
select select "30"
